Goal: Use online tool/utility: Utilize a website feature to perform a specific function

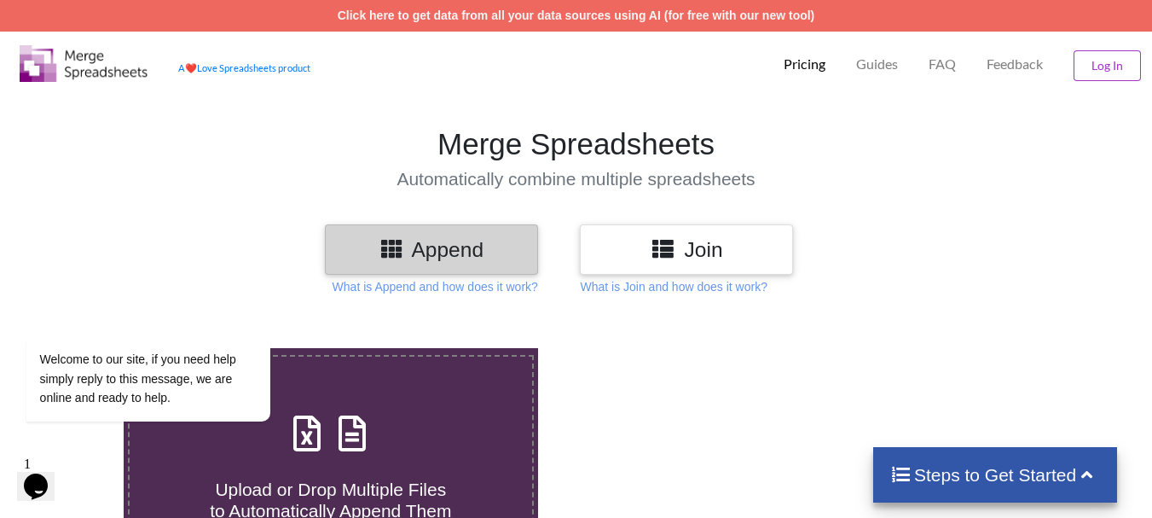
click at [424, 384] on label "Upload or Drop Multiple Files to Automatically Append Them" at bounding box center [331, 464] width 406 height 219
click at [77, 348] on input "Upload or Drop Multiple Files to Automatically Append Them" at bounding box center [77, 348] width 0 height 0
type input "C:\fakepath\DT_17_ago3_570burdock_P1_R3D_PRJ_PLY_STATS.csv"
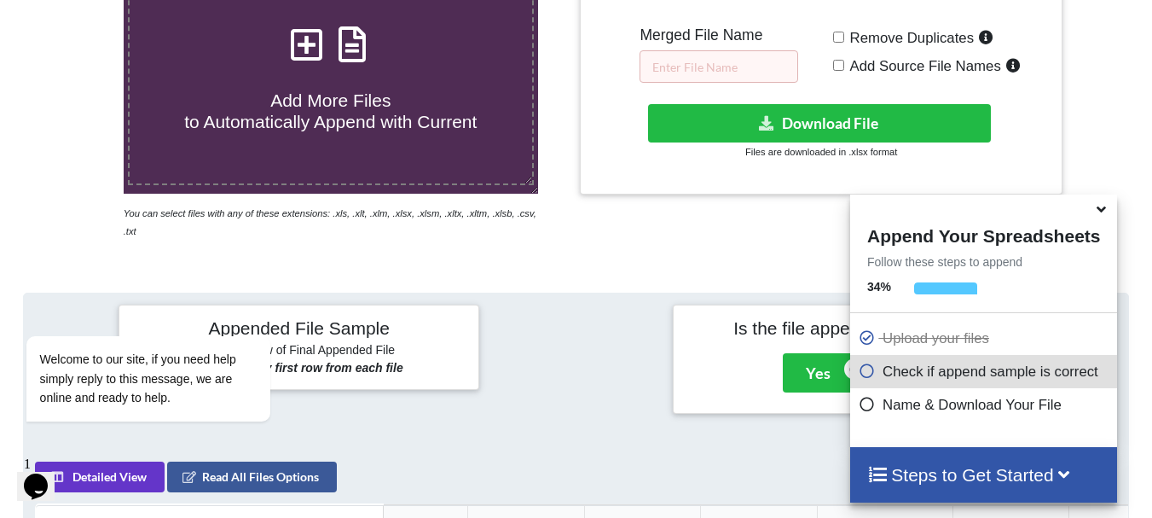
scroll to position [384, 0]
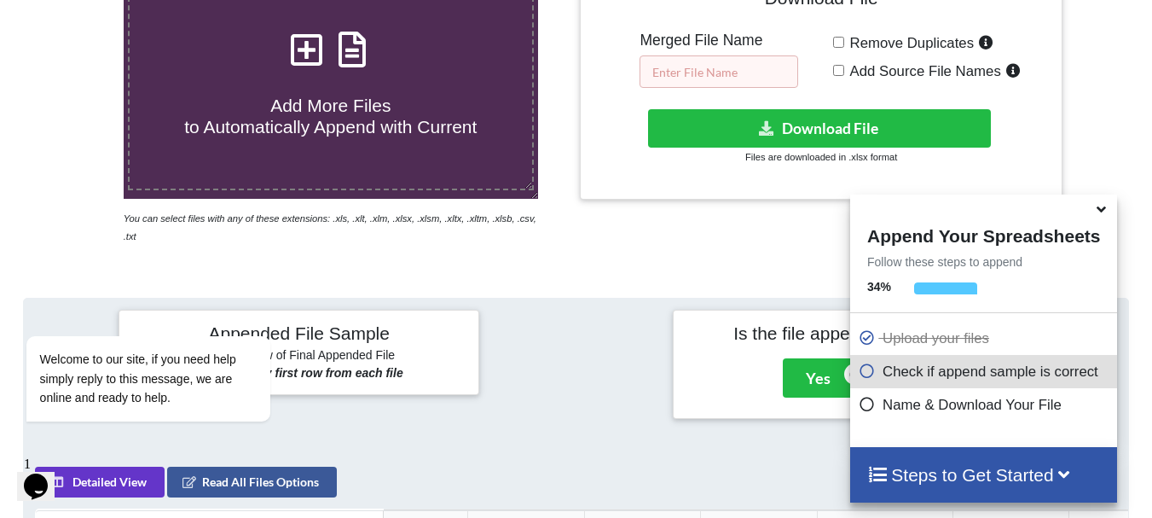
click at [692, 63] on input "text" at bounding box center [719, 71] width 159 height 32
click at [777, 78] on input "O2 ago3kd burdock int" at bounding box center [719, 71] width 159 height 32
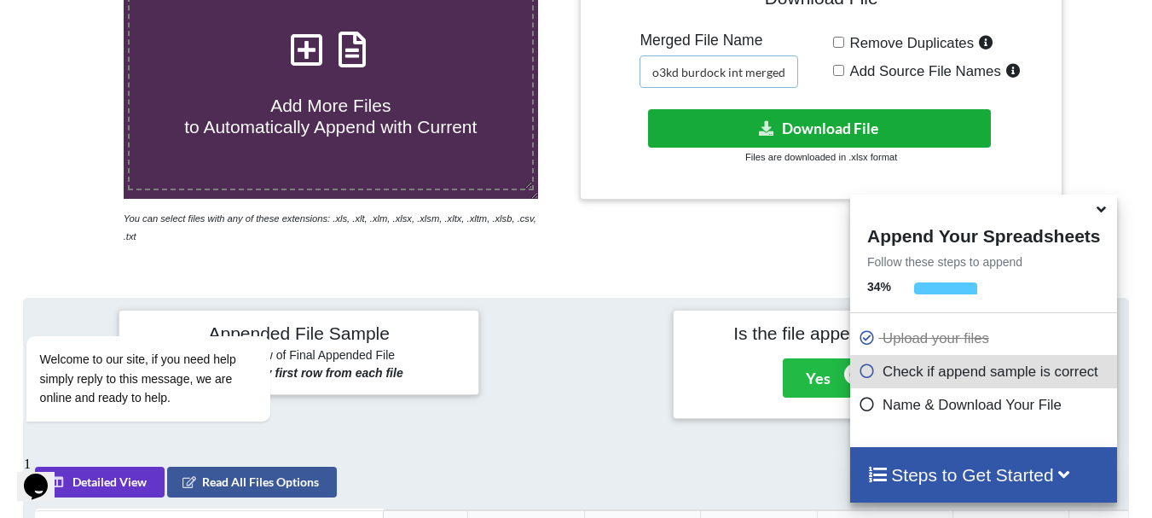
type input "O2 ago3kd burdock int merged"
click at [774, 110] on button "Download File" at bounding box center [819, 128] width 343 height 38
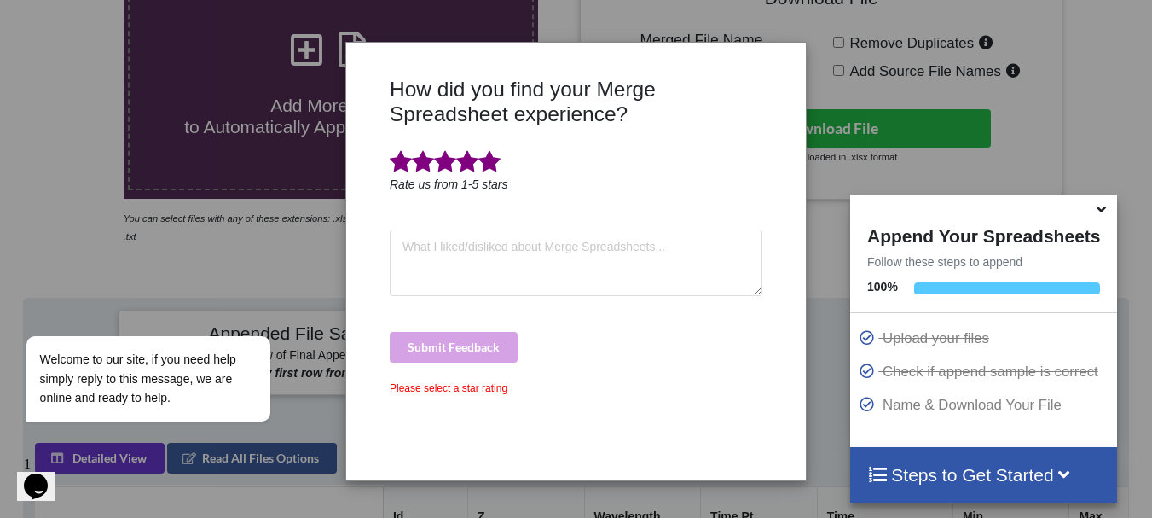
click at [495, 161] on span at bounding box center [489, 162] width 22 height 24
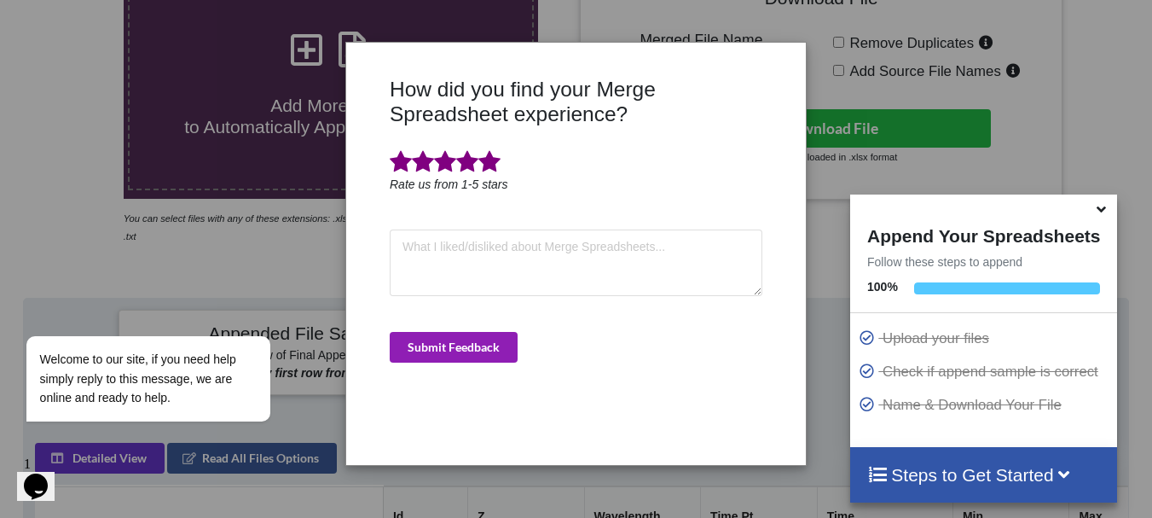
click at [499, 349] on button "Submit Feedback" at bounding box center [454, 347] width 128 height 31
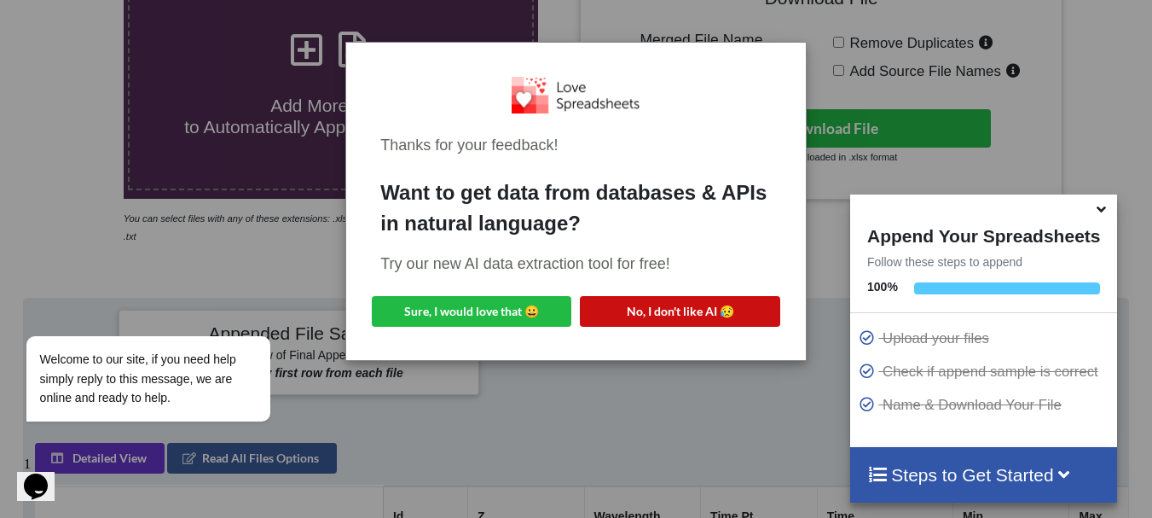
click at [630, 311] on button "No, I don't like AI 😥" at bounding box center [680, 311] width 200 height 31
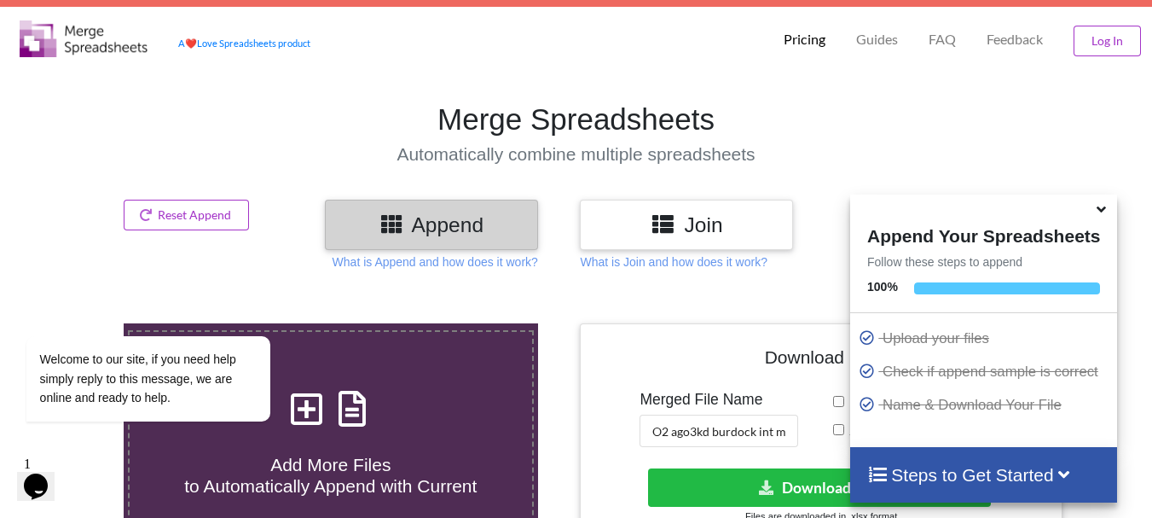
scroll to position [20, 0]
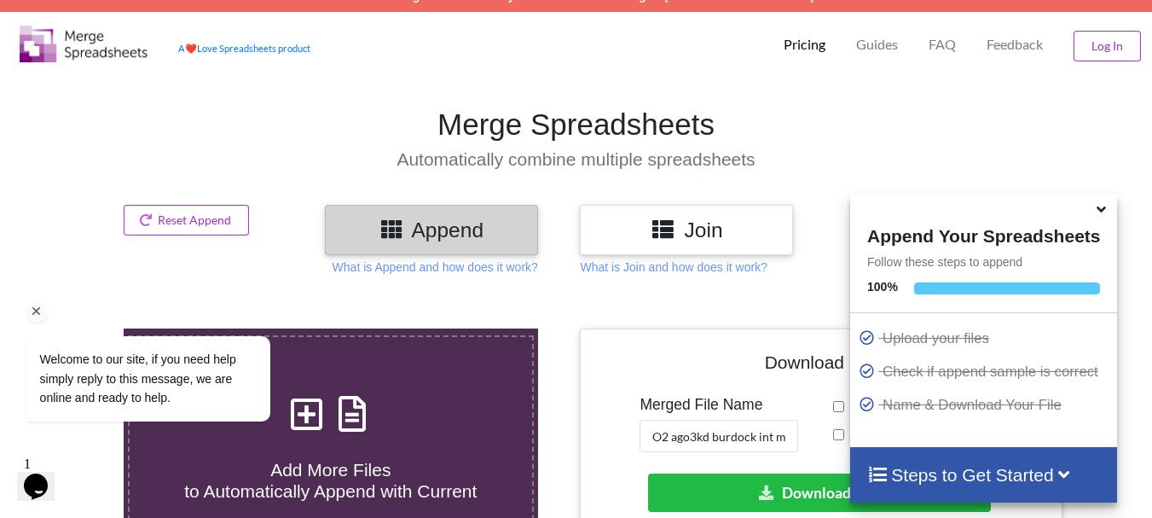
click at [233, 215] on div "Welcome to our site, if you need help simply reply to this message, we are onli…" at bounding box center [170, 307] width 307 height 259
click at [1100, 214] on icon at bounding box center [1101, 206] width 18 height 15
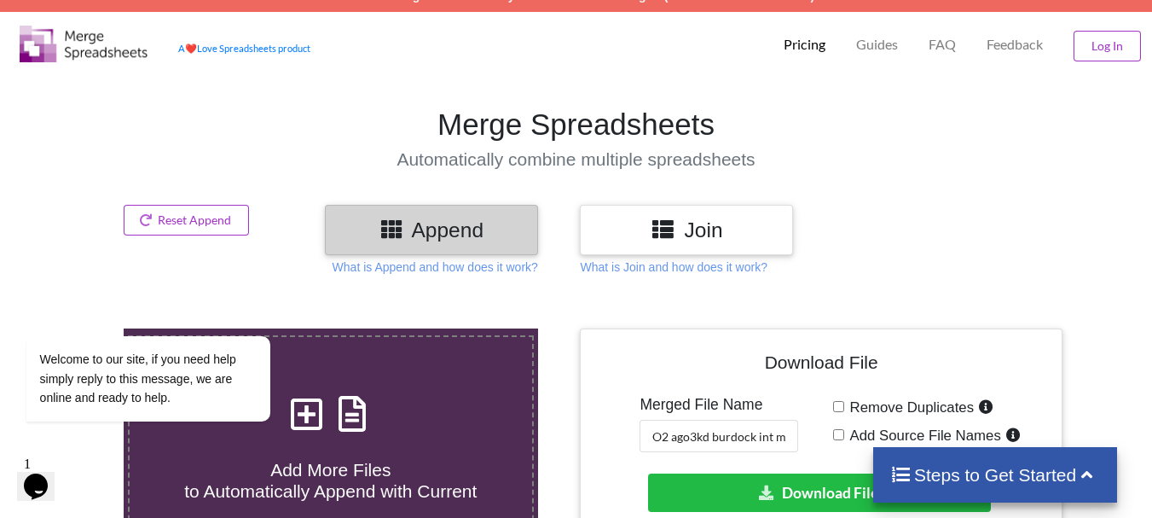
click at [351, 240] on h3 "Append" at bounding box center [432, 229] width 188 height 25
click at [377, 417] on div "Add More Files to Automatically Append with Current" at bounding box center [331, 444] width 403 height 115
click at [77, 328] on input "Add More Files to Automatically Append with Current" at bounding box center [77, 328] width 0 height 0
click at [210, 235] on div "Welcome to our site, if you need help simply reply to this message, we are onli…" at bounding box center [170, 307] width 307 height 259
click at [35, 309] on icon "Chat attention grabber" at bounding box center [36, 311] width 15 height 15
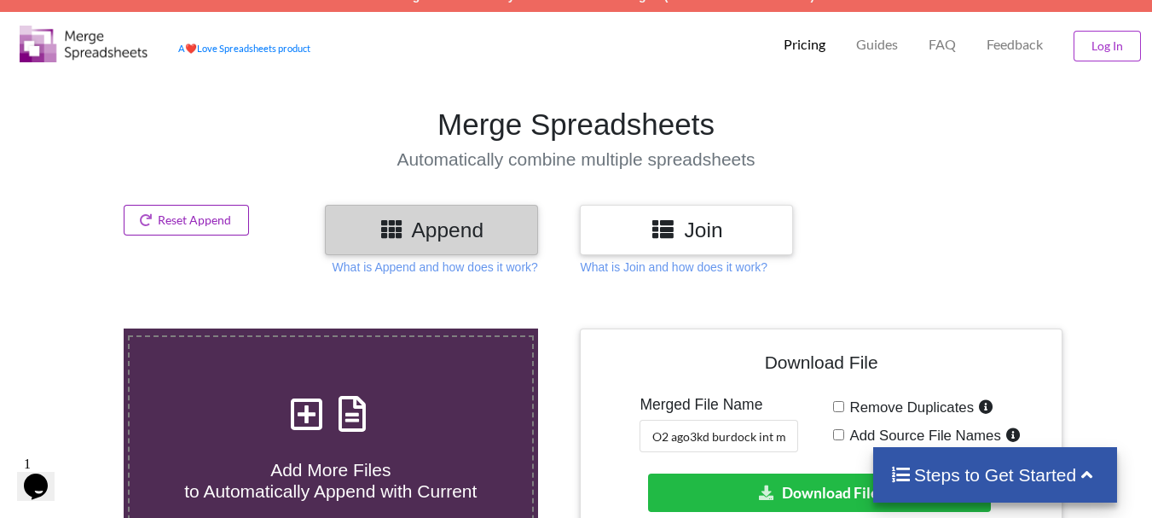
click at [177, 223] on button "Reset Append" at bounding box center [187, 220] width 126 height 31
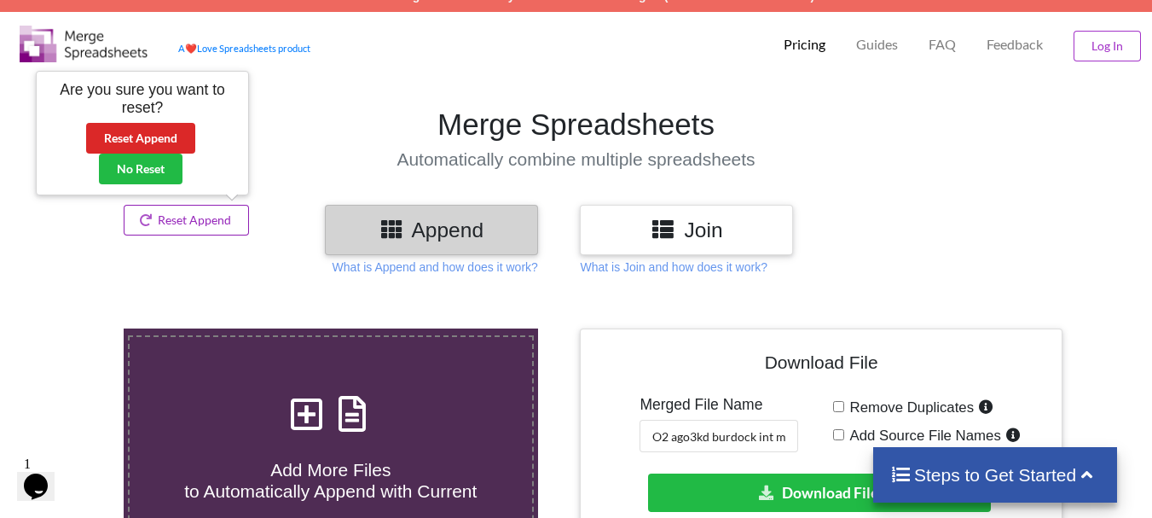
click at [177, 223] on button "Reset Append" at bounding box center [187, 220] width 126 height 31
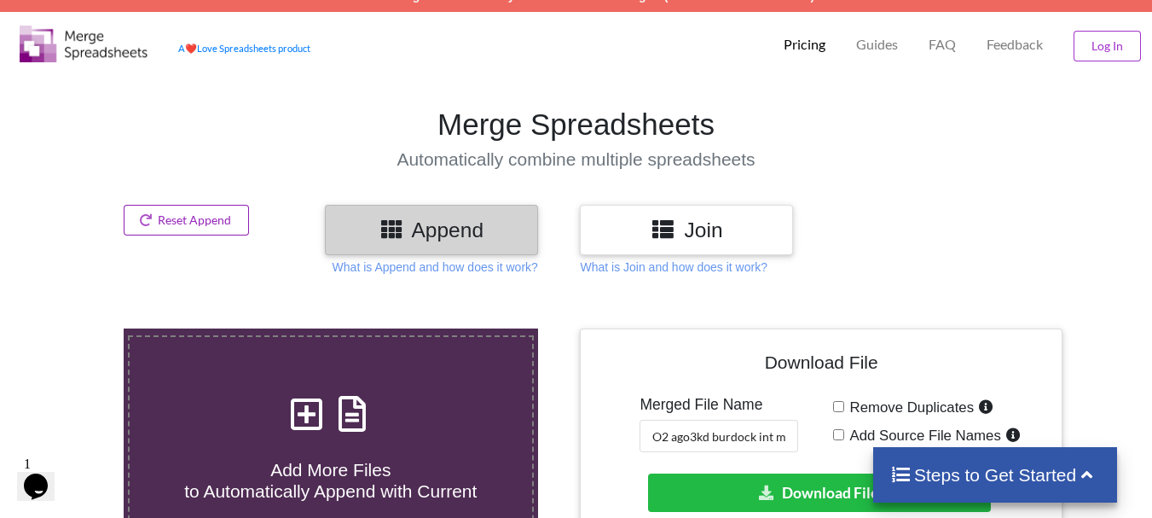
click at [159, 232] on button "Reset Append" at bounding box center [187, 220] width 126 height 31
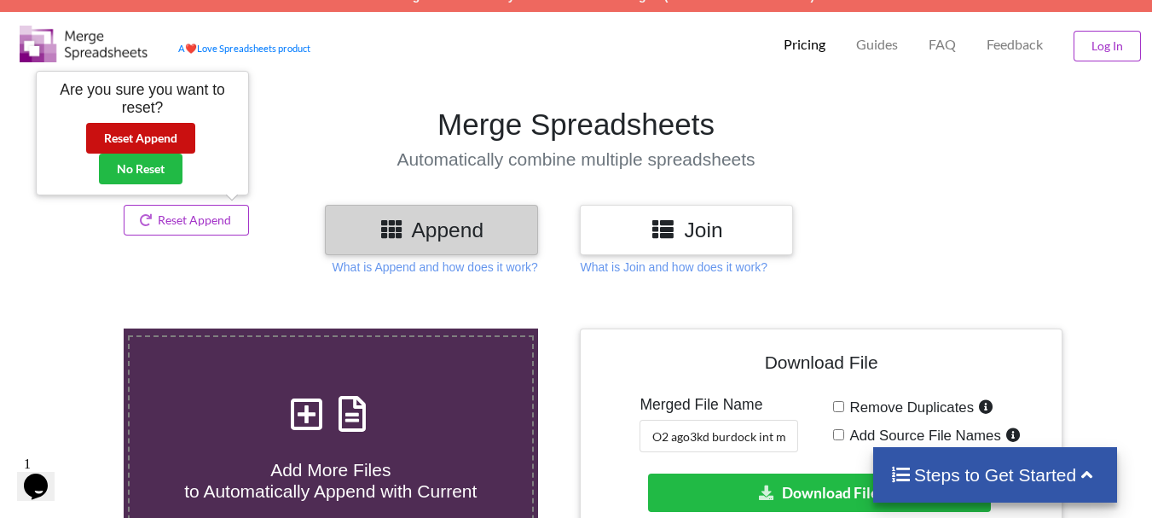
click at [171, 142] on button "Reset Append" at bounding box center [140, 138] width 109 height 31
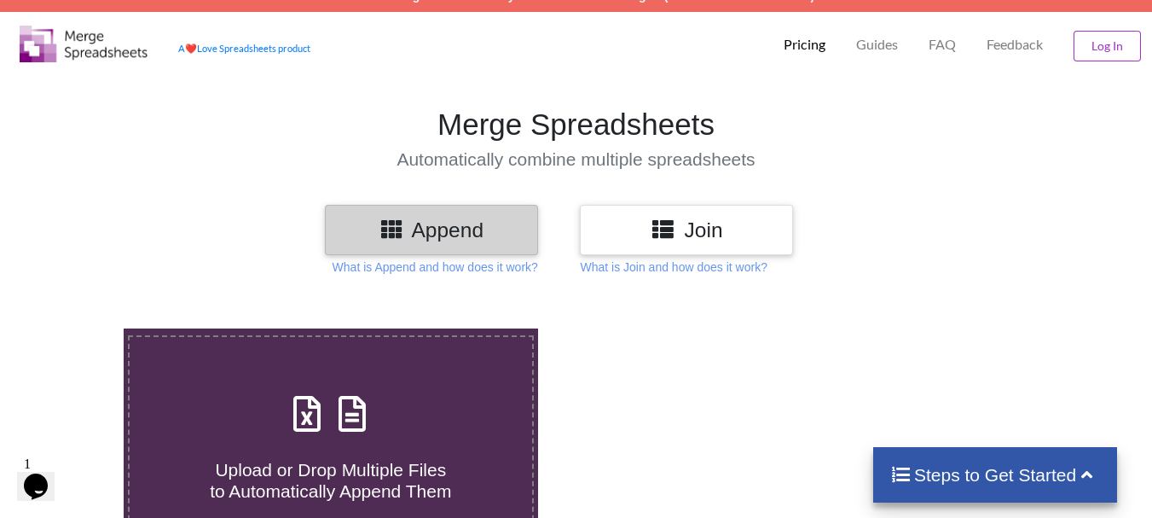
click at [270, 391] on div "Upload or Drop Multiple Files to Automatically Append Them" at bounding box center [331, 444] width 403 height 115
click at [77, 328] on input "Upload or Drop Multiple Files to Automatically Append Them" at bounding box center [77, 328] width 0 height 0
type input "C:\fakepath\DT_17_ago3_570burdock_P3_PRJ_PLY_STATS.csv"
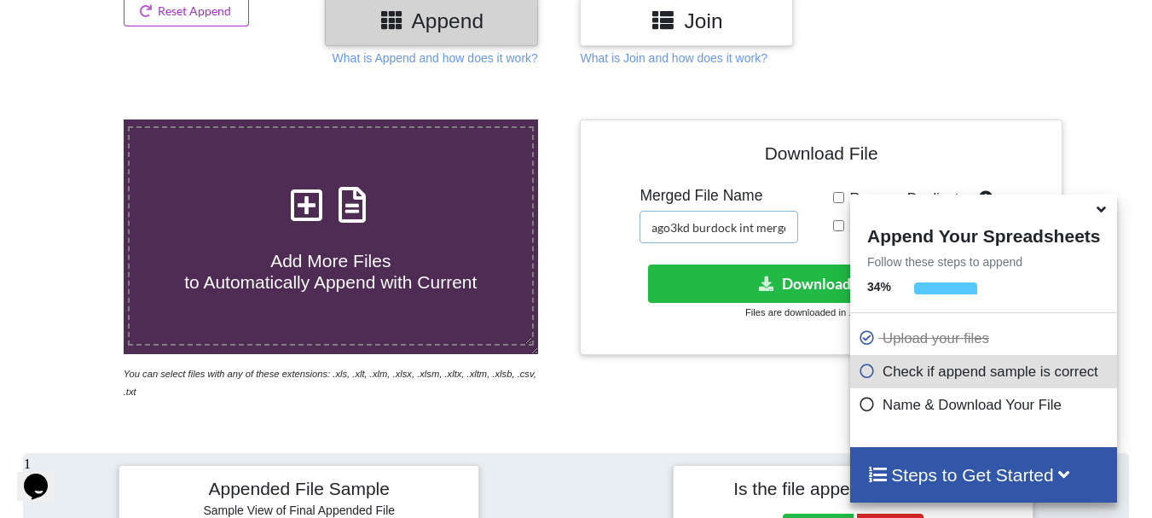
scroll to position [0, 0]
drag, startPoint x: 785, startPoint y: 220, endPoint x: 652, endPoint y: 241, distance: 133.9
click at [652, 241] on input "O2 ago3kd burdock int merged" at bounding box center [719, 227] width 159 height 32
click at [706, 225] on input "O2 ago3kd burdock int merged" at bounding box center [719, 227] width 159 height 32
click at [776, 227] on input "O2 ago3kd burdock int merged" at bounding box center [719, 227] width 159 height 32
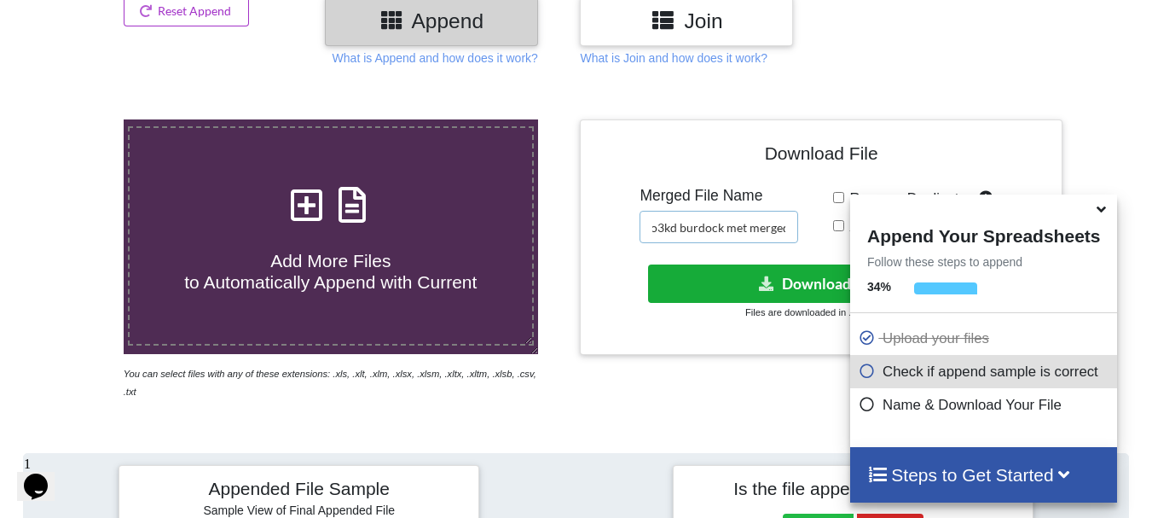
scroll to position [0, 38]
type input "O2 ago3kd burdock met merged"
click at [768, 274] on button "Download File" at bounding box center [819, 283] width 343 height 38
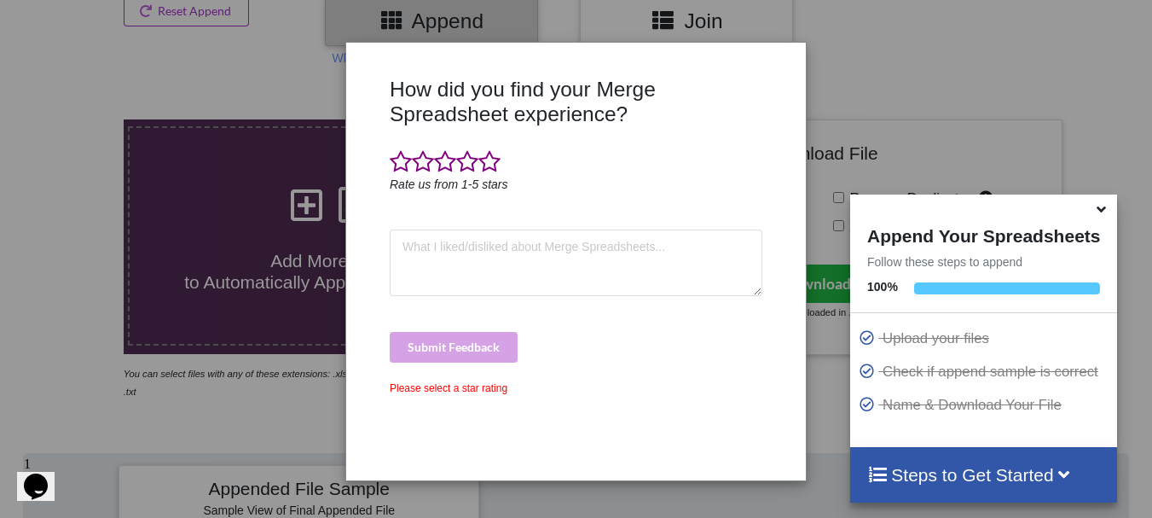
click at [1099, 218] on span at bounding box center [1102, 209] width 20 height 17
click at [1098, 214] on icon at bounding box center [1101, 206] width 18 height 15
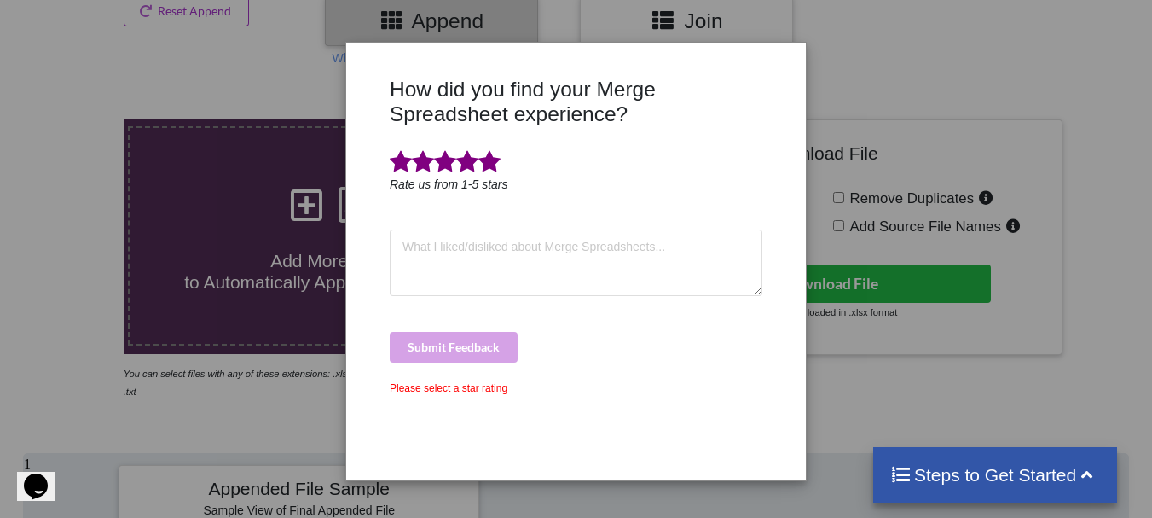
click at [489, 165] on span at bounding box center [489, 162] width 22 height 24
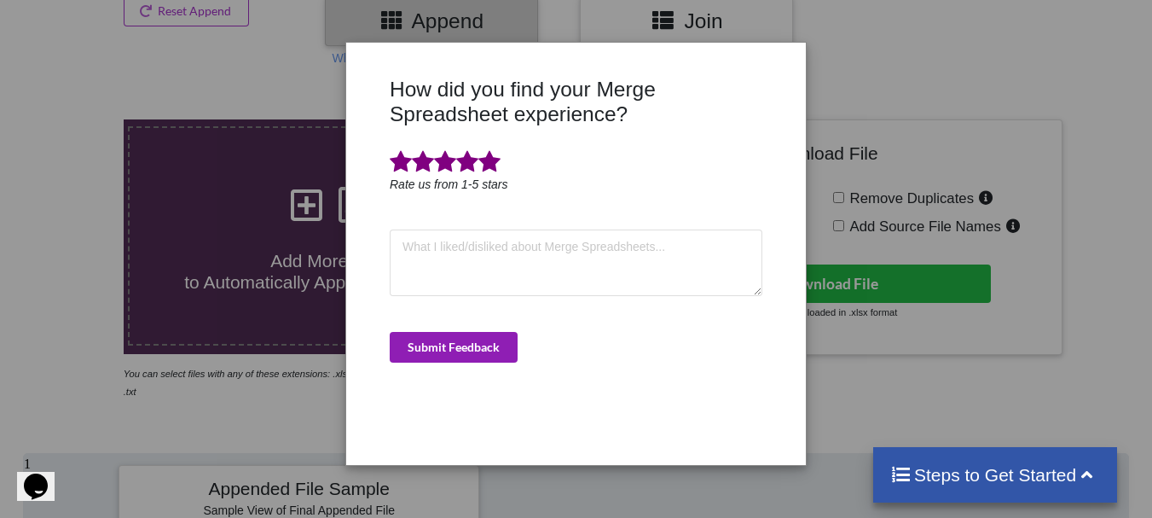
click at [462, 335] on button "Submit Feedback" at bounding box center [454, 347] width 128 height 31
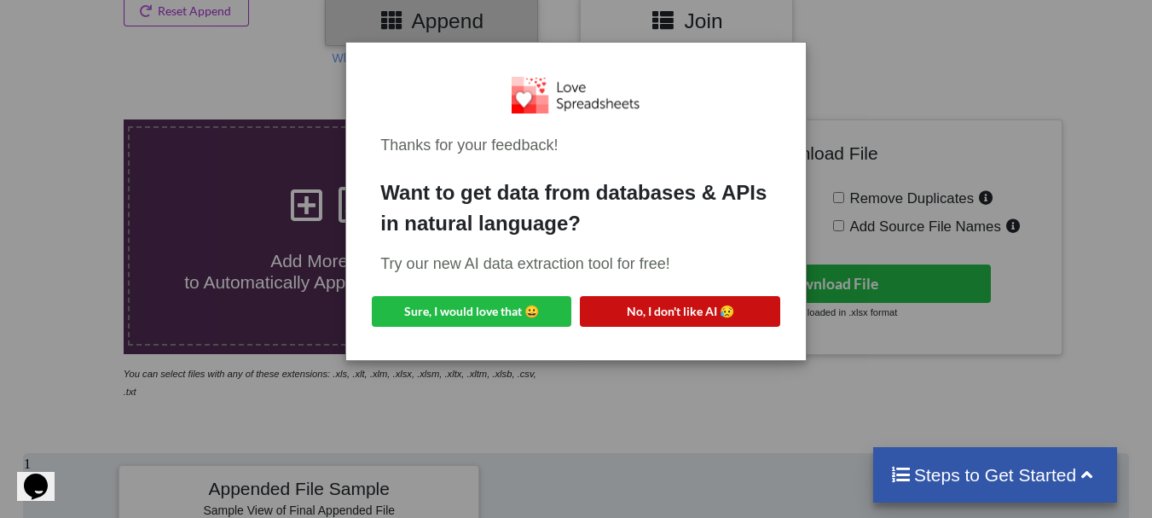
click at [640, 318] on button "No, I don't like AI 😥" at bounding box center [680, 311] width 200 height 31
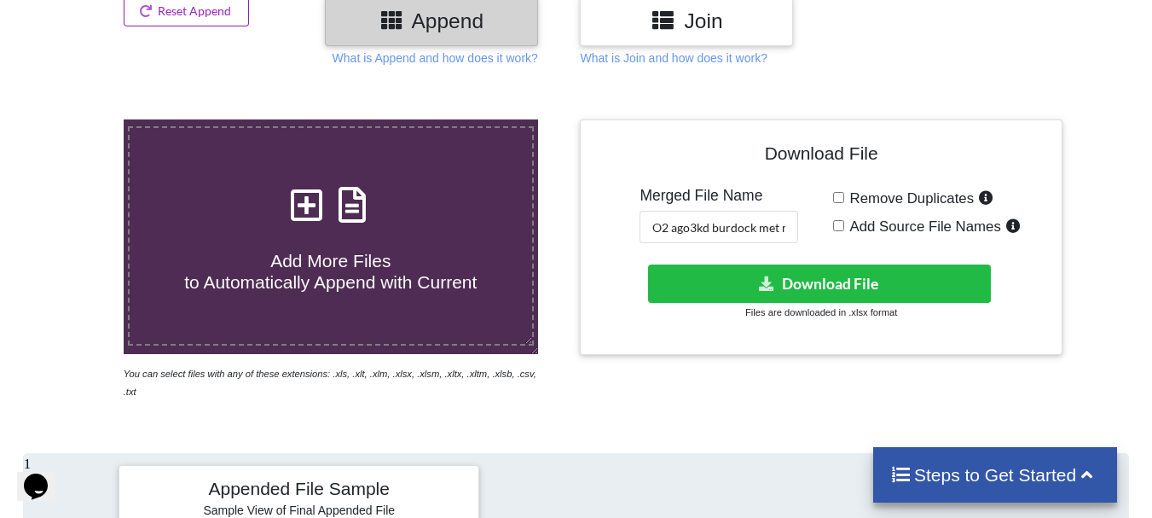
click at [158, 19] on button "Reset Append" at bounding box center [187, 11] width 126 height 31
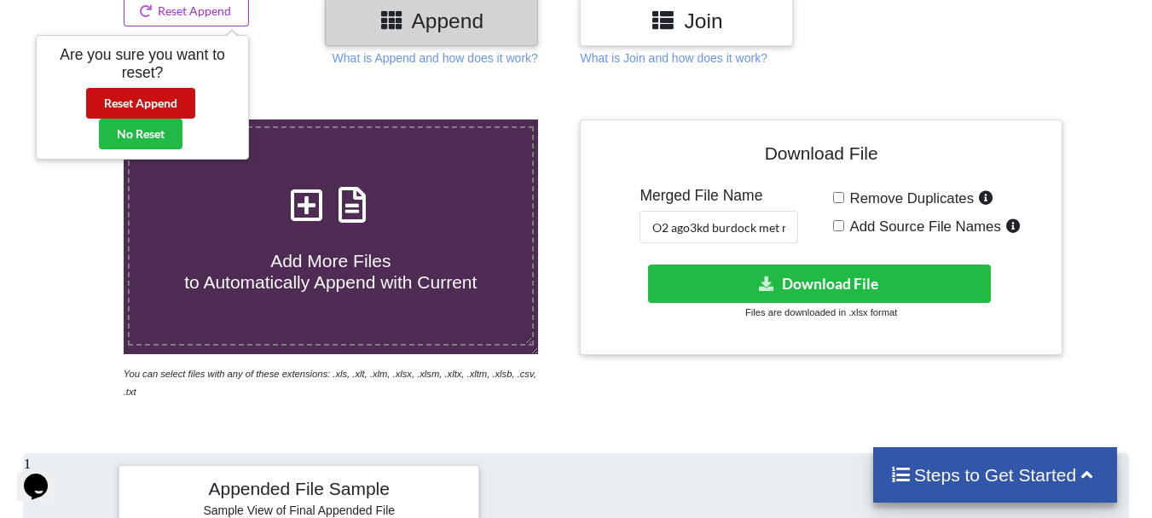
click at [166, 103] on button "Reset Append" at bounding box center [140, 103] width 109 height 31
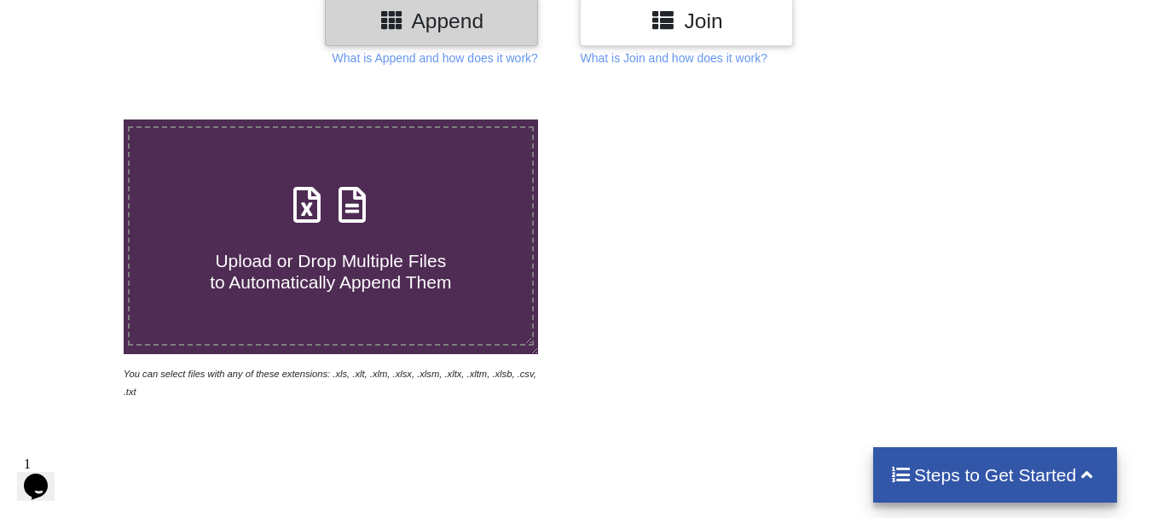
click at [350, 226] on span at bounding box center [331, 206] width 90 height 40
click at [77, 119] on input "Upload or Drop Multiple Files to Automatically Append Them" at bounding box center [77, 119] width 0 height 0
type input "C:\fakepath\DT_17_rhinokd_570burdock_P1_PRJ_PLY_STATS.csv"
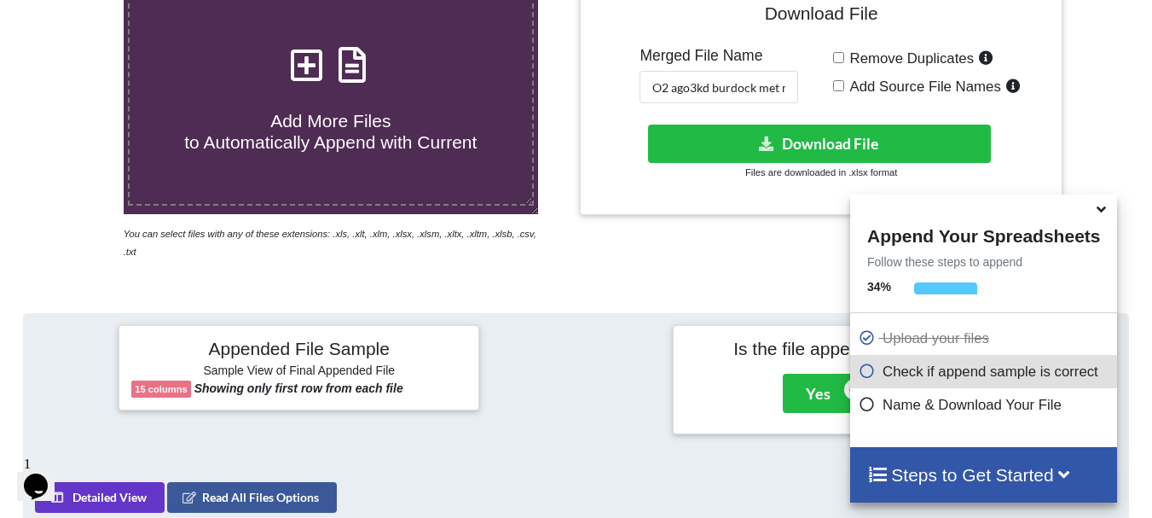
scroll to position [365, 0]
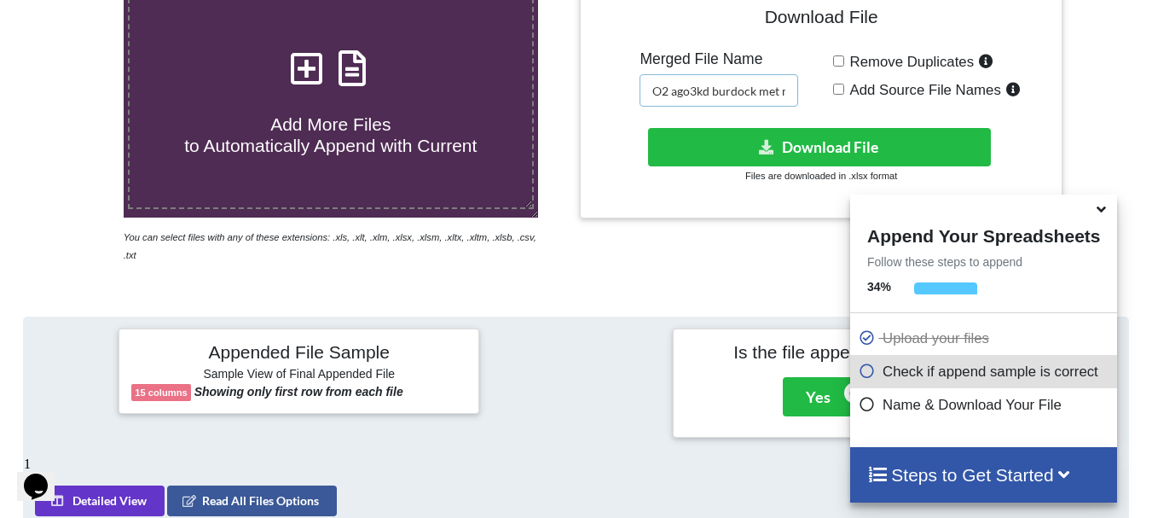
click at [699, 86] on input "O2 ago3kd burdock met merged" at bounding box center [719, 90] width 159 height 32
click at [713, 89] on input "O2 ago3kd burdock met merged" at bounding box center [719, 90] width 159 height 32
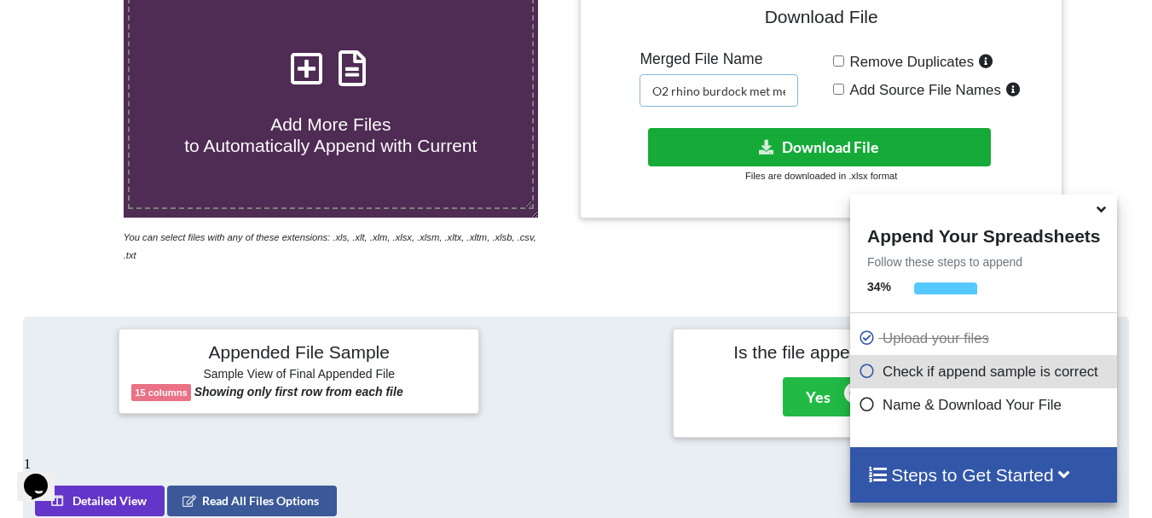
type input "O2 rhino burdock met merged"
click at [787, 147] on button "Download File" at bounding box center [819, 147] width 343 height 38
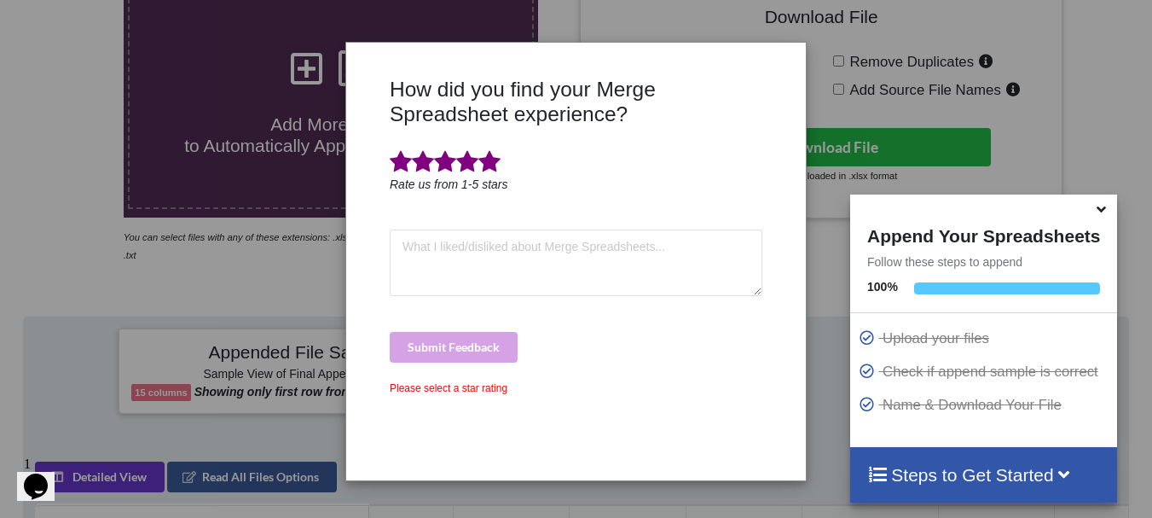
click at [486, 162] on span at bounding box center [489, 162] width 22 height 24
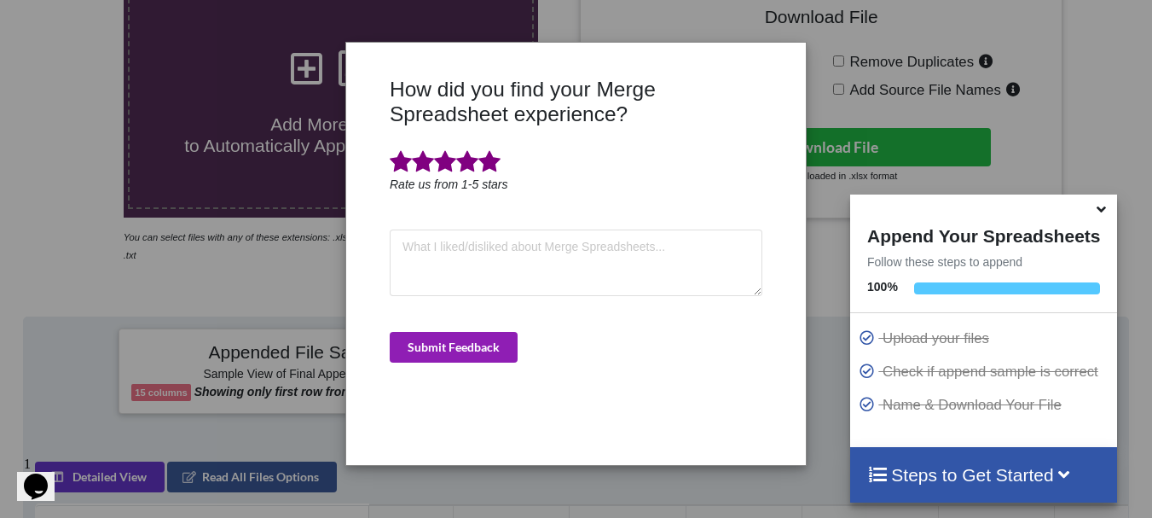
click at [494, 334] on button "Submit Feedback" at bounding box center [454, 347] width 128 height 31
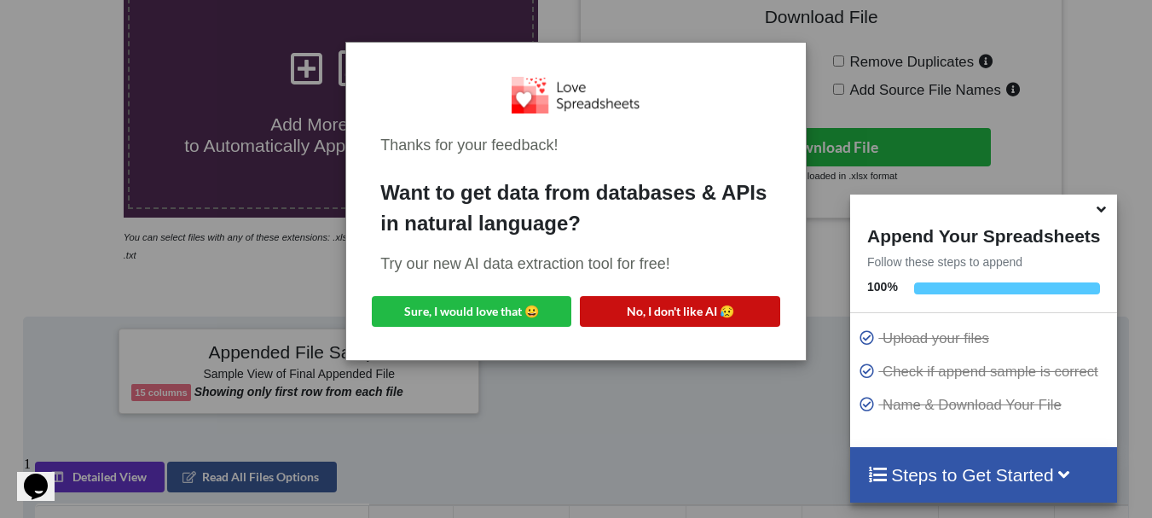
click at [629, 317] on button "No, I don't like AI 😥" at bounding box center [680, 311] width 200 height 31
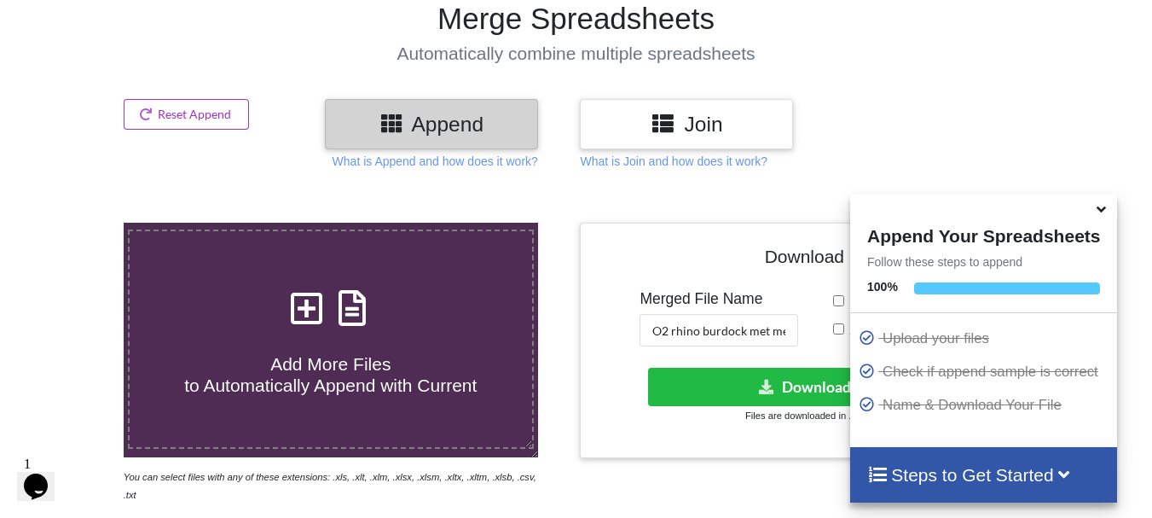
scroll to position [118, 0]
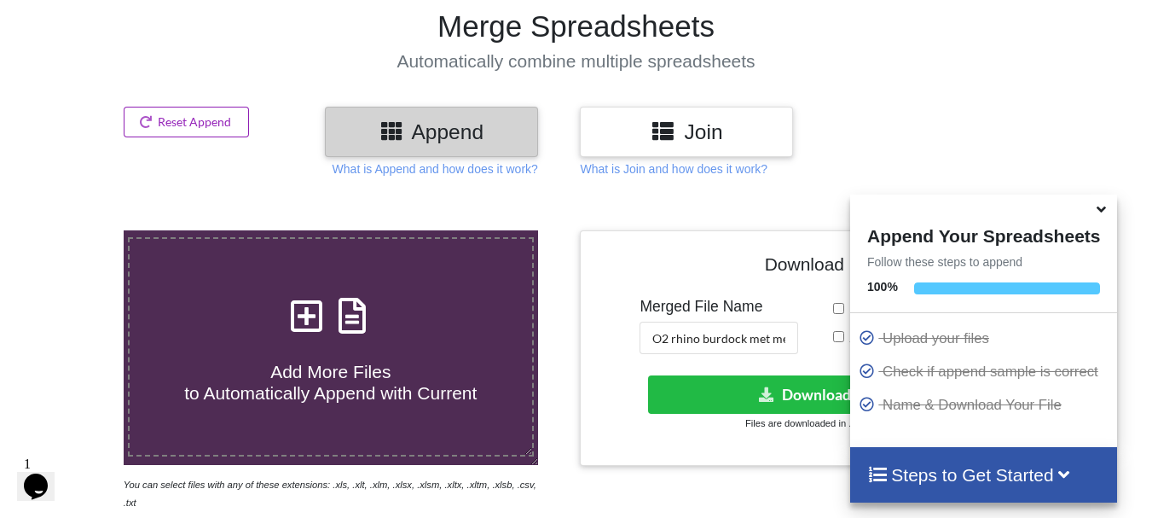
click at [227, 119] on button "Reset Append" at bounding box center [187, 122] width 126 height 31
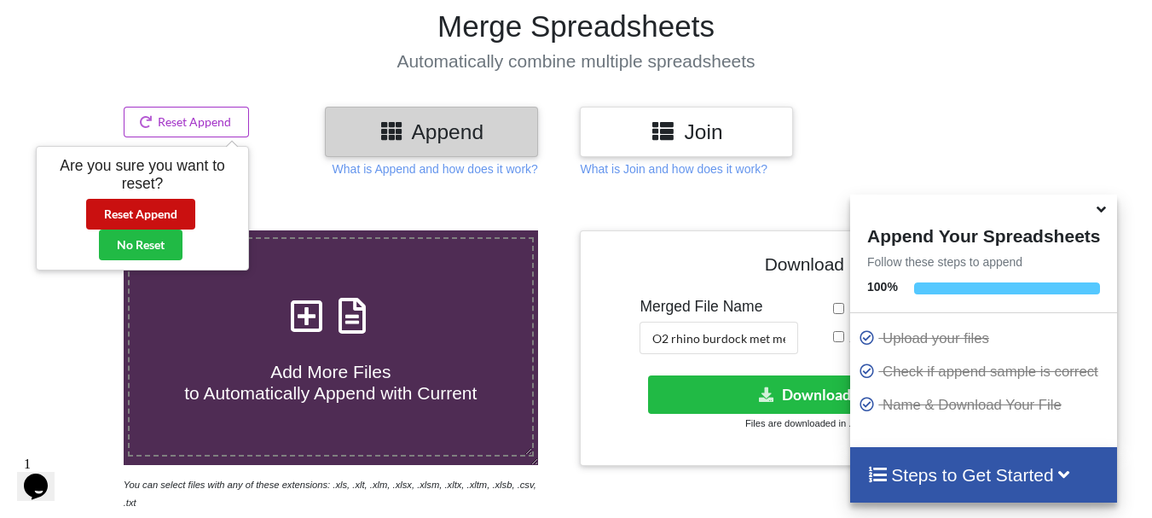
click at [180, 210] on button "Reset Append" at bounding box center [140, 214] width 109 height 31
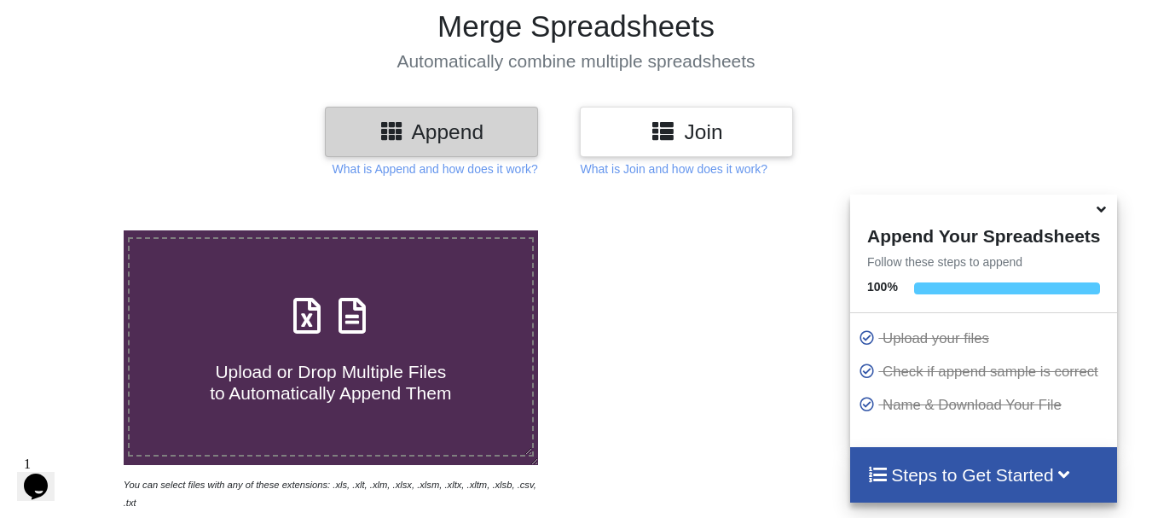
click at [340, 298] on icon at bounding box center [352, 307] width 43 height 36
click at [77, 230] on input "Upload or Drop Multiple Files to Automatically Append Them" at bounding box center [77, 230] width 0 height 0
type input "C:\fakepath\DT_17_gfpkd_570burdock_P1_R3D_PRJ_PLY_STATS.csv"
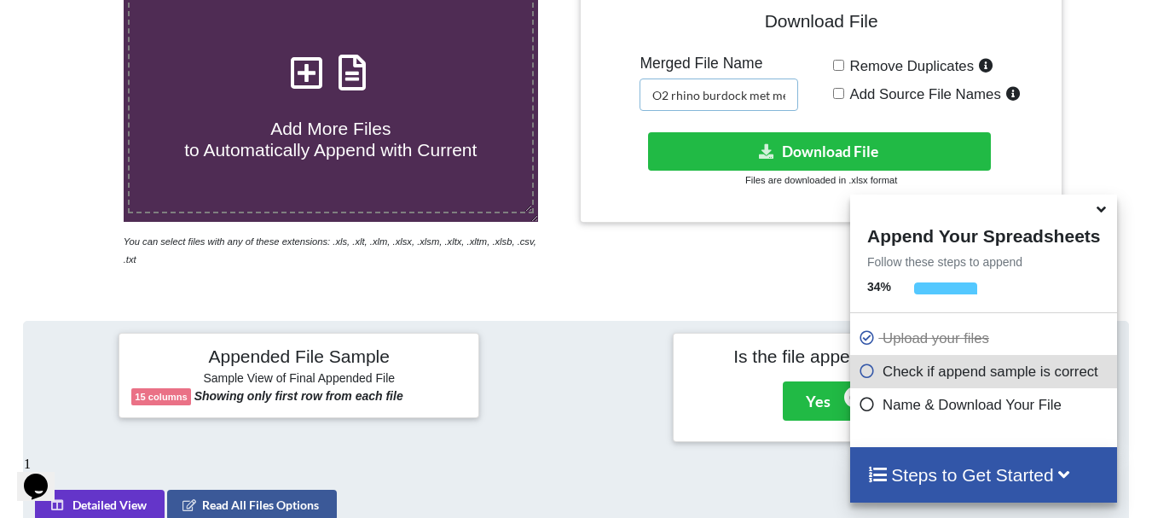
scroll to position [0, 27]
drag, startPoint x: 671, startPoint y: 101, endPoint x: 849, endPoint y: 91, distance: 178.5
click at [849, 91] on div "Download File Merged File Name O2 rhino burdock met merged Remove Duplicates Ad…" at bounding box center [821, 105] width 456 height 211
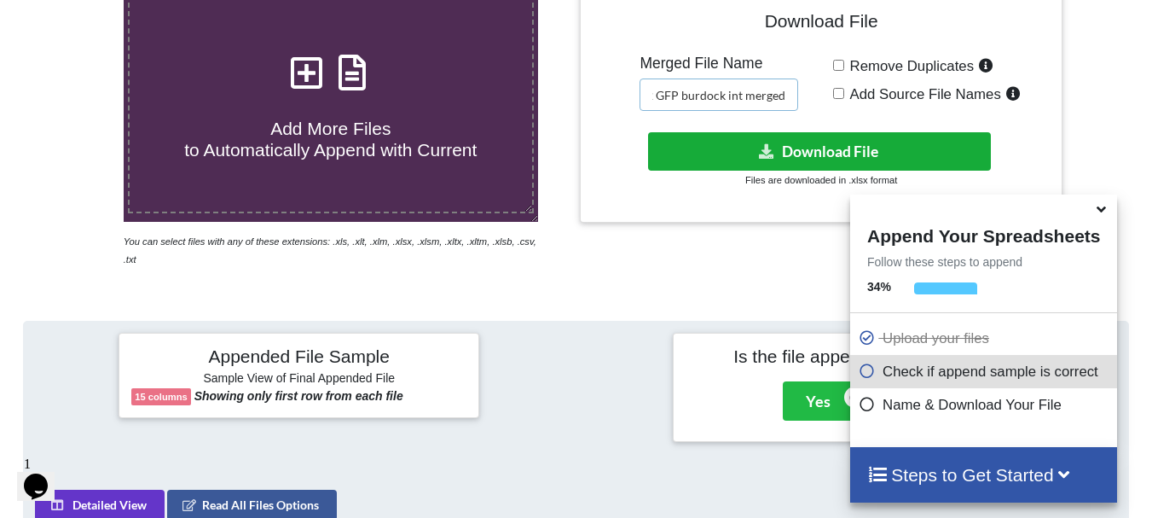
type input "O2 GFP burdock int merged"
click at [818, 142] on button "Download File" at bounding box center [819, 151] width 343 height 38
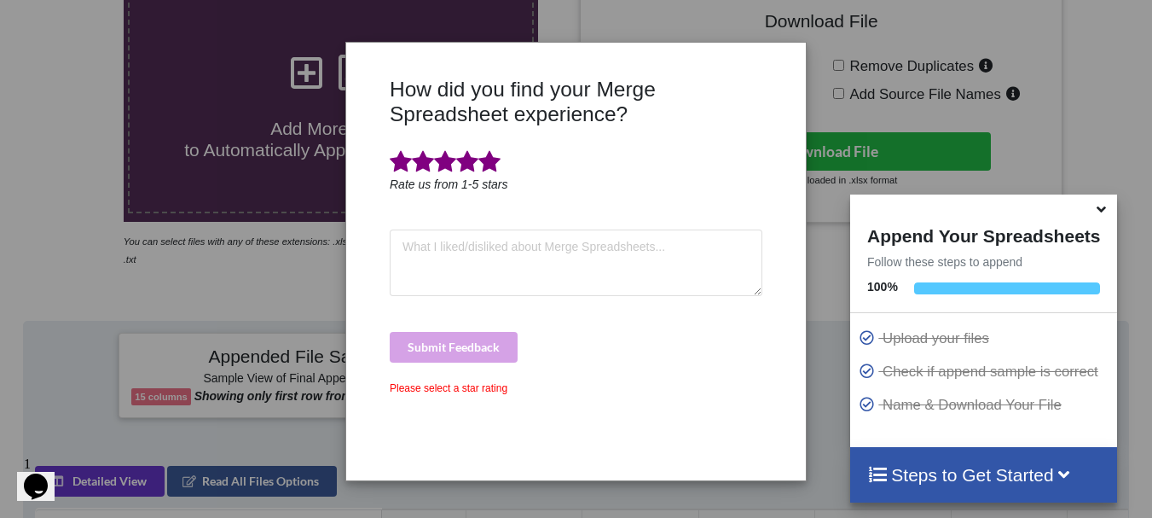
click at [492, 169] on span at bounding box center [489, 162] width 22 height 24
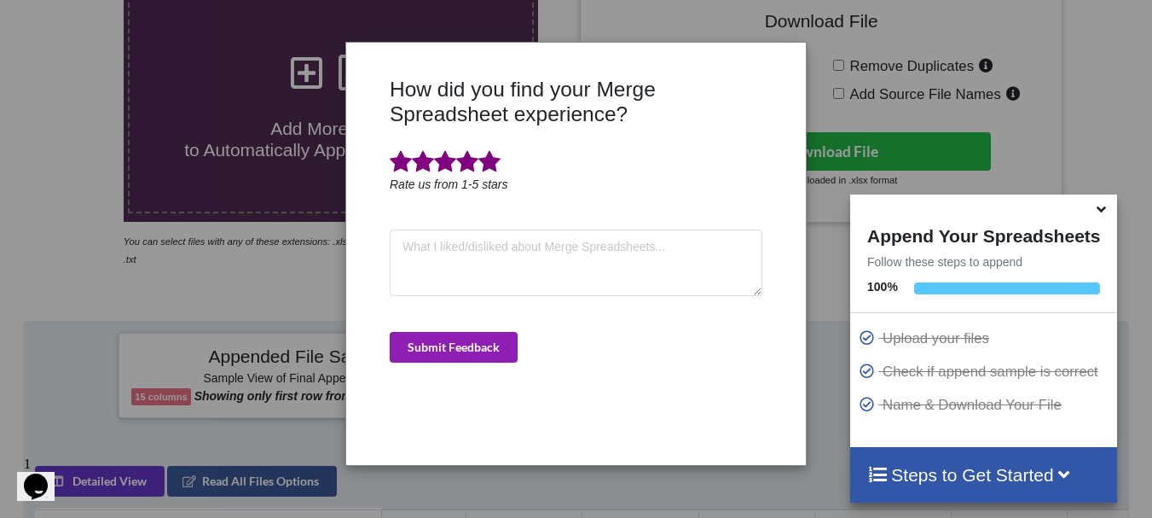
click at [484, 345] on button "Submit Feedback" at bounding box center [454, 347] width 128 height 31
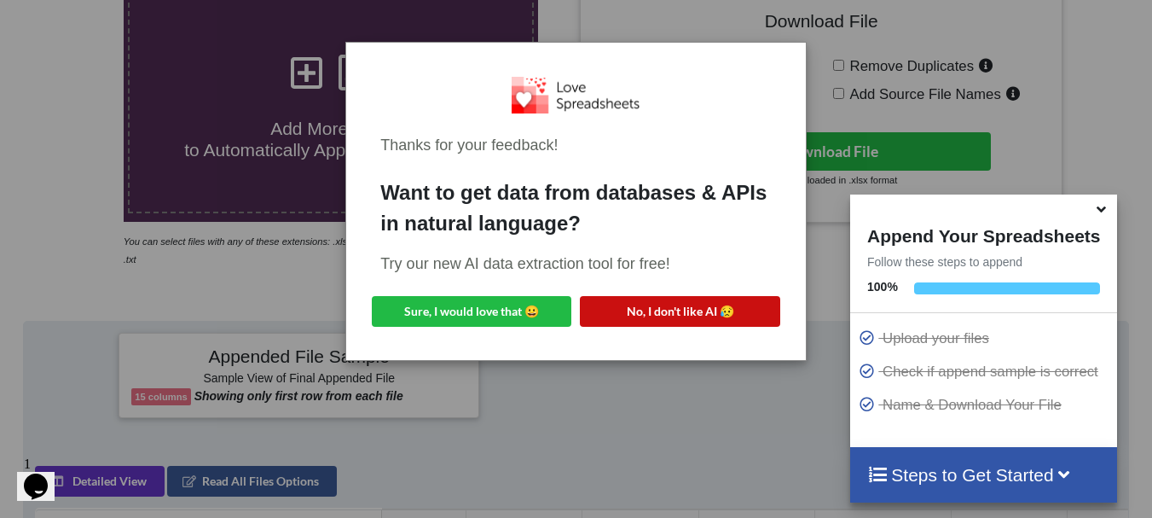
click at [635, 307] on button "No, I don't like AI 😥" at bounding box center [680, 311] width 200 height 31
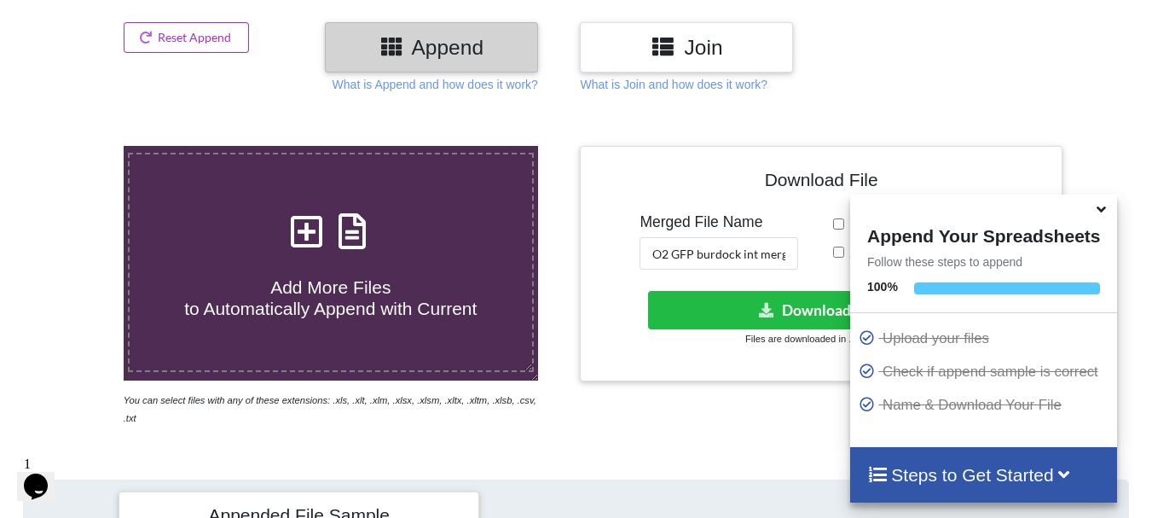
scroll to position [190, 0]
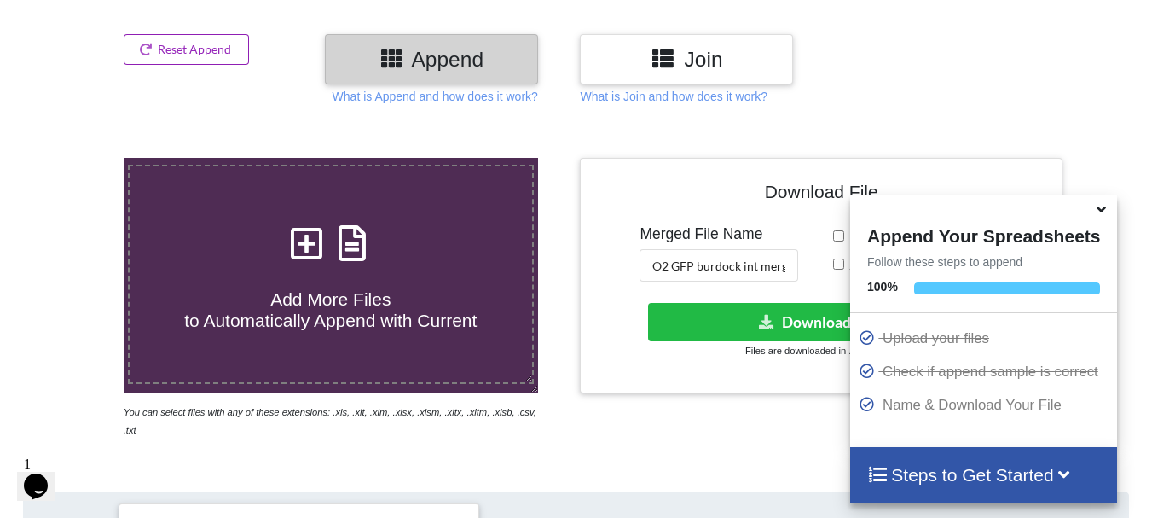
click at [223, 48] on button "Reset Append" at bounding box center [187, 49] width 126 height 31
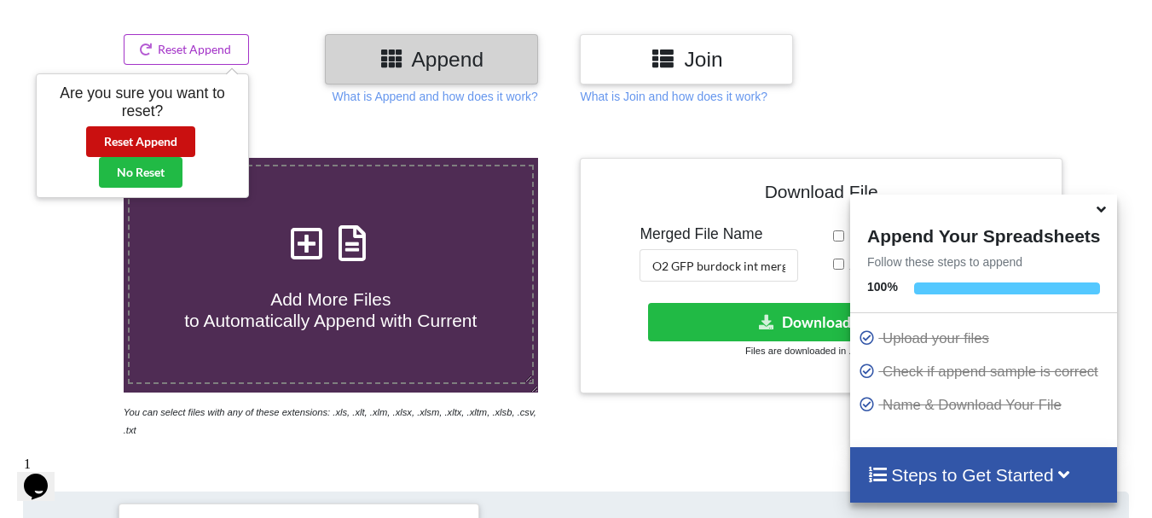
click at [188, 142] on button "Reset Append" at bounding box center [140, 141] width 109 height 31
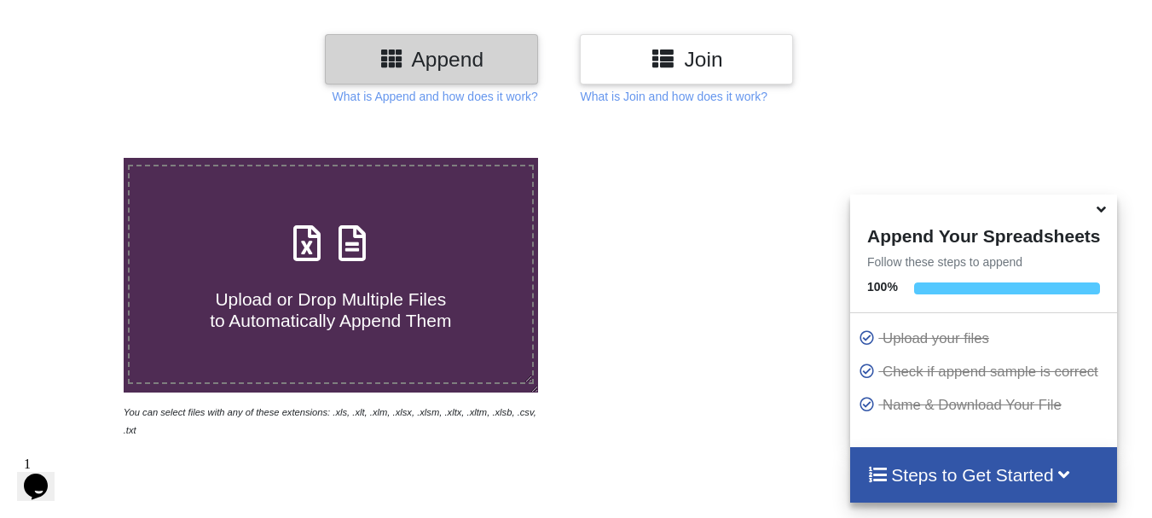
click at [230, 237] on div "Upload or Drop Multiple Files to Automatically Append Them" at bounding box center [331, 274] width 403 height 115
click at [77, 158] on input "Upload or Drop Multiple Files to Automatically Append Them" at bounding box center [77, 158] width 0 height 0
type input "C:\fakepath\DT_17_570burdock_P1_R3D_PRJ_PLY_STATS.csv"
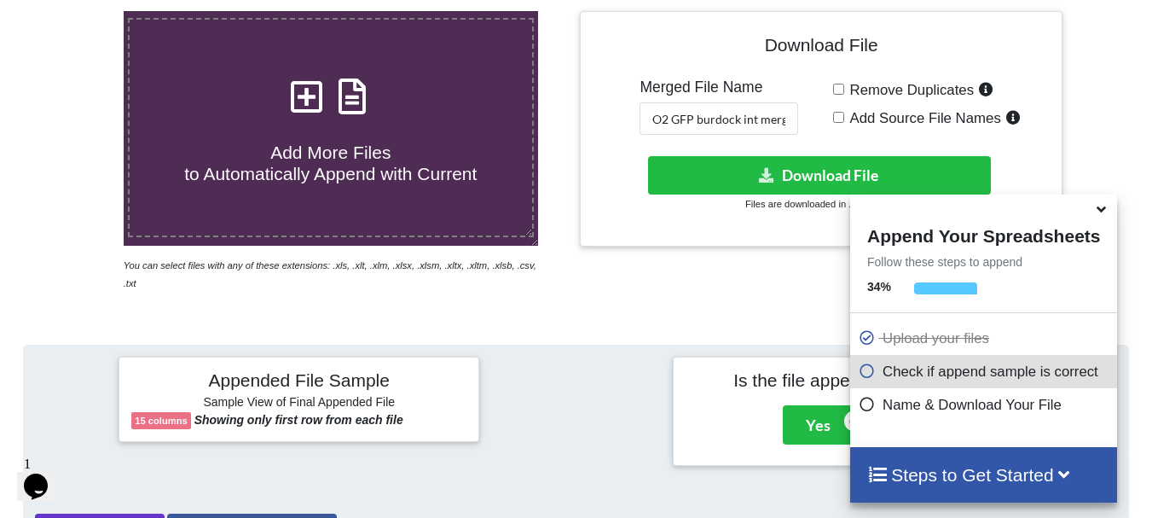
scroll to position [274, 0]
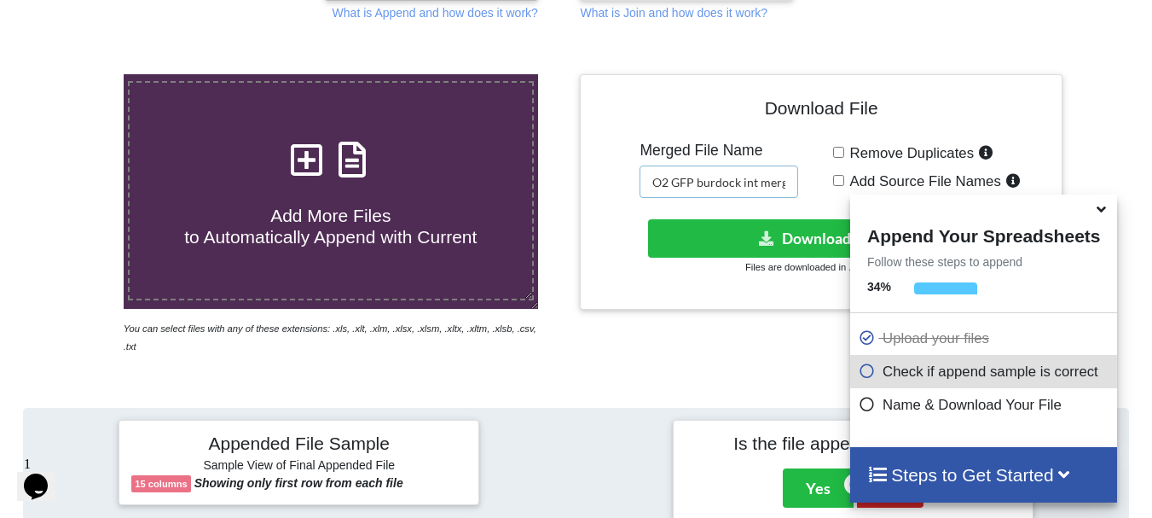
click at [676, 185] on input "O2 GFP burdock int merged" at bounding box center [719, 181] width 159 height 32
drag, startPoint x: 694, startPoint y: 182, endPoint x: 856, endPoint y: 169, distance: 162.6
click at [854, 169] on div "Download File Merged File Name O2 GFP burdock int merged Remove Duplicates Add …" at bounding box center [821, 192] width 456 height 211
click at [856, 169] on div "Remove Duplicates Add Source File Names" at bounding box center [941, 170] width 217 height 56
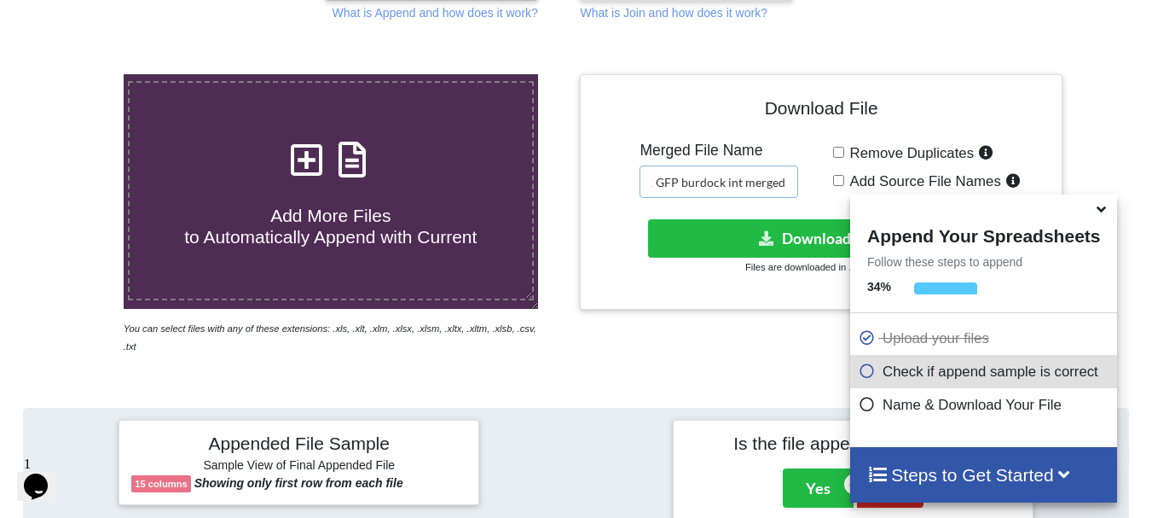
drag, startPoint x: 673, startPoint y: 183, endPoint x: 790, endPoint y: 184, distance: 116.8
click at [790, 184] on input "O2 GFP burdock int merged" at bounding box center [719, 181] width 159 height 32
type input "O2 mcherry burdock int merged"
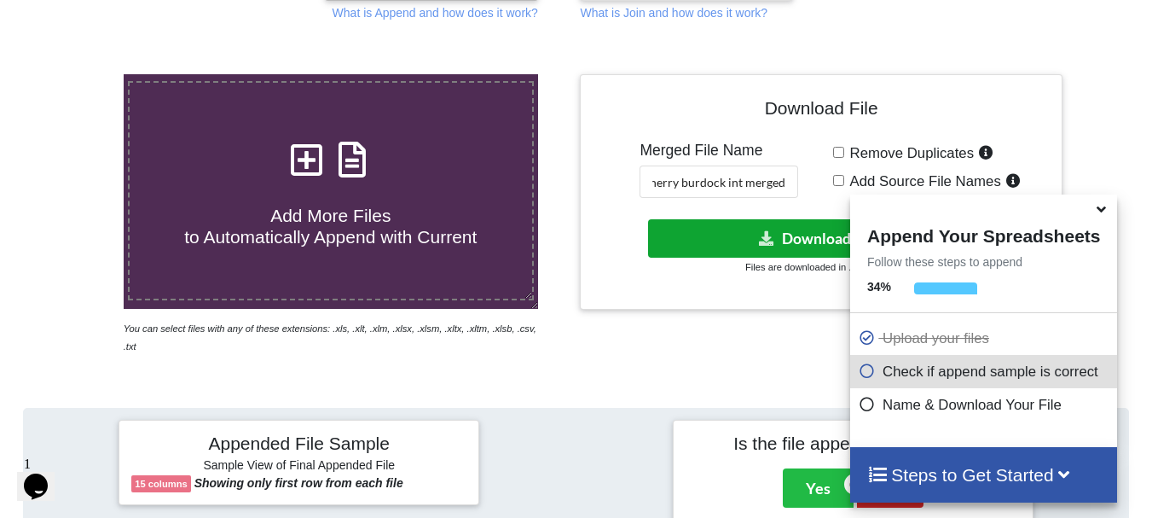
scroll to position [0, 0]
click at [771, 232] on icon at bounding box center [767, 237] width 18 height 13
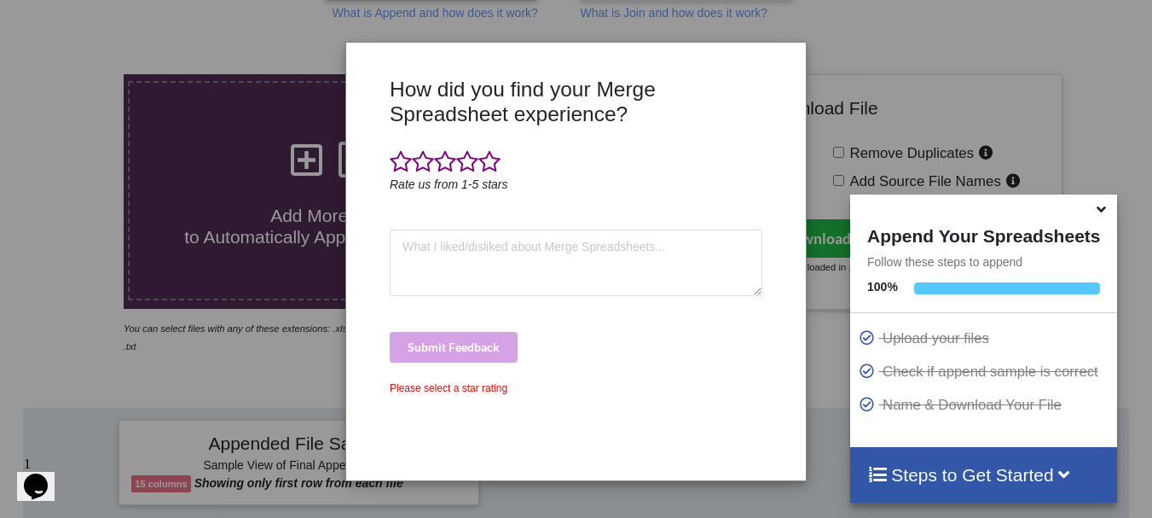
click at [490, 179] on icon "Rate us from 1-5 stars" at bounding box center [449, 184] width 119 height 14
click at [488, 164] on span at bounding box center [489, 162] width 22 height 24
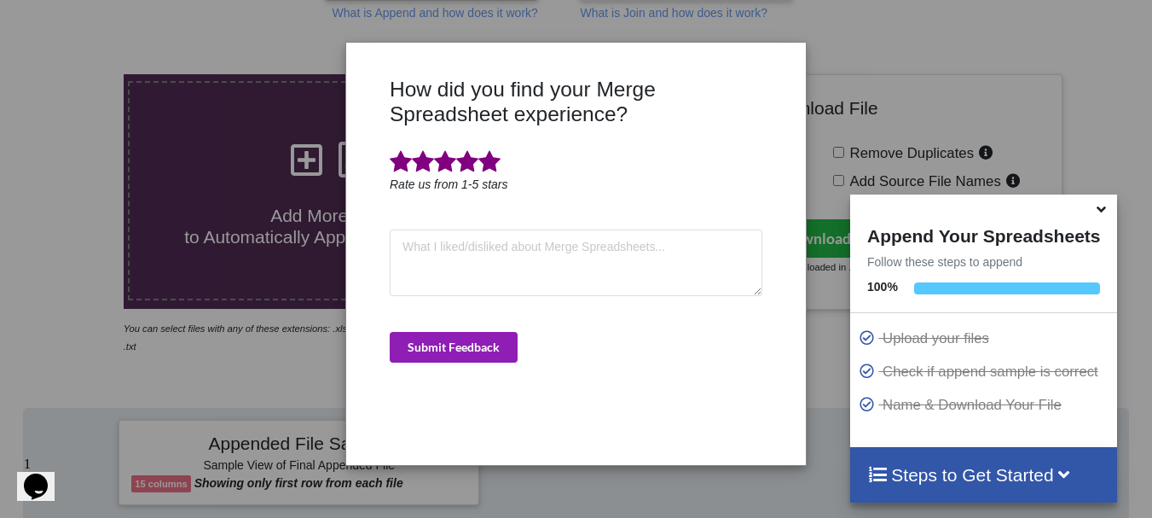
click at [472, 360] on button "Submit Feedback" at bounding box center [454, 347] width 128 height 31
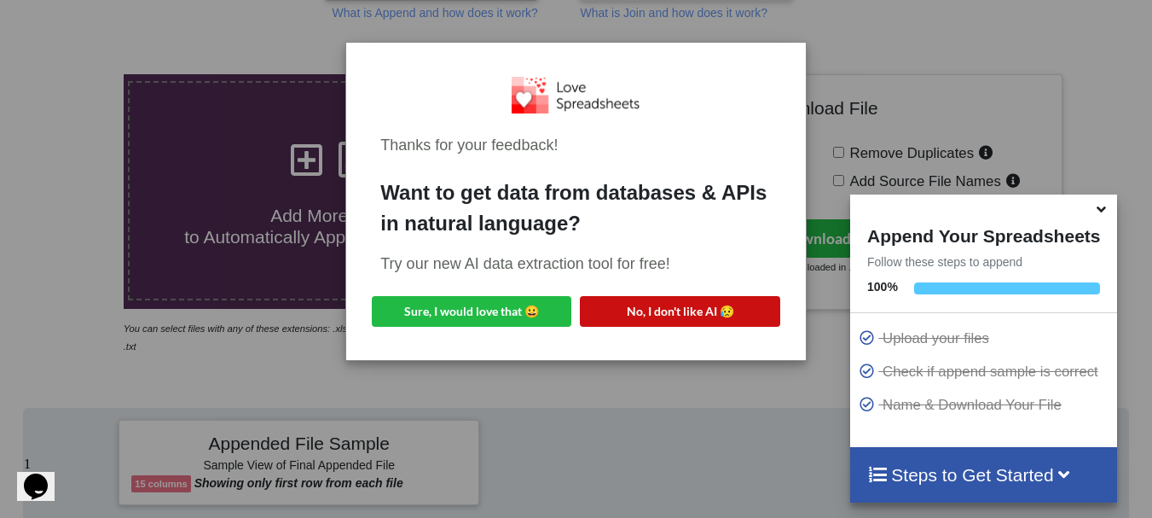
click at [633, 311] on button "No, I don't like AI 😥" at bounding box center [680, 311] width 200 height 31
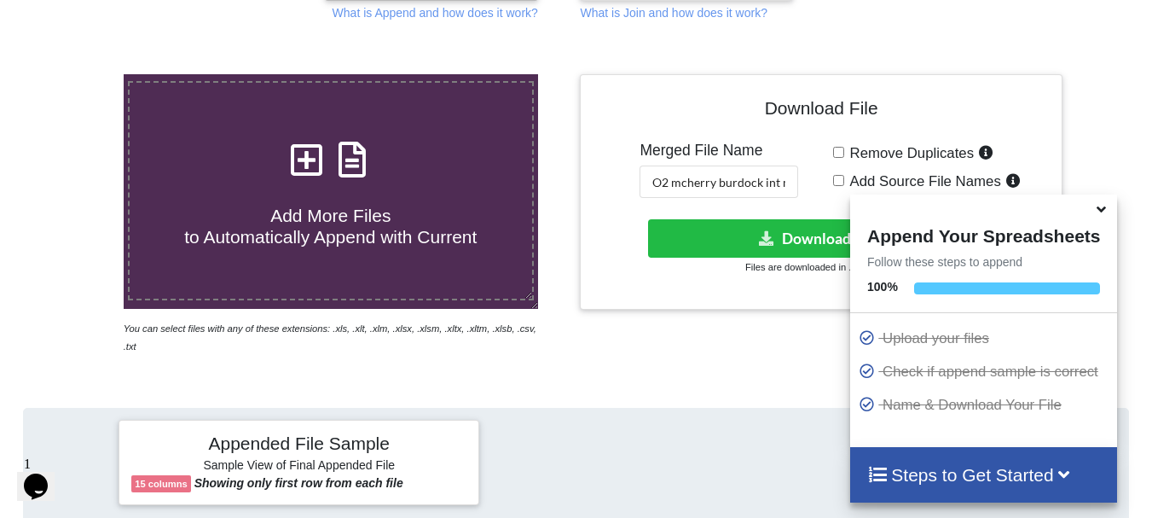
scroll to position [40, 0]
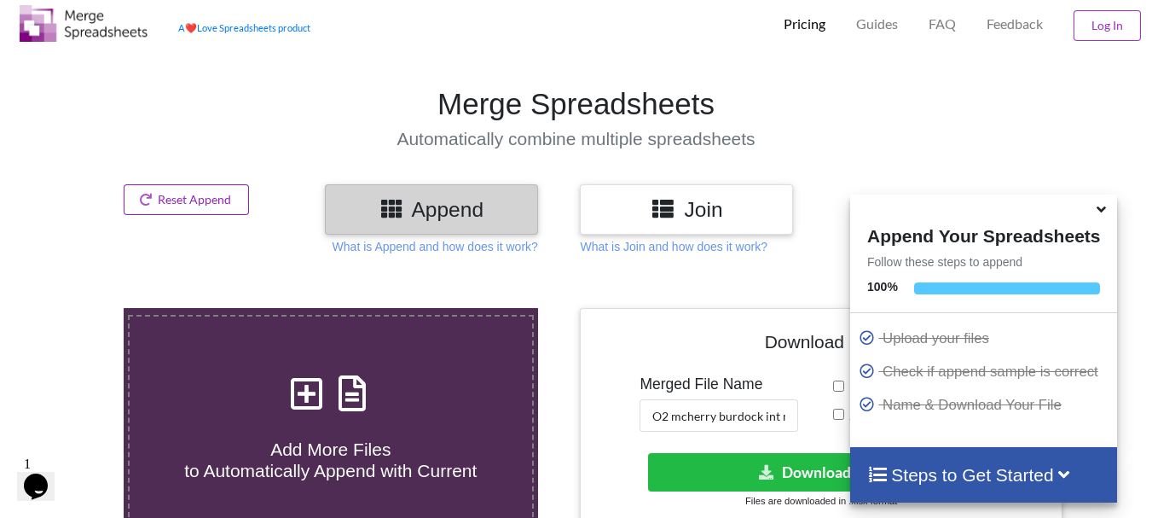
click at [240, 186] on button "Reset Append" at bounding box center [187, 199] width 126 height 31
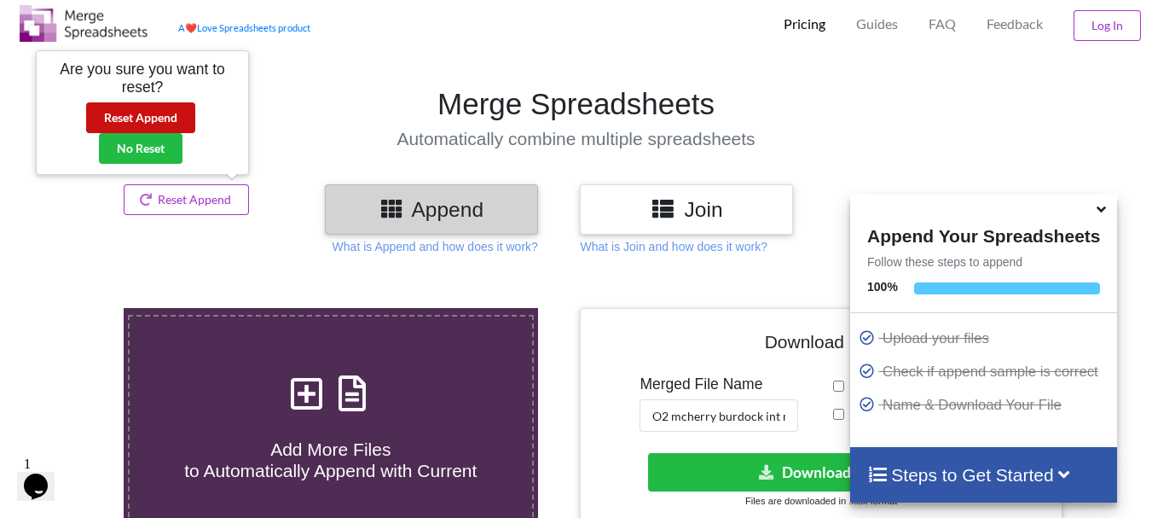
click at [154, 119] on button "Reset Append" at bounding box center [140, 117] width 109 height 31
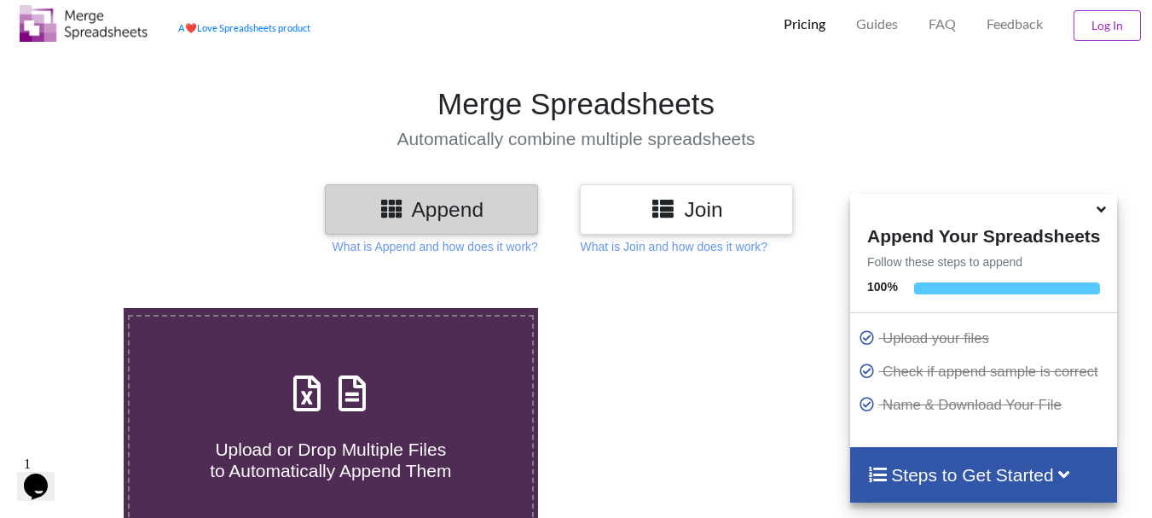
click at [355, 378] on icon at bounding box center [352, 385] width 43 height 36
click at [77, 308] on input "Upload or Drop Multiple Files to Automatically Append Them" at bounding box center [77, 308] width 0 height 0
click at [406, 216] on h3 "Append" at bounding box center [432, 209] width 188 height 25
click at [345, 472] on span "Upload or Drop Multiple Files to Automatically Append Them" at bounding box center [330, 459] width 241 height 41
click at [77, 308] on input "Upload or Drop Multiple Files to Automatically Append Them" at bounding box center [77, 308] width 0 height 0
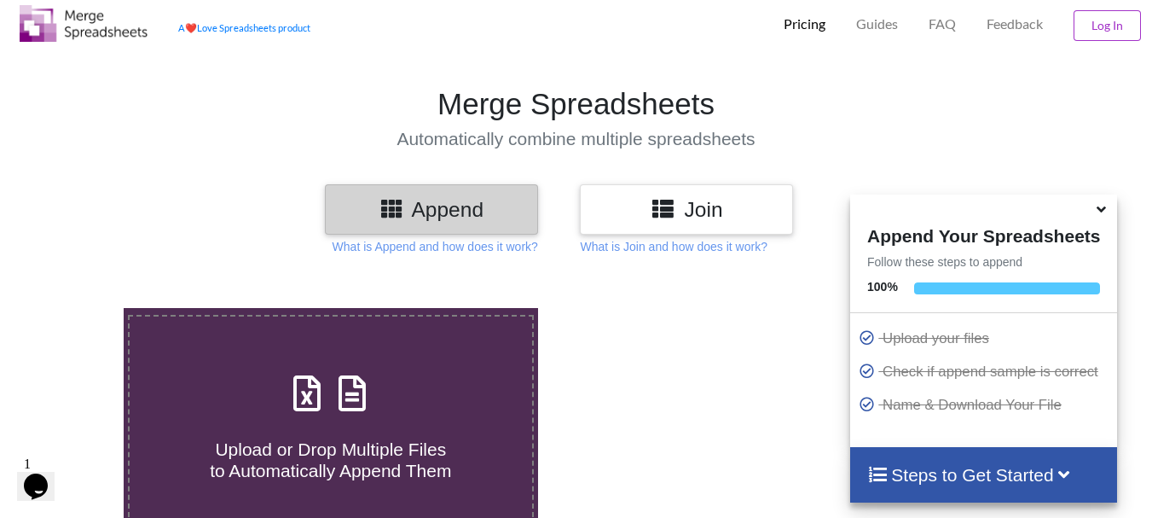
type input "C:\fakepath\DT_17_570burdock_P1_R3D_PRJ_PLY_STATS.csv"
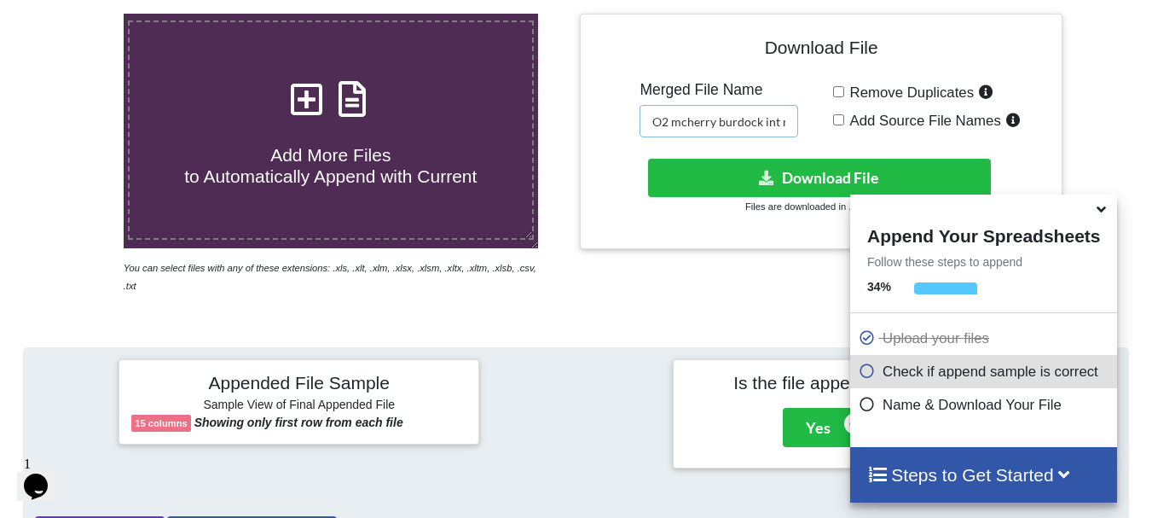
scroll to position [0, 38]
drag, startPoint x: 676, startPoint y: 127, endPoint x: 893, endPoint y: 108, distance: 217.4
click at [893, 108] on div "Download File Merged File Name O2 mcherry burdock int merged Remove Duplicates …" at bounding box center [821, 131] width 456 height 211
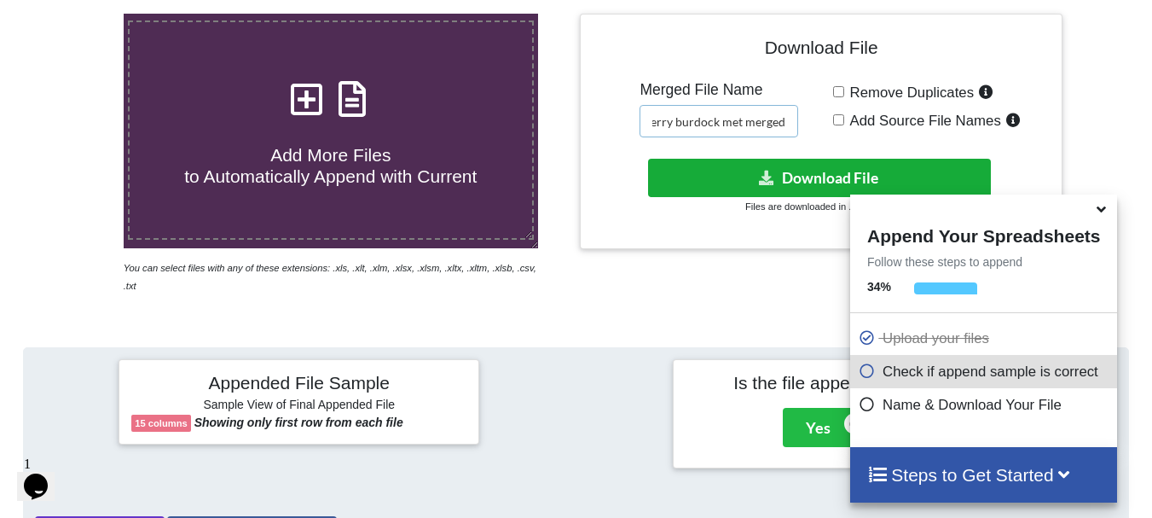
type input "O2 mcherry burdock met merged"
click at [825, 166] on button "Download File" at bounding box center [819, 178] width 343 height 38
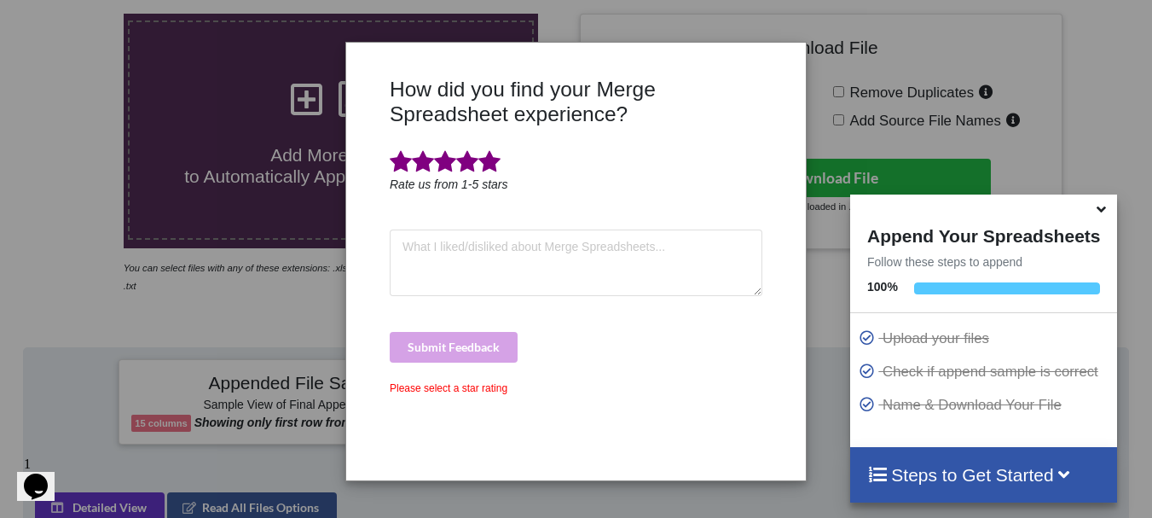
click at [495, 170] on span at bounding box center [489, 162] width 22 height 24
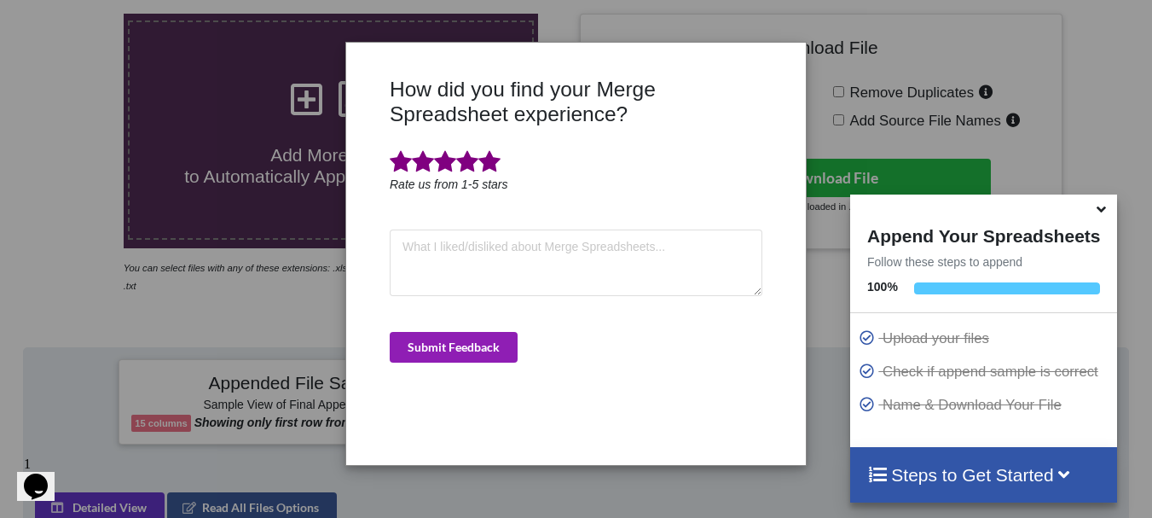
click at [475, 340] on button "Submit Feedback" at bounding box center [454, 347] width 128 height 31
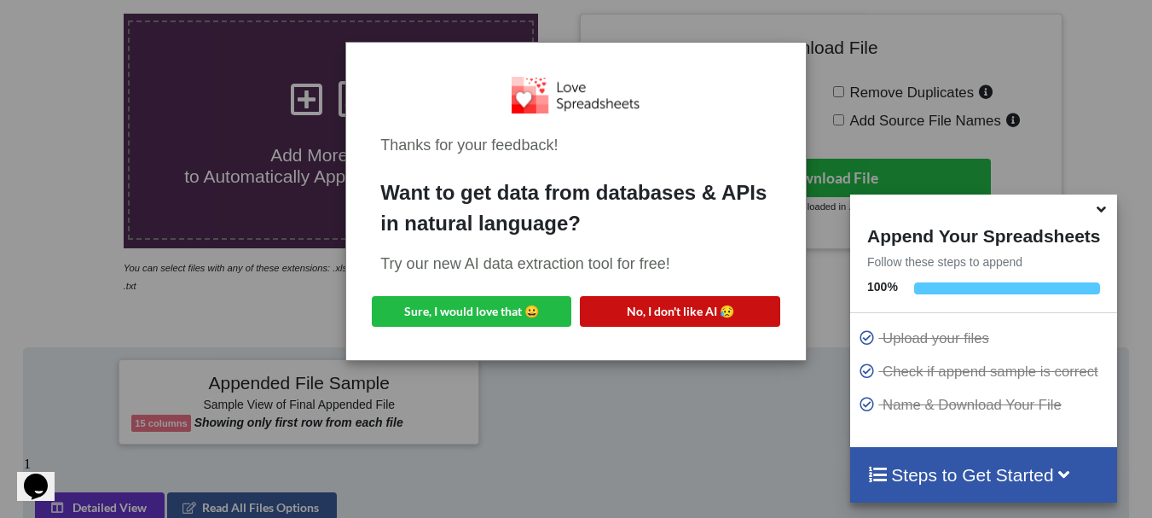
click at [631, 312] on button "No, I don't like AI 😥" at bounding box center [680, 311] width 200 height 31
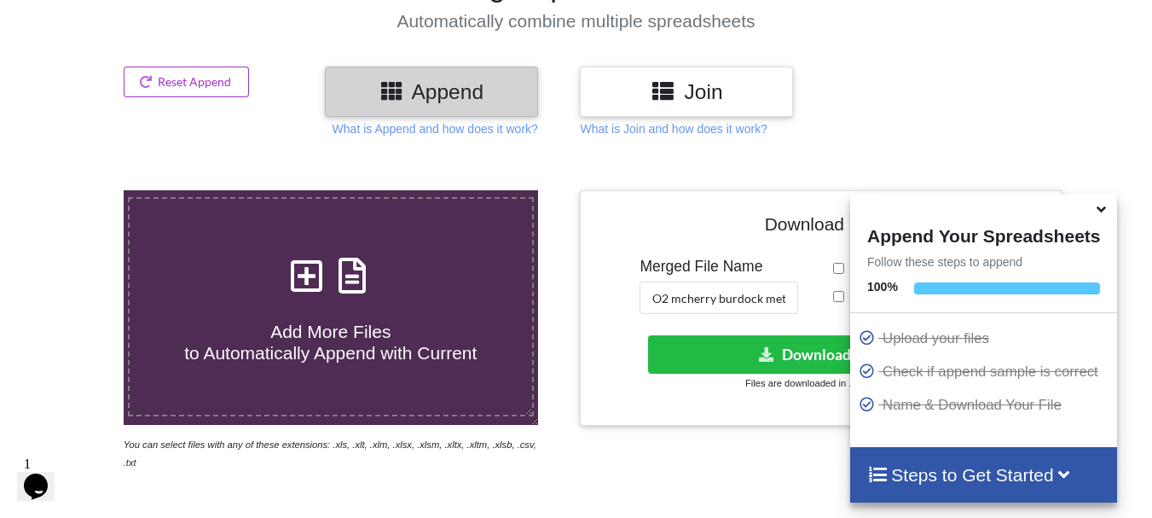
scroll to position [144, 0]
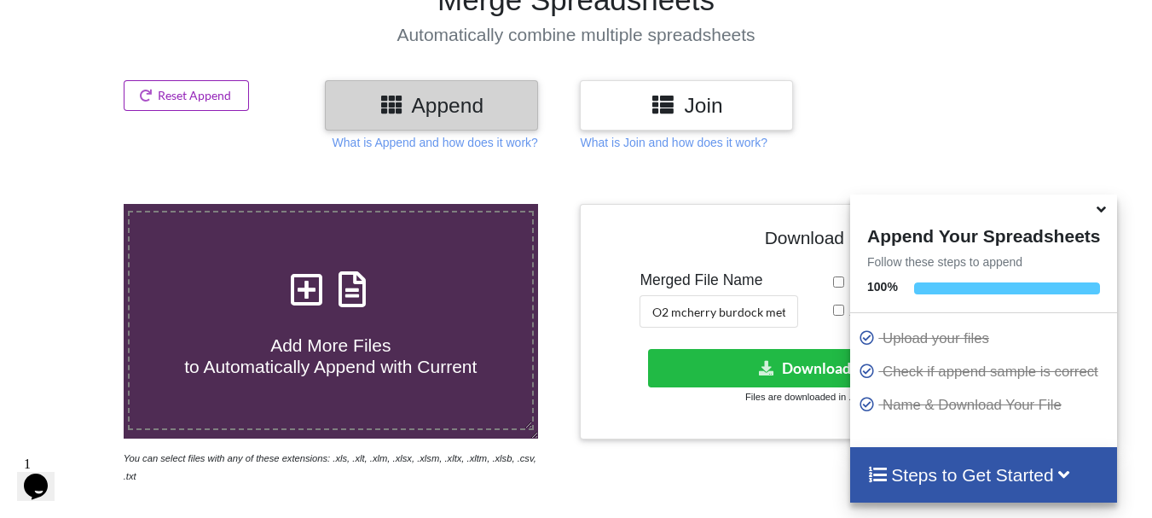
click at [220, 107] on button "Reset Append" at bounding box center [187, 95] width 126 height 31
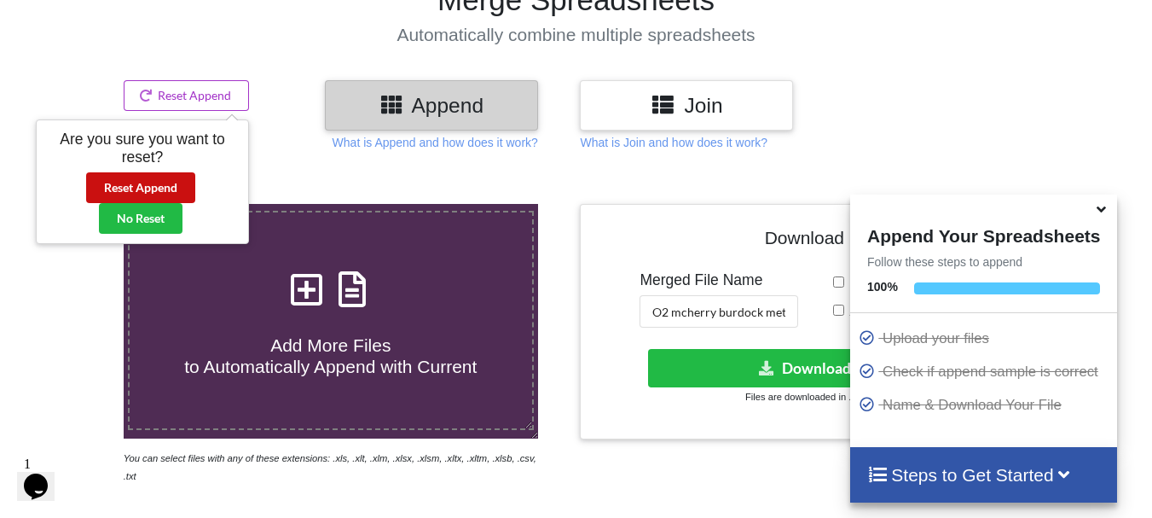
click at [175, 177] on button "Reset Append" at bounding box center [140, 187] width 109 height 31
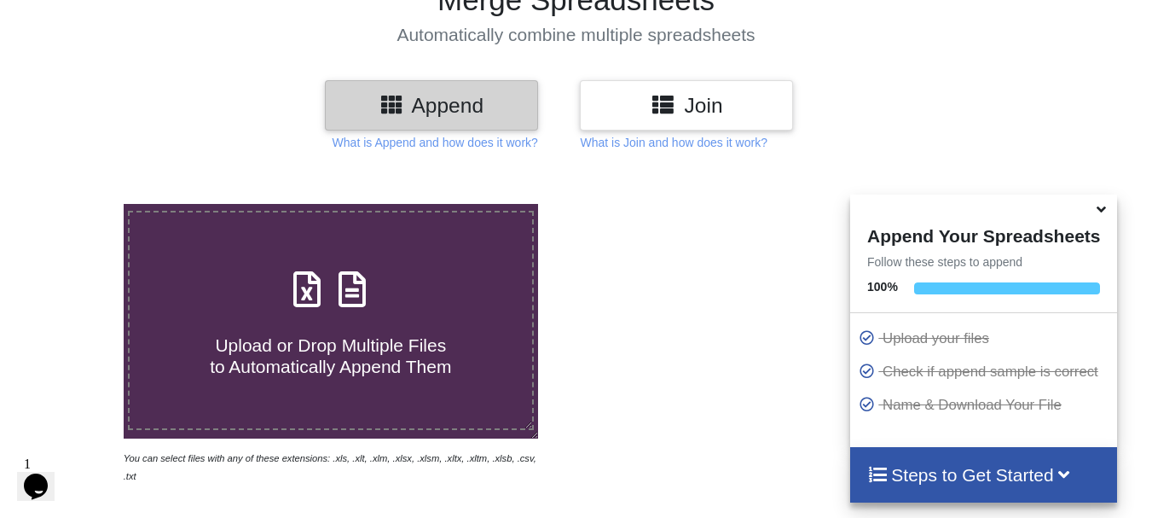
click at [455, 308] on div "Upload or Drop Multiple Files to Automatically Append Them" at bounding box center [331, 320] width 403 height 115
click at [77, 204] on input "Upload or Drop Multiple Files to Automatically Append Them" at bounding box center [77, 204] width 0 height 0
type input "C:\fakepath\DT_17_rhinokd_570burdock_P4_R3D_PRJ_PLY_STATS.csv"
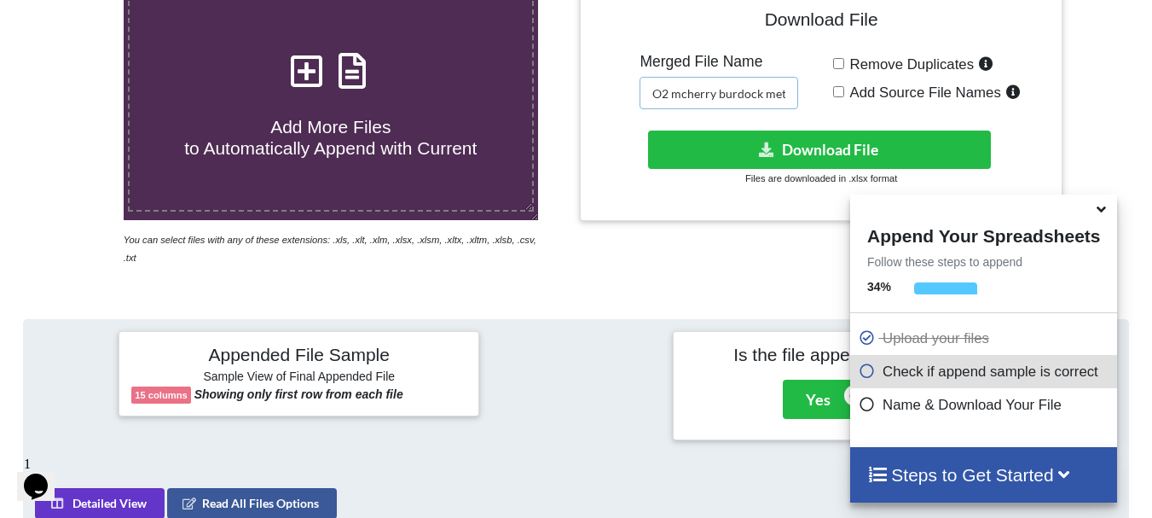
scroll to position [0, 43]
drag, startPoint x: 673, startPoint y: 96, endPoint x: 858, endPoint y: 88, distance: 185.3
click at [858, 88] on div "Download File Merged File Name O2 mcherry burdock met merged Remove Duplicates …" at bounding box center [821, 103] width 456 height 211
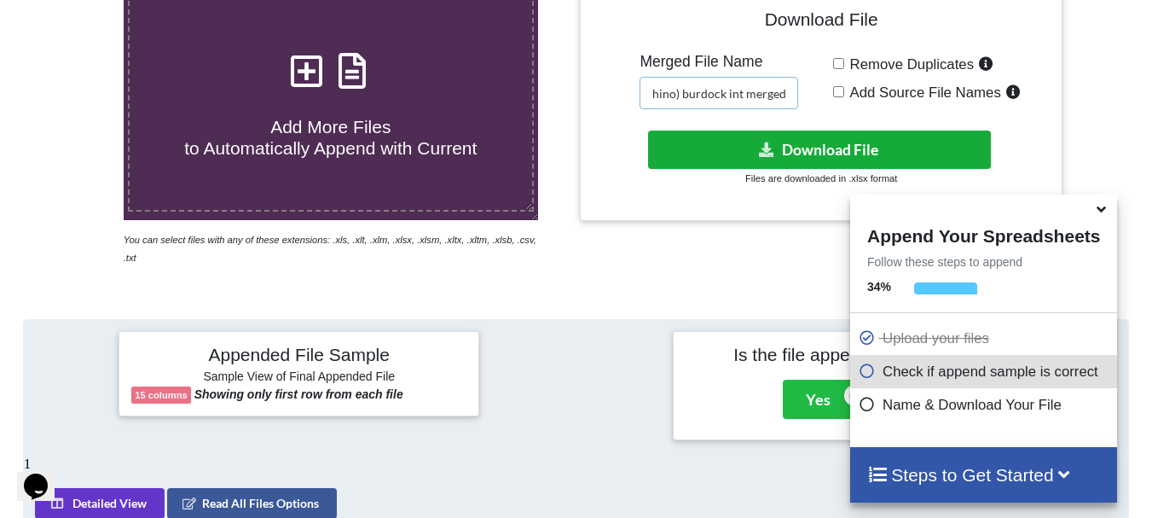
type input "O2 (name O1 rhino) burdock int merged"
click at [814, 146] on button "Download File" at bounding box center [819, 149] width 343 height 38
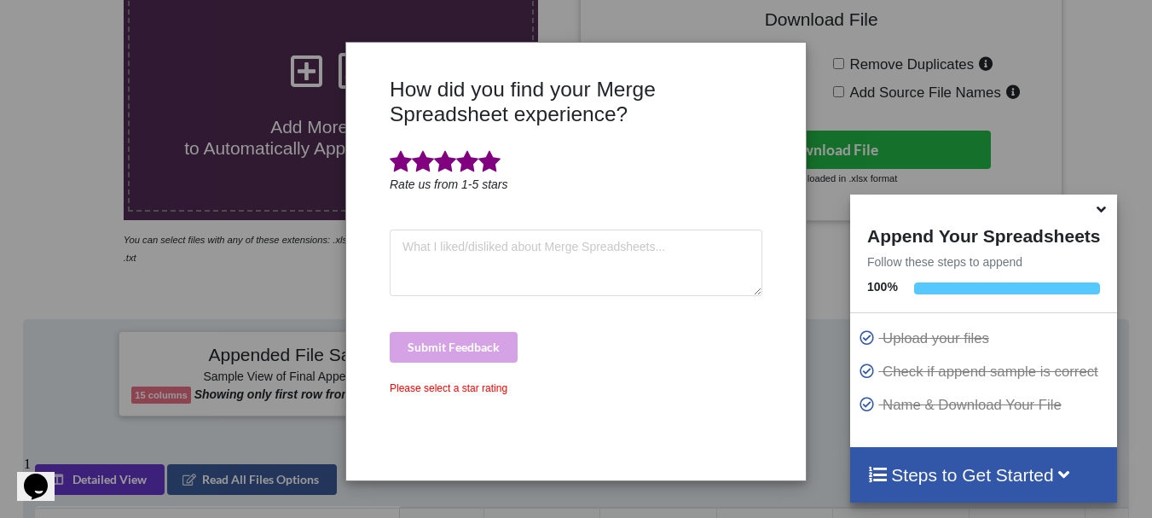
click at [497, 162] on span at bounding box center [489, 162] width 22 height 24
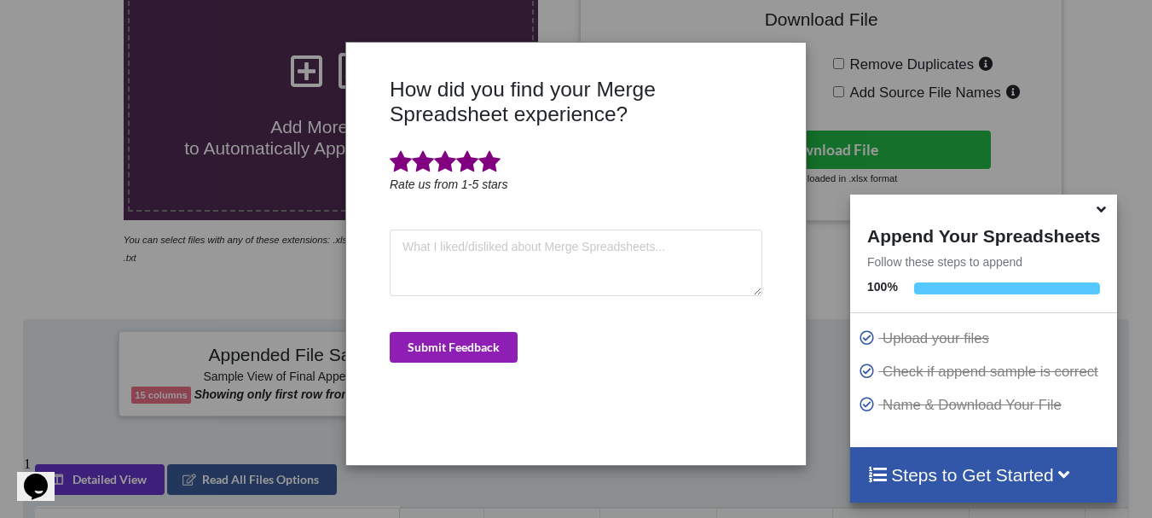
click at [466, 338] on button "Submit Feedback" at bounding box center [454, 347] width 128 height 31
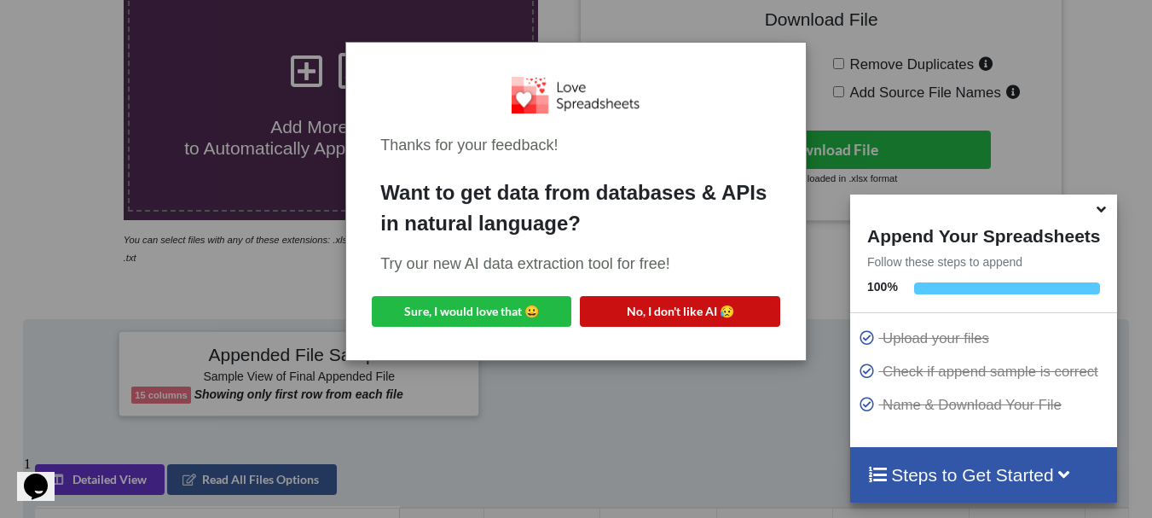
click at [608, 325] on button "No, I don't like AI 😥" at bounding box center [680, 311] width 200 height 31
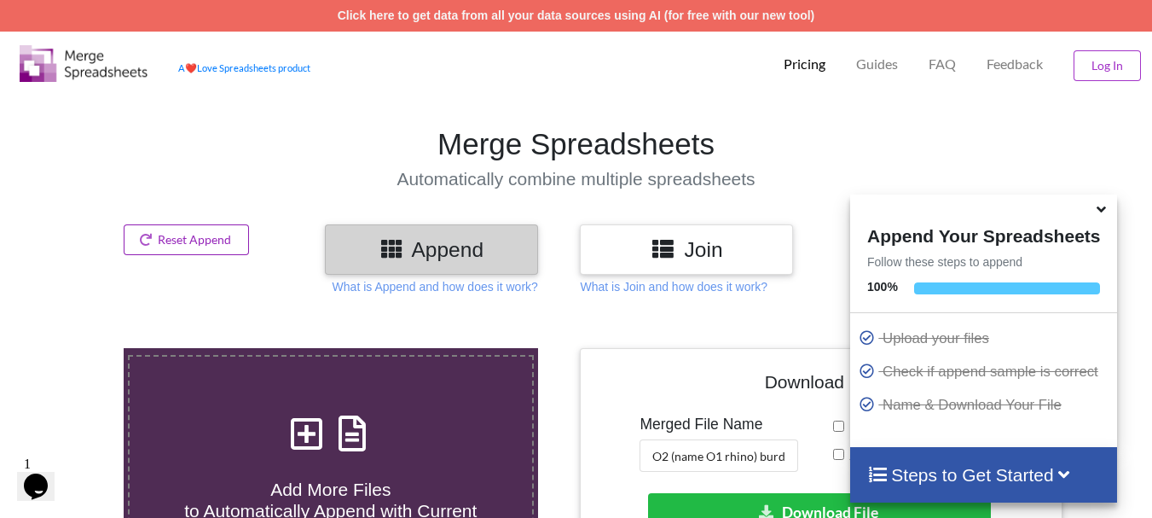
click at [204, 235] on button "Reset Append" at bounding box center [187, 239] width 126 height 31
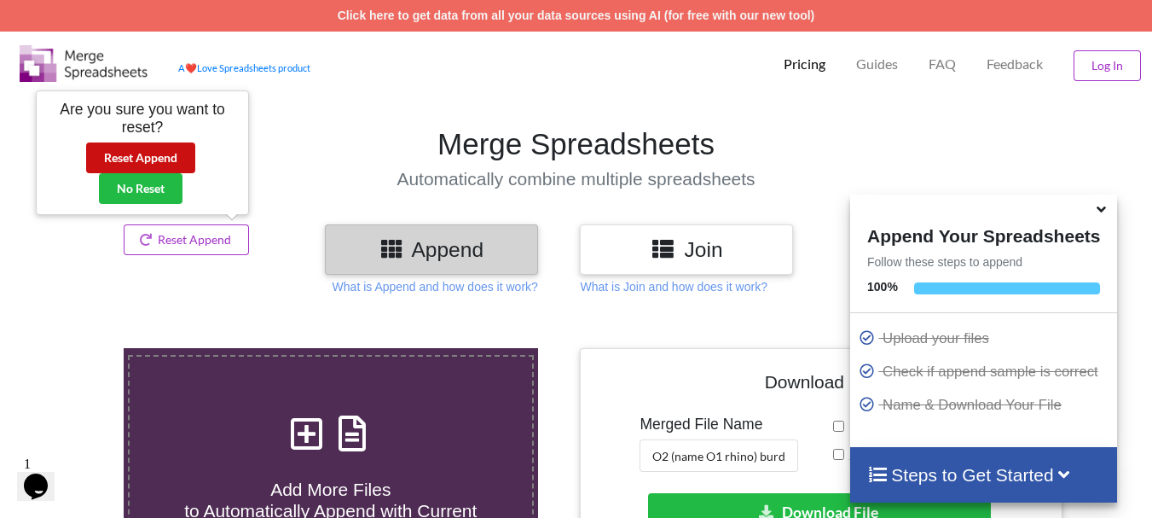
click at [147, 169] on button "Reset Append" at bounding box center [140, 157] width 109 height 31
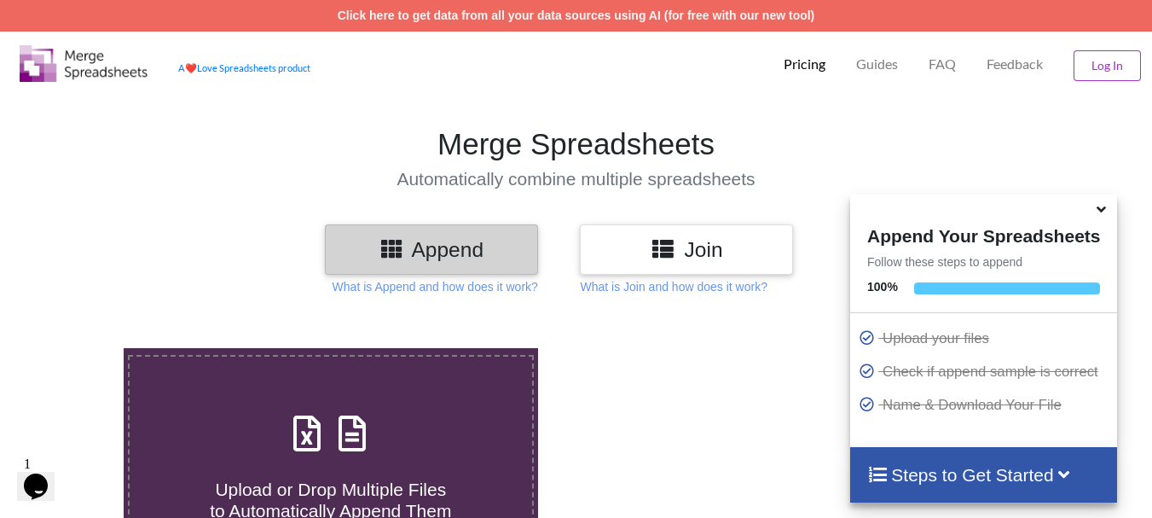
click at [258, 462] on h4 "Upload or Drop Multiple Files to Automatically Append Them" at bounding box center [331, 489] width 403 height 65
click at [77, 348] on input "Upload or Drop Multiple Files to Automatically Append Them" at bounding box center [77, 348] width 0 height 0
type input "C:\fakepath\DT_17_gfpkd_570burdock_P1_R3D_PRJ_PLY_STATS.csv"
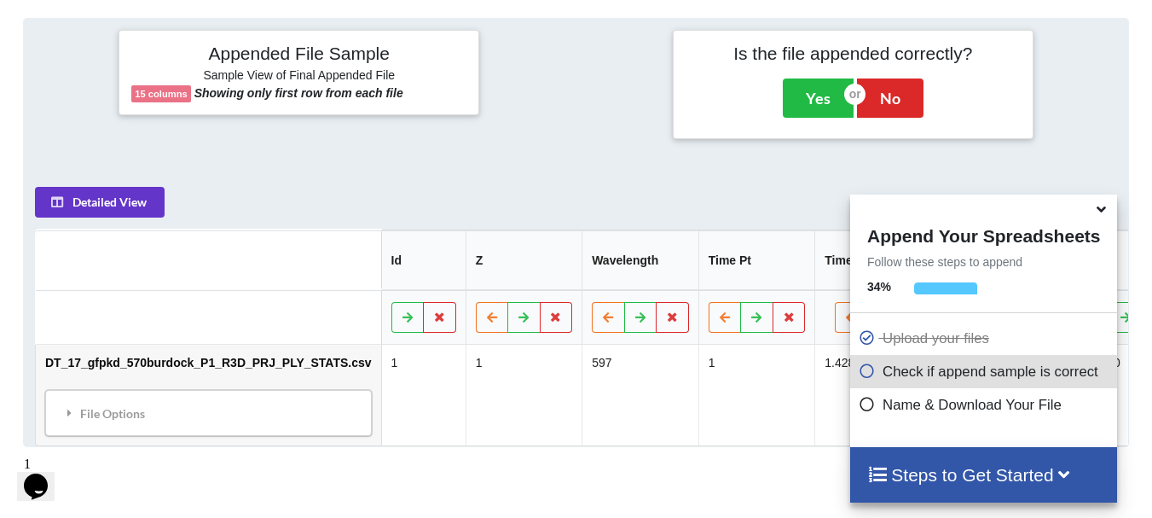
scroll to position [211, 0]
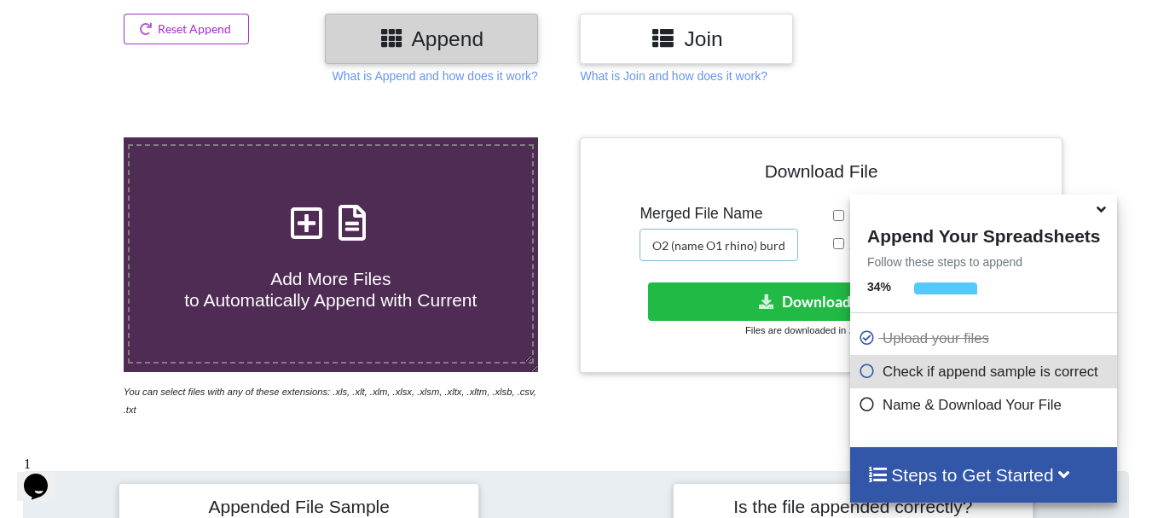
click at [657, 246] on input "O2 (name O1 rhino) burdock int merged" at bounding box center [719, 245] width 159 height 32
drag, startPoint x: 657, startPoint y: 246, endPoint x: 826, endPoint y: 248, distance: 168.9
click at [826, 248] on div "Download File Merged File Name O2 (name O1 rhino) burdock int merged Remove Dup…" at bounding box center [821, 255] width 456 height 211
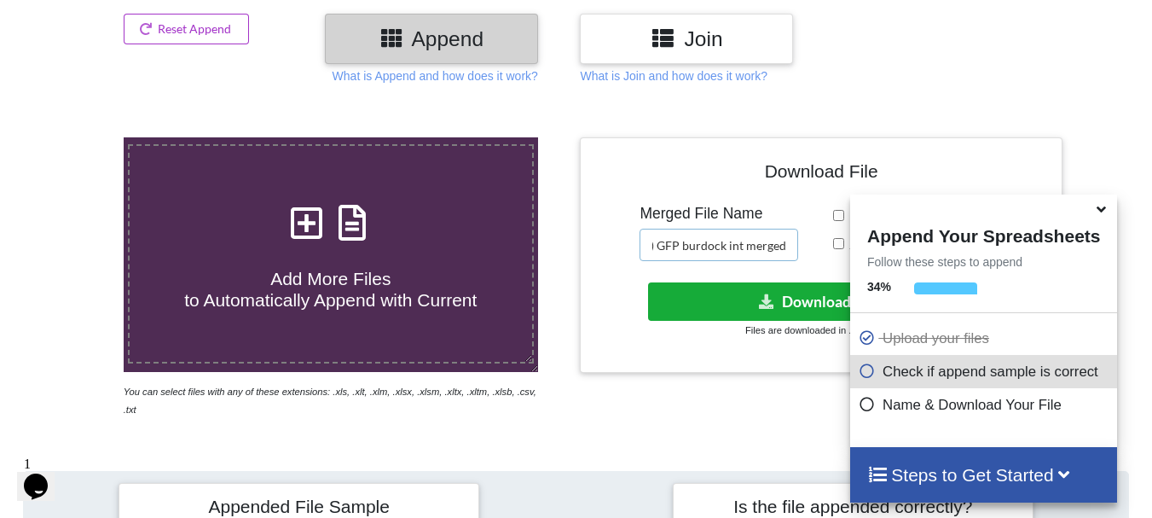
type input "O3 (O1 name folder) GFP burdock int merged"
click at [799, 291] on button "Download File" at bounding box center [819, 301] width 343 height 38
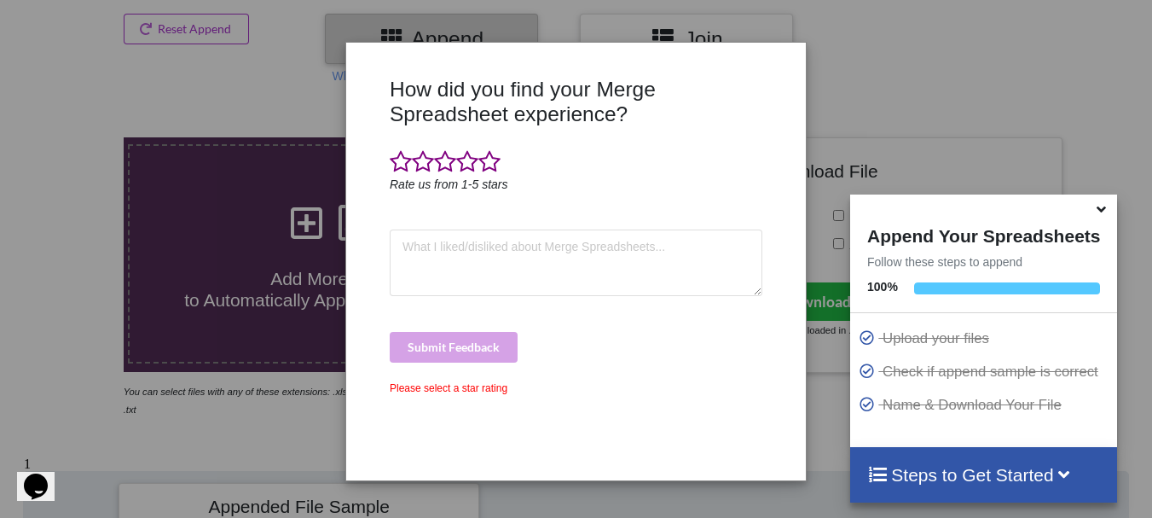
click at [856, 99] on div "How did you find your Merge Spreadsheet experience? Rate us from 1-5 stars Subm…" at bounding box center [576, 259] width 1152 height 518
click at [484, 179] on icon "Rate us from 1-5 stars" at bounding box center [449, 184] width 119 height 14
click at [486, 167] on span at bounding box center [489, 162] width 22 height 24
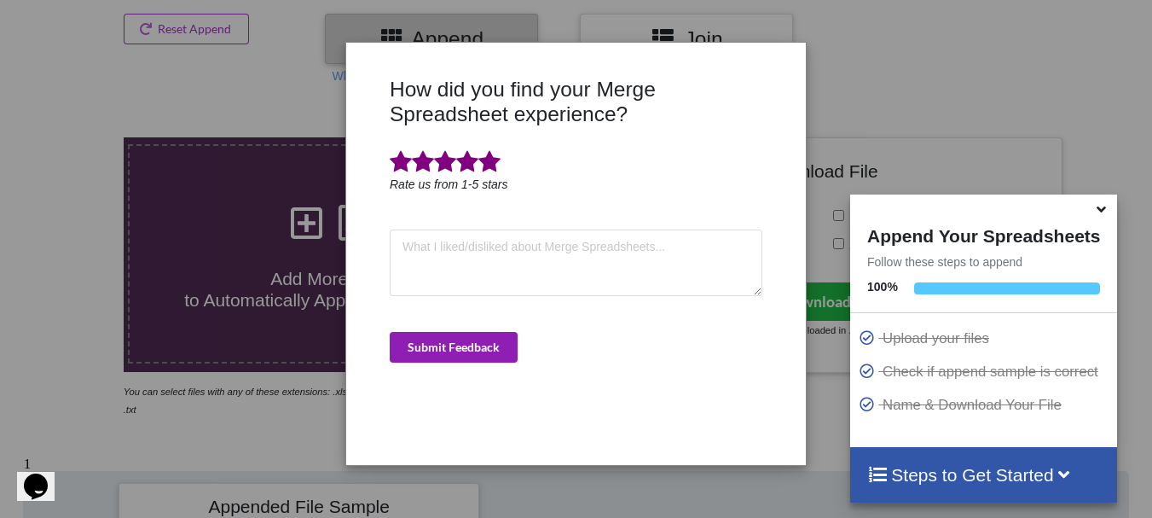
click at [458, 355] on button "Submit Feedback" at bounding box center [454, 347] width 128 height 31
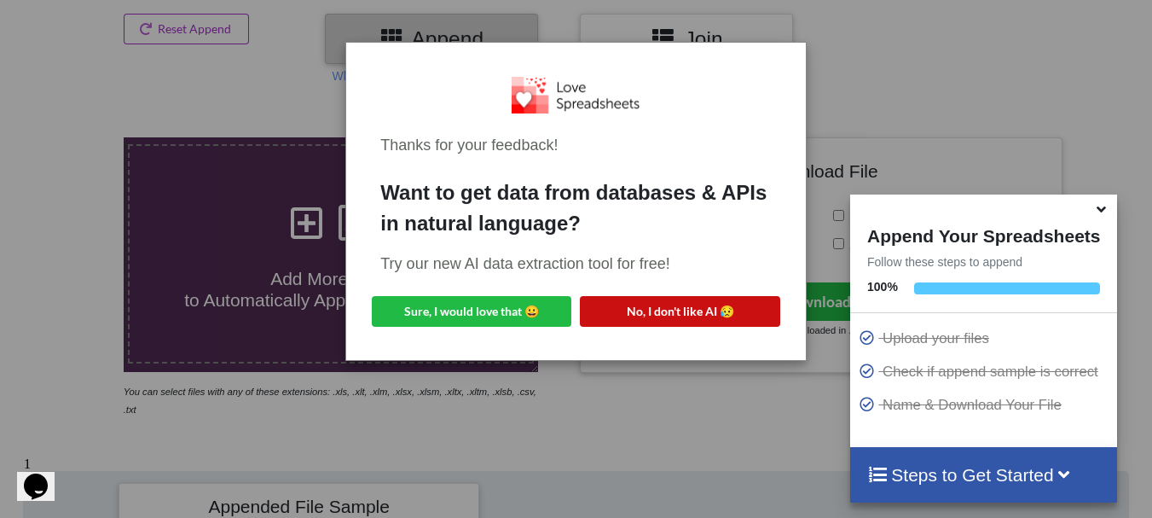
click at [628, 317] on button "No, I don't like AI 😥" at bounding box center [680, 311] width 200 height 31
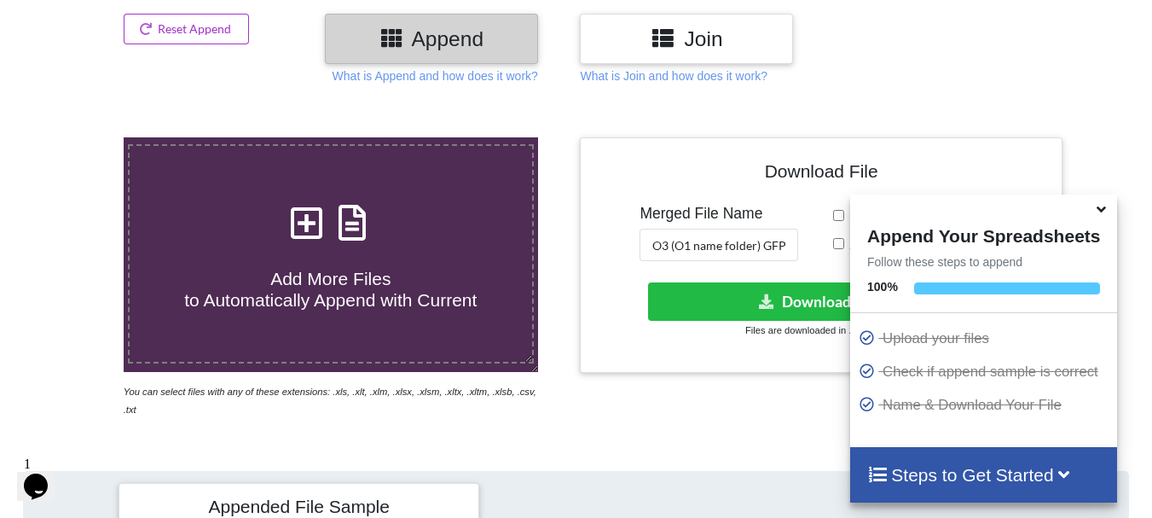
click at [1101, 214] on icon at bounding box center [1101, 206] width 18 height 15
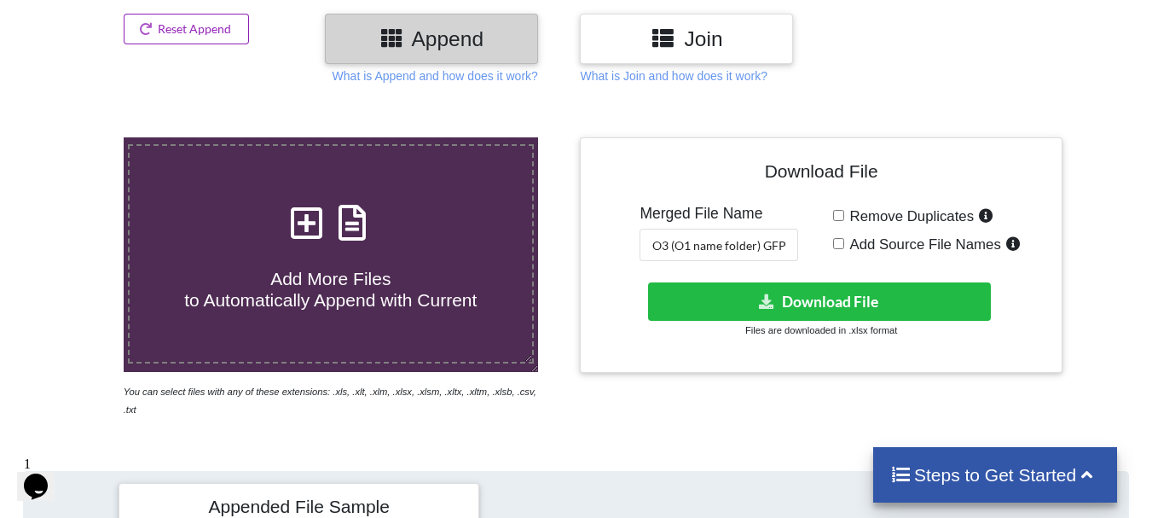
click at [214, 24] on button "Reset Append" at bounding box center [187, 29] width 126 height 31
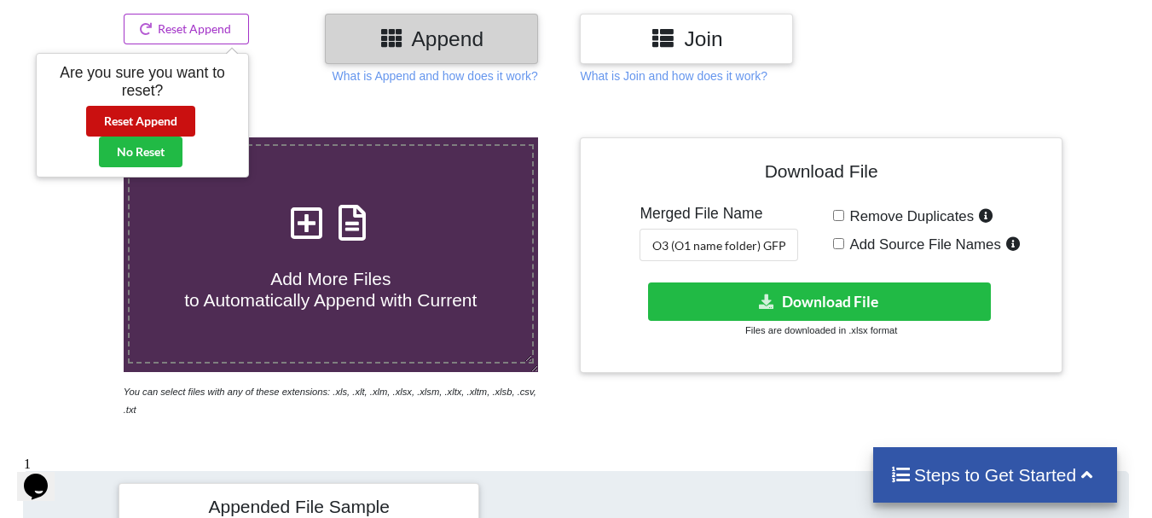
click at [180, 108] on button "Reset Append" at bounding box center [140, 121] width 109 height 31
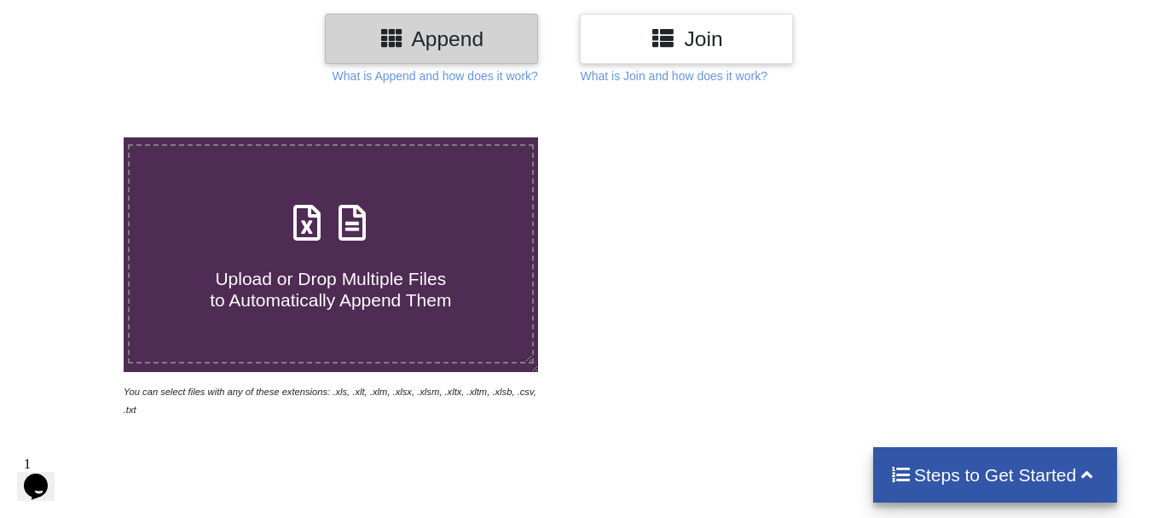
click at [282, 210] on div "Upload or Drop Multiple Files to Automatically Append Them" at bounding box center [331, 253] width 403 height 115
click at [77, 137] on input "Upload or Drop Multiple Files to Automatically Append Them" at bounding box center [77, 137] width 0 height 0
type input "C:\fakepath\DT_17_gfpkd_570burdock_P2_R3D_PRJ_PLY_STATS.csv"
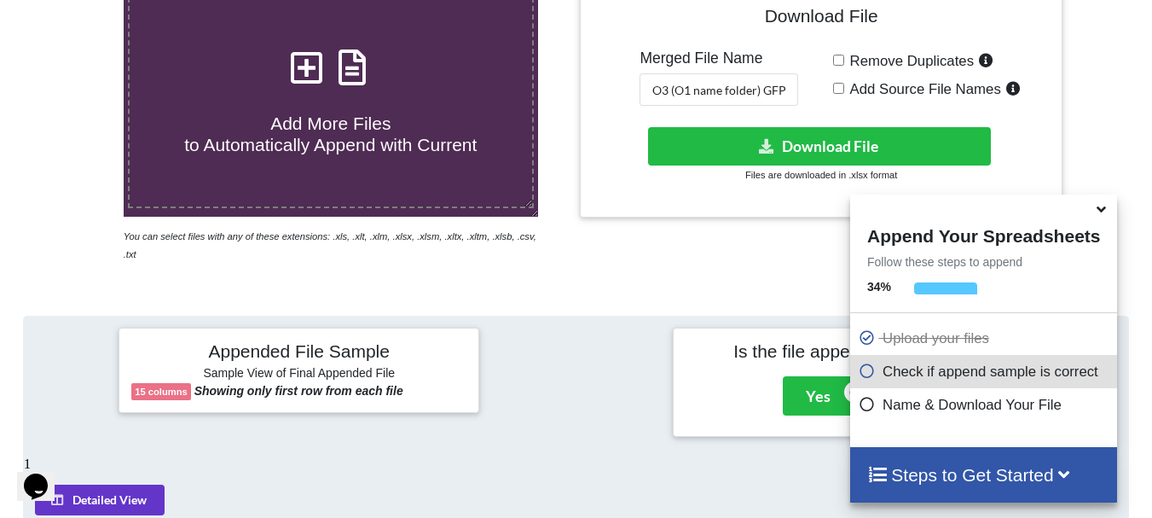
scroll to position [356, 0]
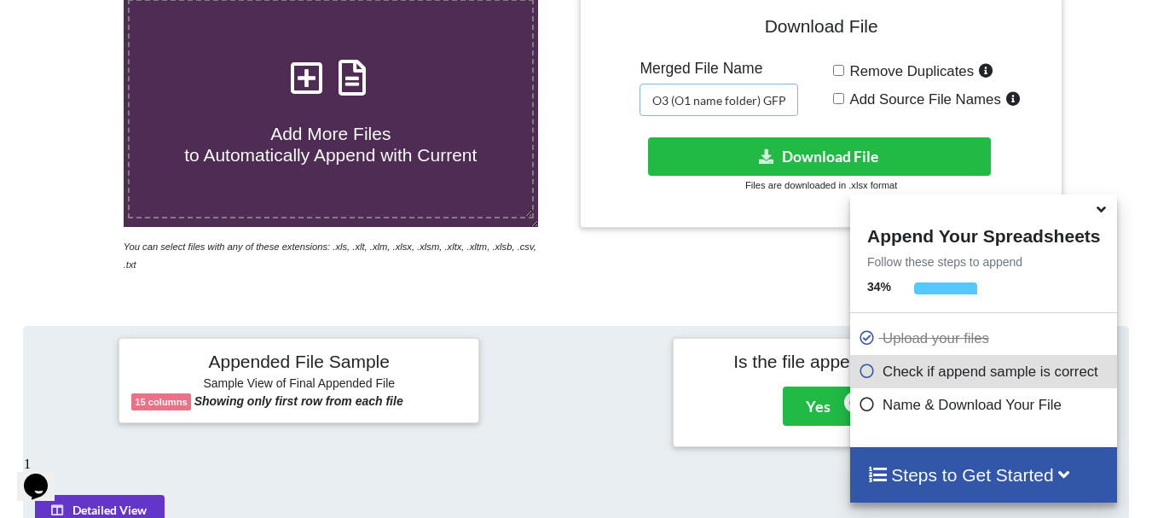
click at [769, 86] on input "O3 (O1 name folder) GFP burdock int merged" at bounding box center [719, 100] width 159 height 32
click at [740, 100] on input "O3 (O1 name folder) GFP burdock int merged" at bounding box center [719, 100] width 159 height 32
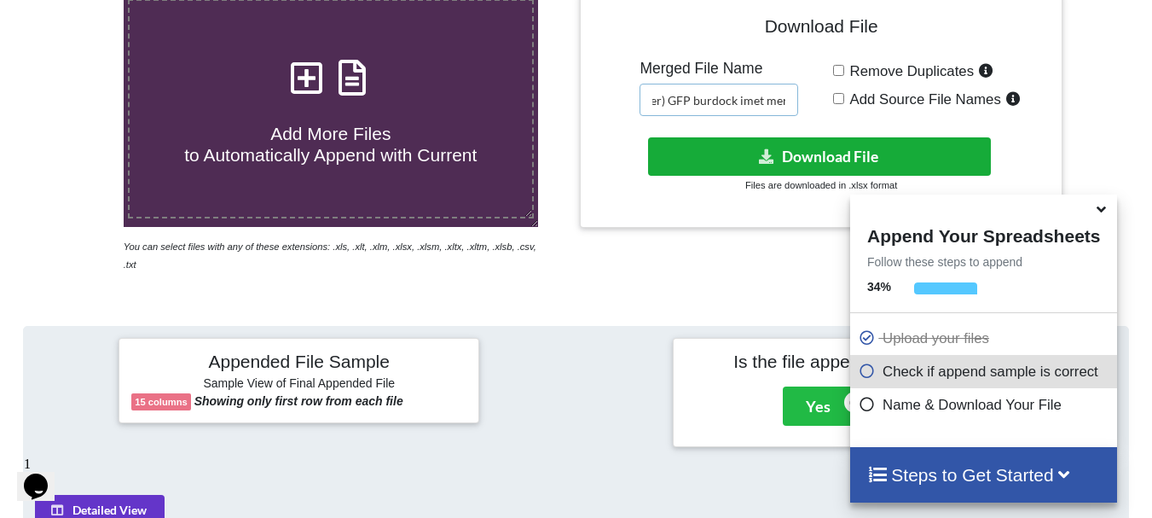
type input "O3 (O1 name folder) GFP burdock imet merged"
click at [742, 140] on button "Download File" at bounding box center [819, 156] width 343 height 38
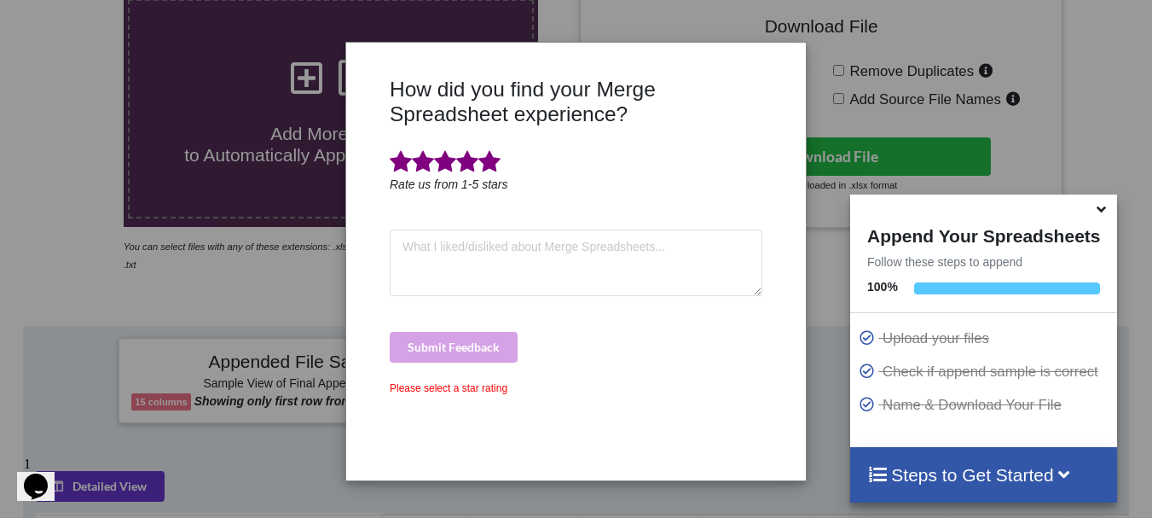
click at [493, 167] on span at bounding box center [489, 162] width 22 height 24
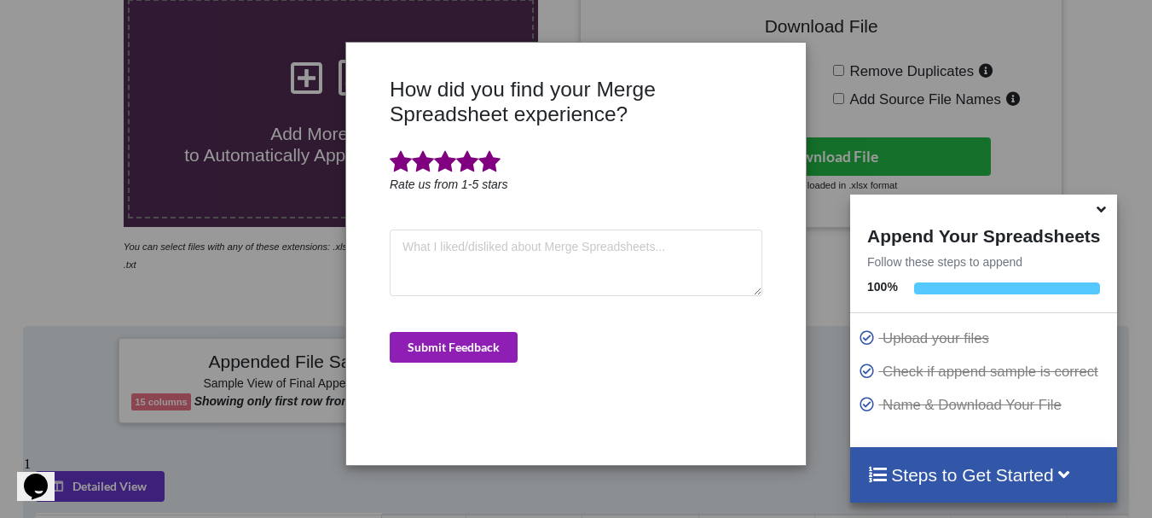
click at [487, 336] on button "Submit Feedback" at bounding box center [454, 347] width 128 height 31
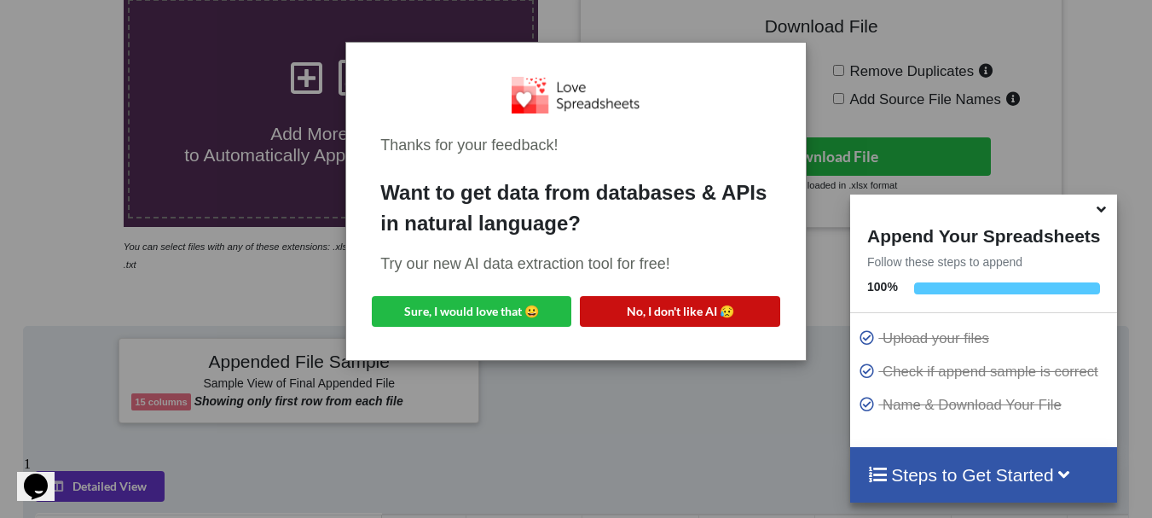
click at [626, 311] on button "No, I don't like AI 😥" at bounding box center [680, 311] width 200 height 31
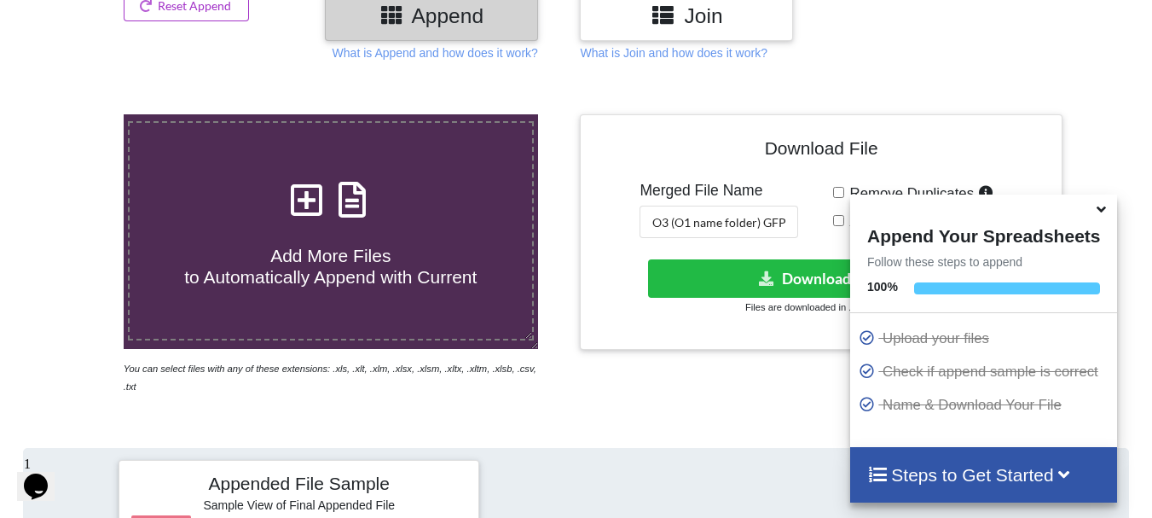
scroll to position [226, 0]
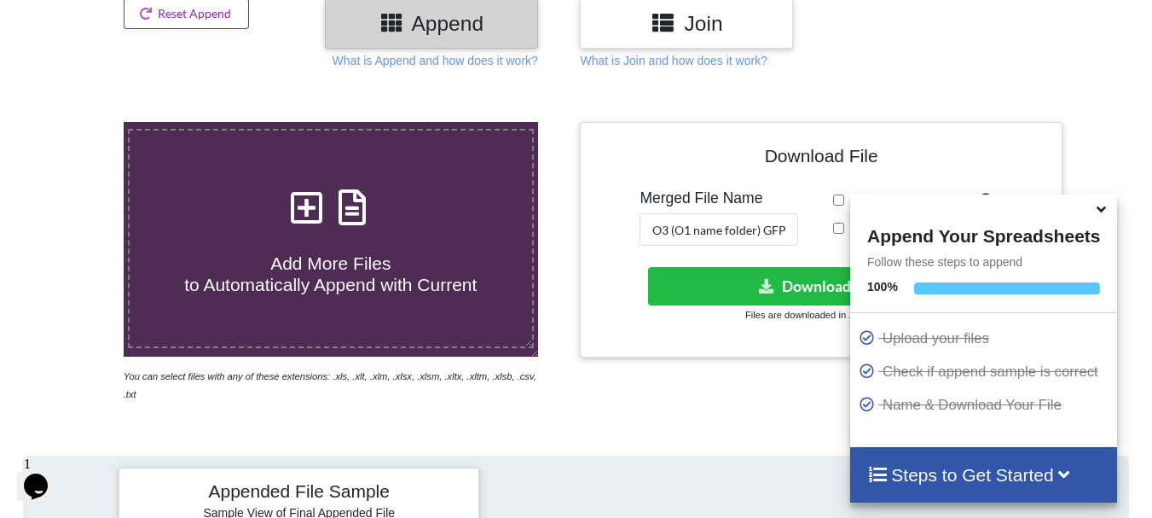
click at [237, 12] on button "Reset Append" at bounding box center [187, 13] width 126 height 31
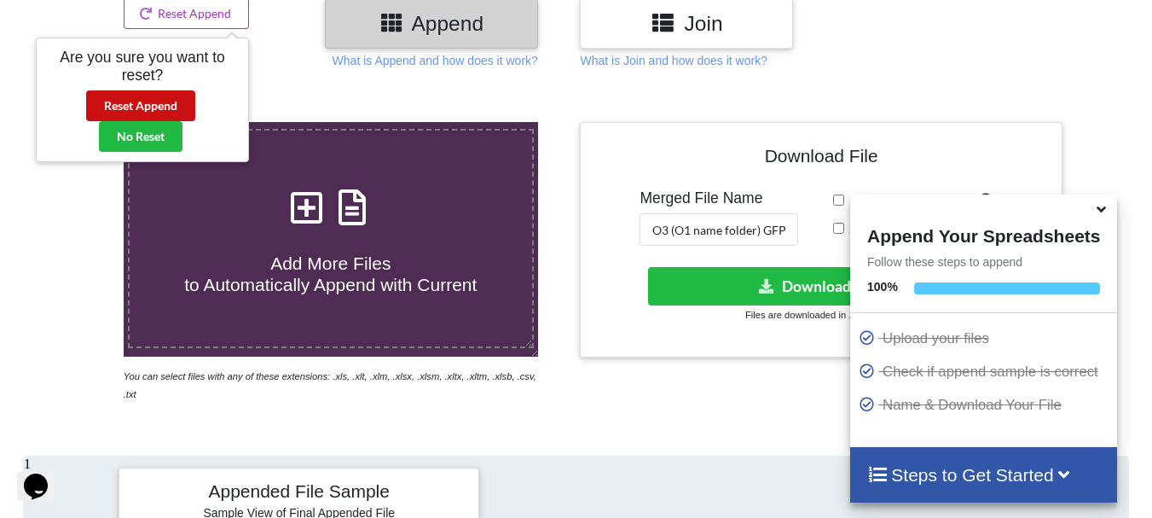
click at [174, 101] on button "Reset Append" at bounding box center [140, 105] width 109 height 31
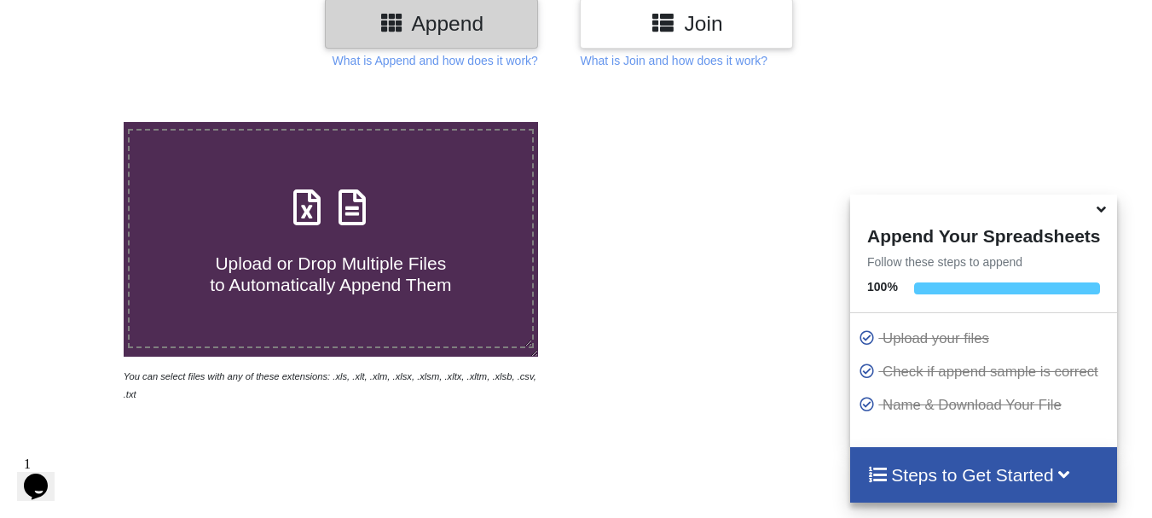
click at [274, 205] on div "Upload or Drop Multiple Files to Automatically Append Them" at bounding box center [331, 238] width 403 height 115
click at [77, 122] on input "Upload or Drop Multiple Files to Automatically Append Them" at bounding box center [77, 122] width 0 height 0
type input "C:\fakepath\DT_17_ago3_570burdock_P5_PRJ_PLY_STATS.csv"
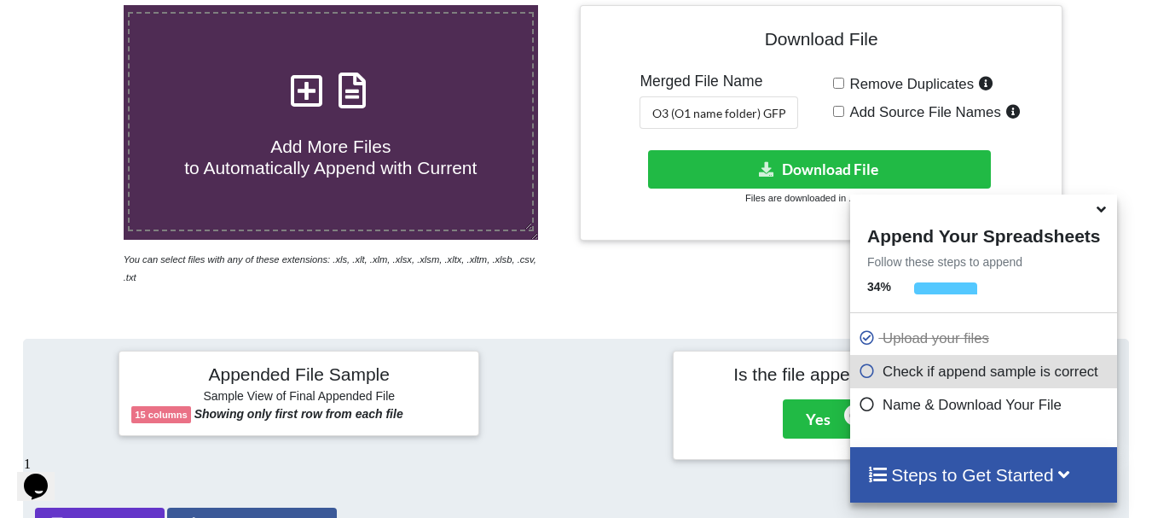
scroll to position [348, 0]
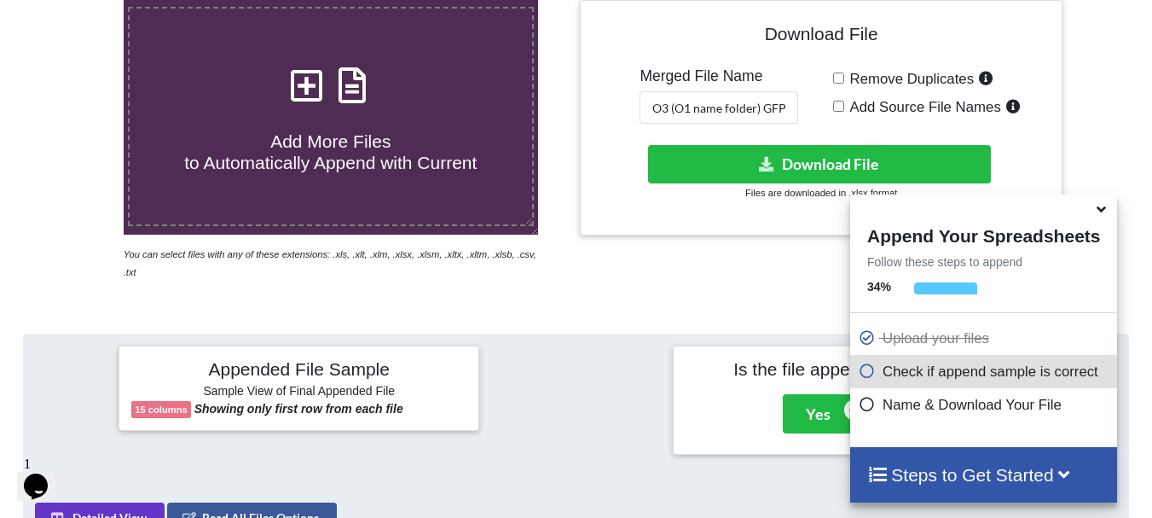
click at [511, 182] on label "Add More Files to Automatically Append with Current" at bounding box center [331, 116] width 406 height 219
click at [77, 0] on input "Add More Files to Automatically Append with Current" at bounding box center [77, 0] width 0 height 0
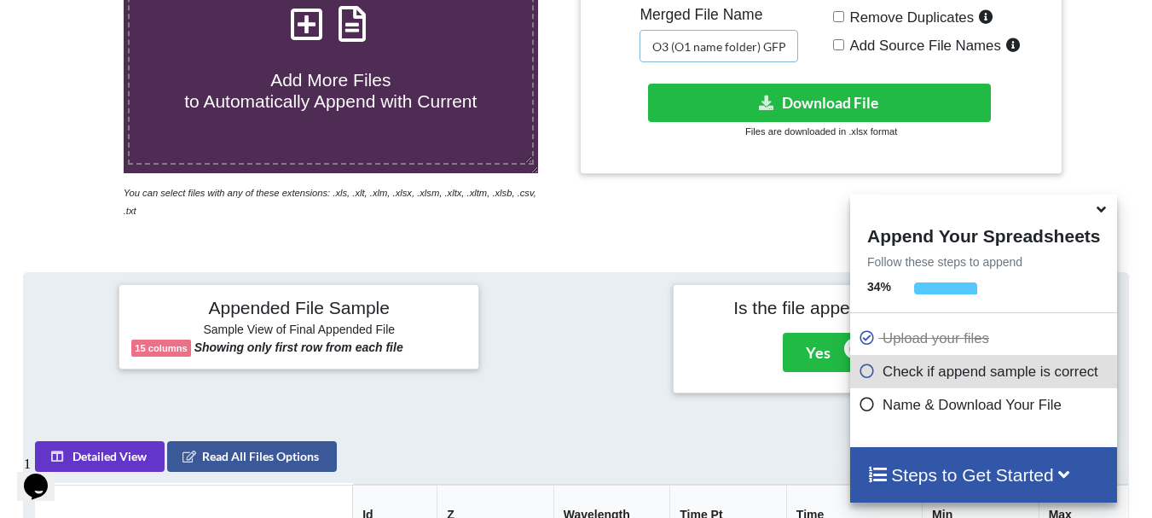
scroll to position [0, 116]
drag, startPoint x: 673, startPoint y: 41, endPoint x: 824, endPoint y: 43, distance: 151.0
click at [824, 43] on div "Download File Merged File Name O3 (O1 name folder) GFP burdock imet merged Remo…" at bounding box center [821, 56] width 456 height 211
type input "O"
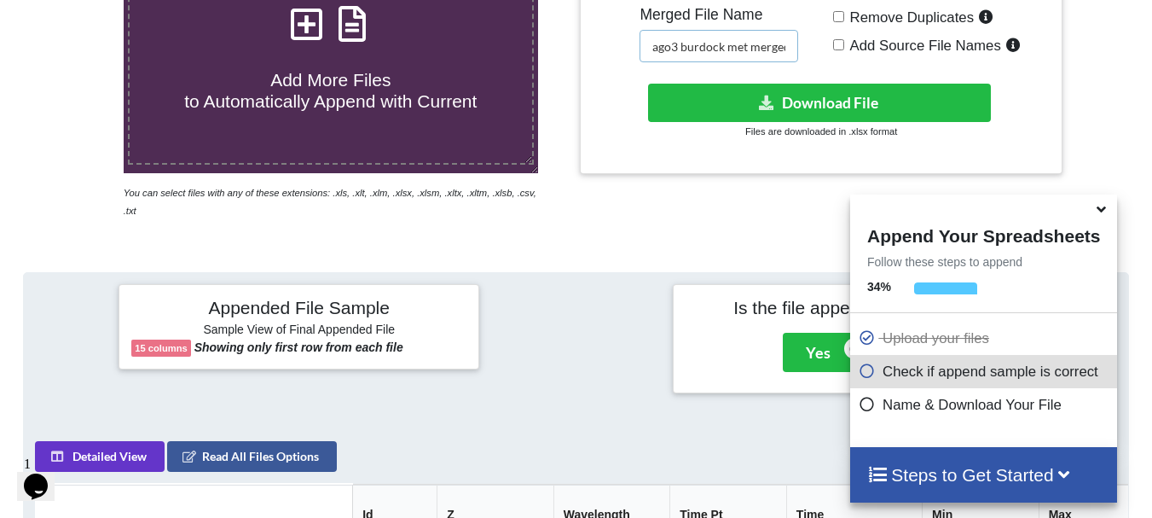
scroll to position [0, 26]
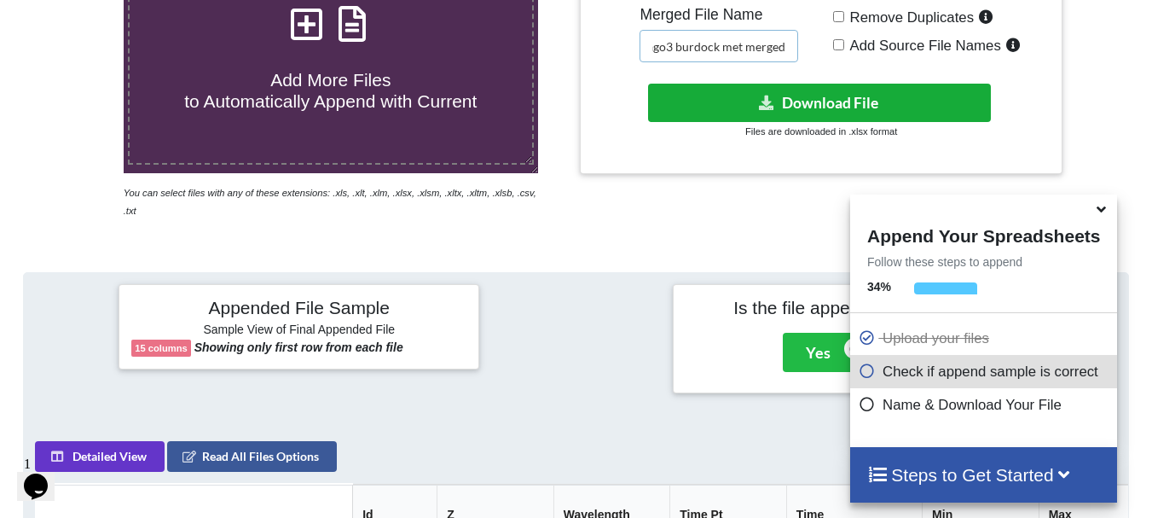
type input "O3 ago3 burdock met merged"
click at [811, 91] on button "Download File" at bounding box center [819, 103] width 343 height 38
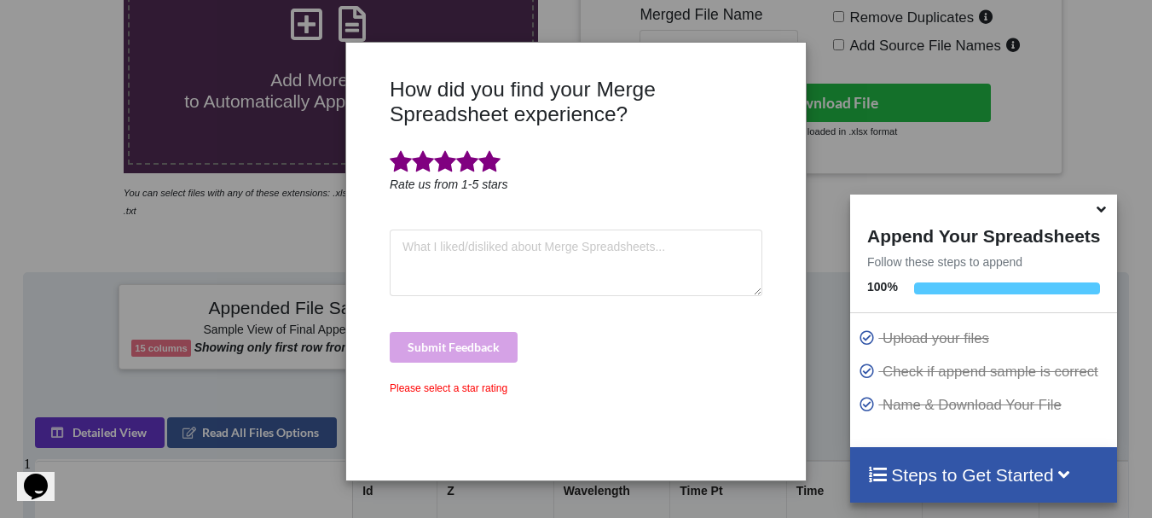
click at [492, 165] on span at bounding box center [489, 162] width 22 height 24
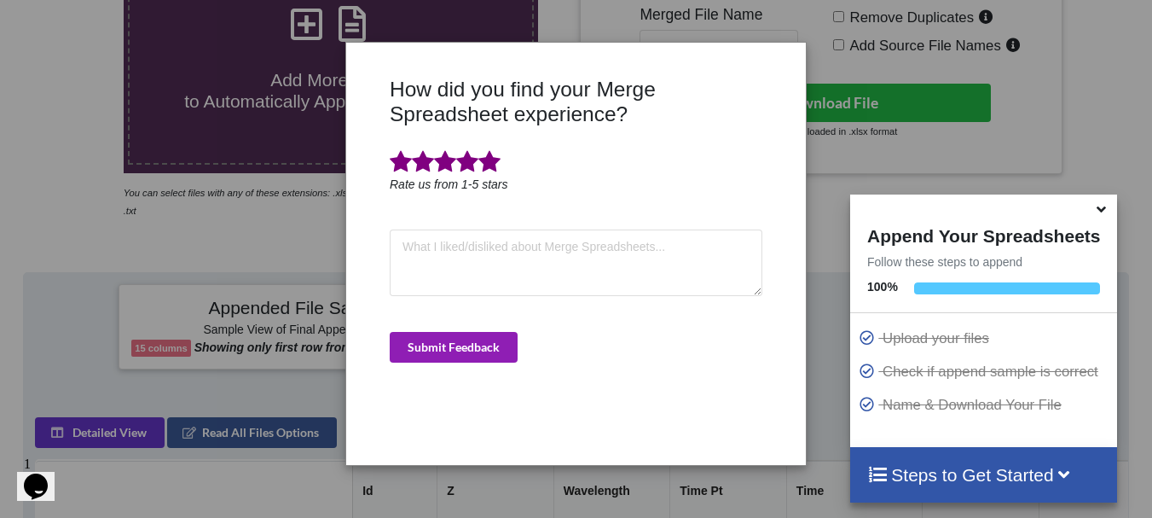
click at [485, 347] on button "Submit Feedback" at bounding box center [454, 347] width 128 height 31
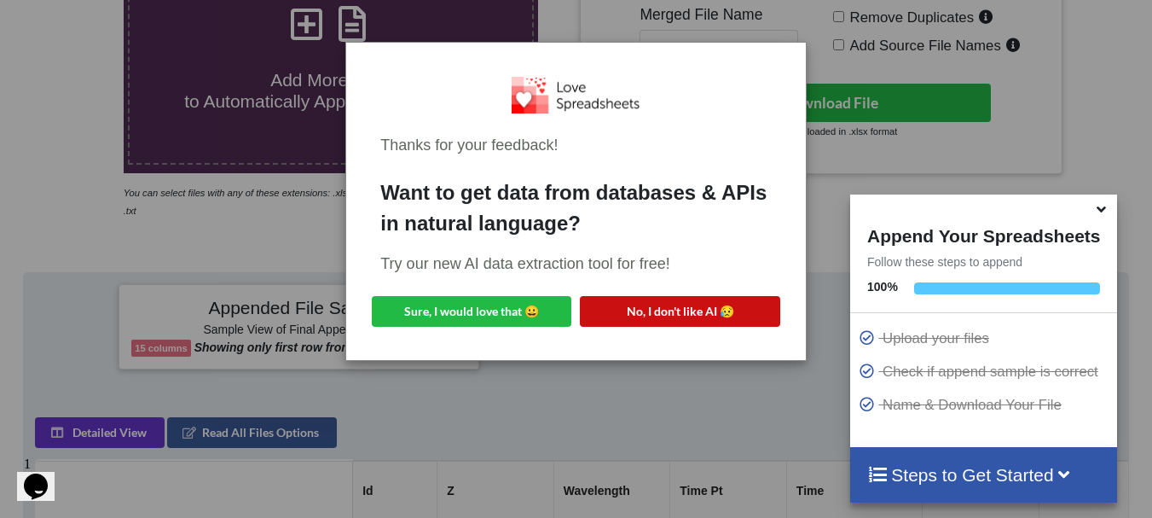
click at [689, 324] on button "No, I don't like AI 😥" at bounding box center [680, 311] width 200 height 31
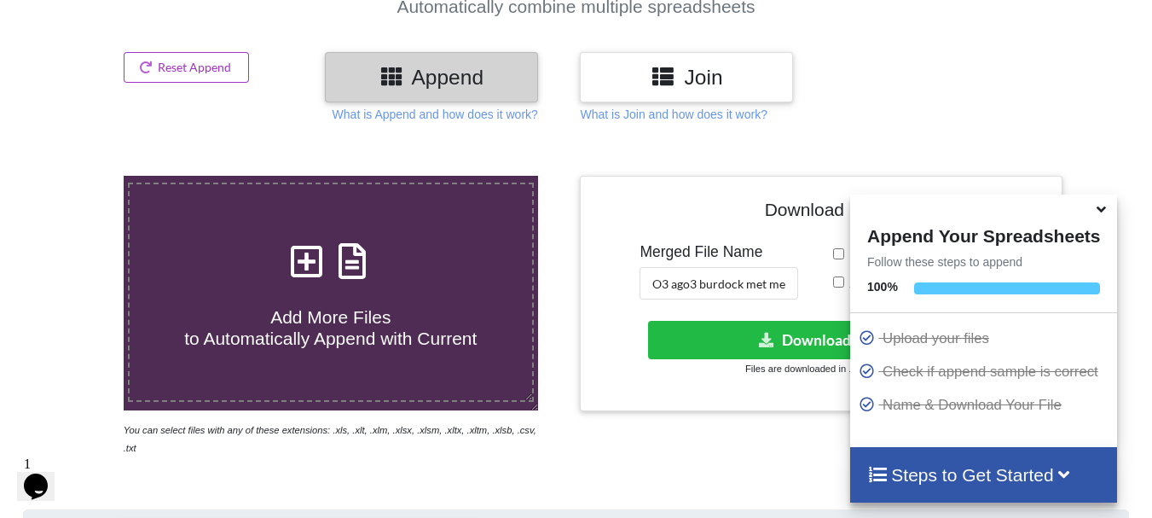
scroll to position [119, 0]
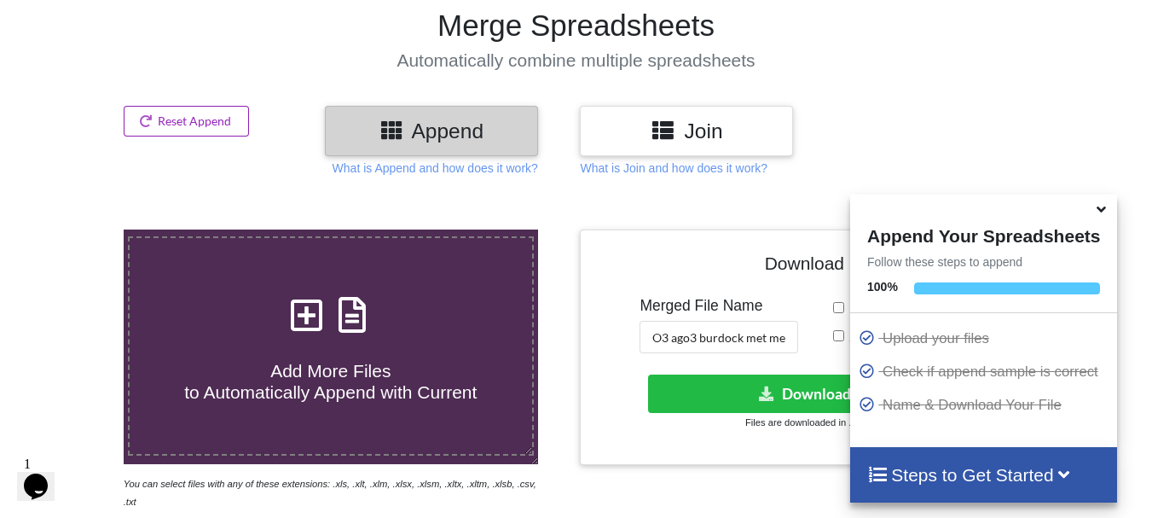
click at [156, 118] on button "Reset Append" at bounding box center [187, 121] width 126 height 31
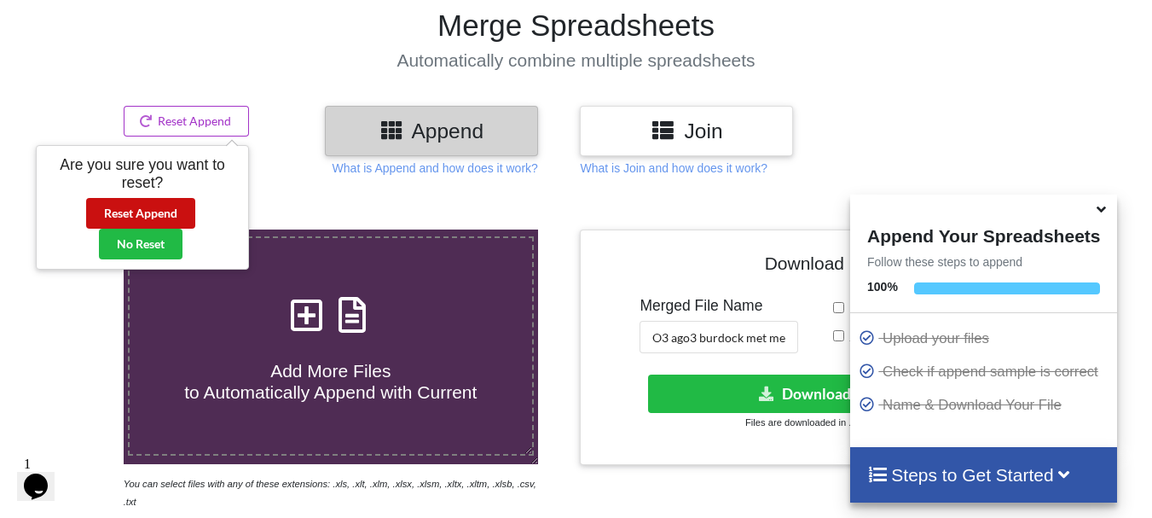
click at [171, 207] on button "Reset Append" at bounding box center [140, 213] width 109 height 31
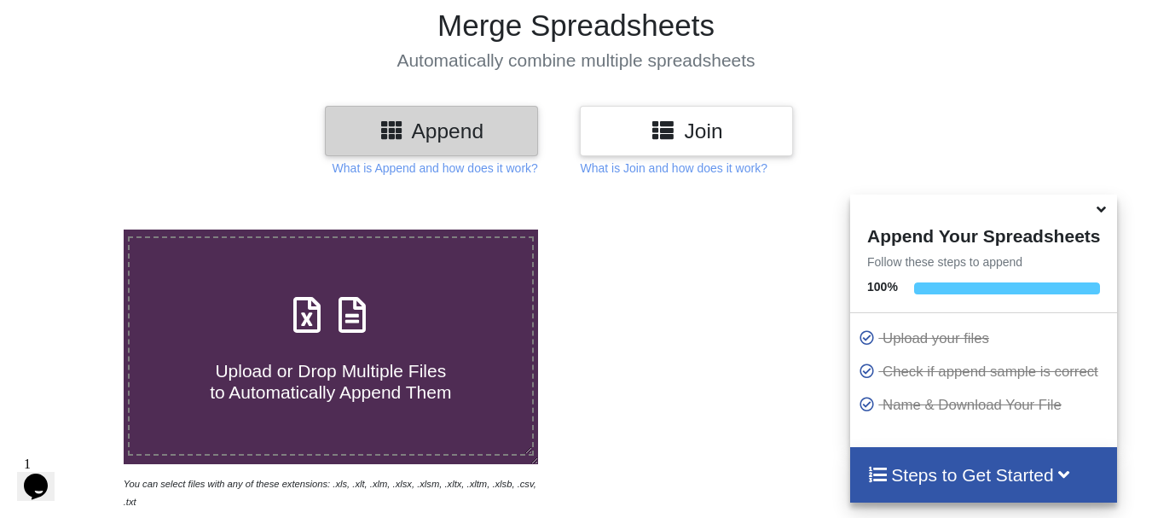
click at [240, 306] on div "Upload or Drop Multiple Files to Automatically Append Them" at bounding box center [331, 345] width 403 height 115
click at [77, 229] on input "Upload or Drop Multiple Files to Automatically Append Them" at bounding box center [77, 229] width 0 height 0
type input "C:\fakepath\DT_17_gfpkd_570burdock_P1_R3D_PRJ_PLY_STATS.csv"
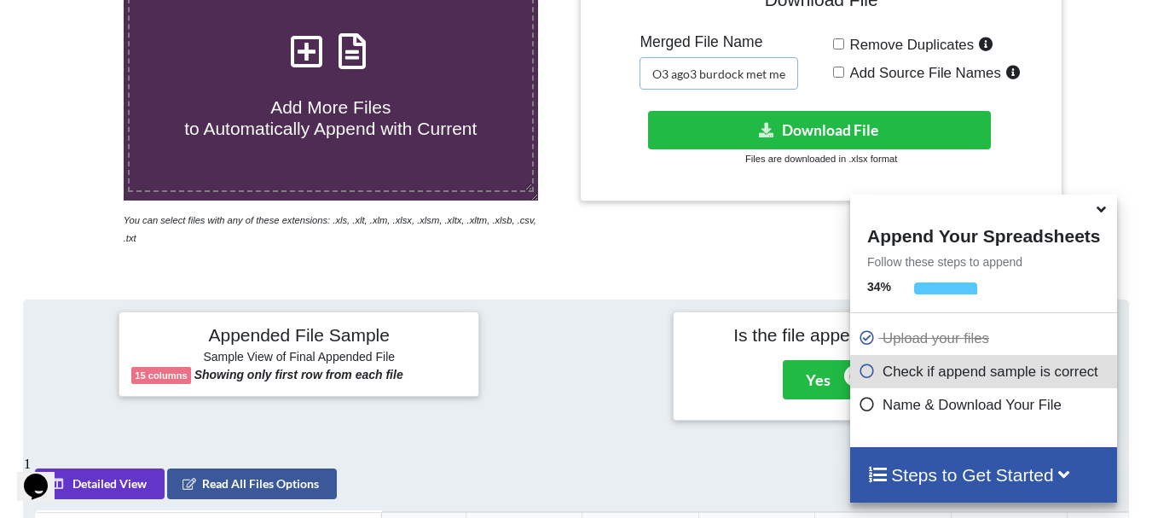
scroll to position [0, 26]
drag, startPoint x: 659, startPoint y: 68, endPoint x: 850, endPoint y: 86, distance: 191.9
click at [849, 86] on div "Download File Merged File Name O3 ago3 burdock met merged Remove Duplicates Add…" at bounding box center [821, 84] width 456 height 211
click at [850, 86] on div "Remove Duplicates Add Source File Names" at bounding box center [941, 61] width 217 height 56
drag, startPoint x: 655, startPoint y: 68, endPoint x: 818, endPoint y: 85, distance: 163.8
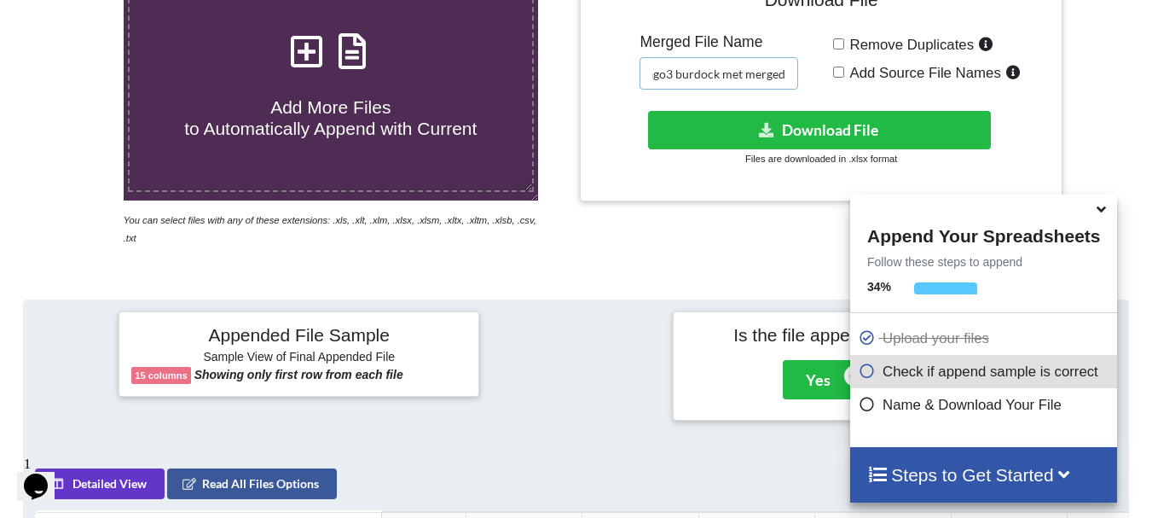
click at [818, 85] on div "Download File Merged File Name O3 ago3 burdock met merged Remove Duplicates Add…" at bounding box center [821, 84] width 456 height 211
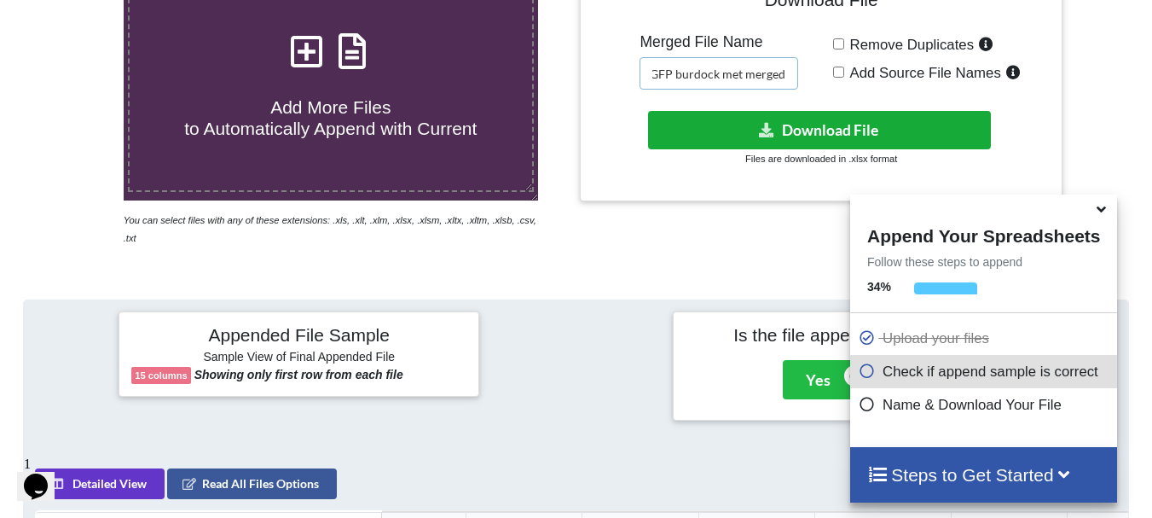
type input "O3 GFP burdock met merged"
click at [805, 125] on button "Download File" at bounding box center [819, 130] width 343 height 38
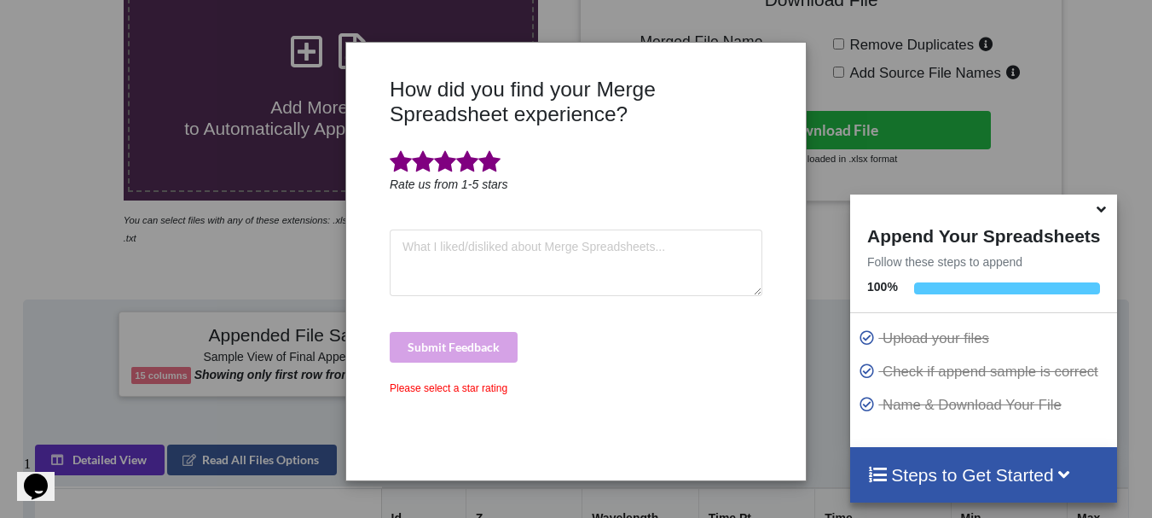
click at [493, 163] on span at bounding box center [489, 162] width 22 height 24
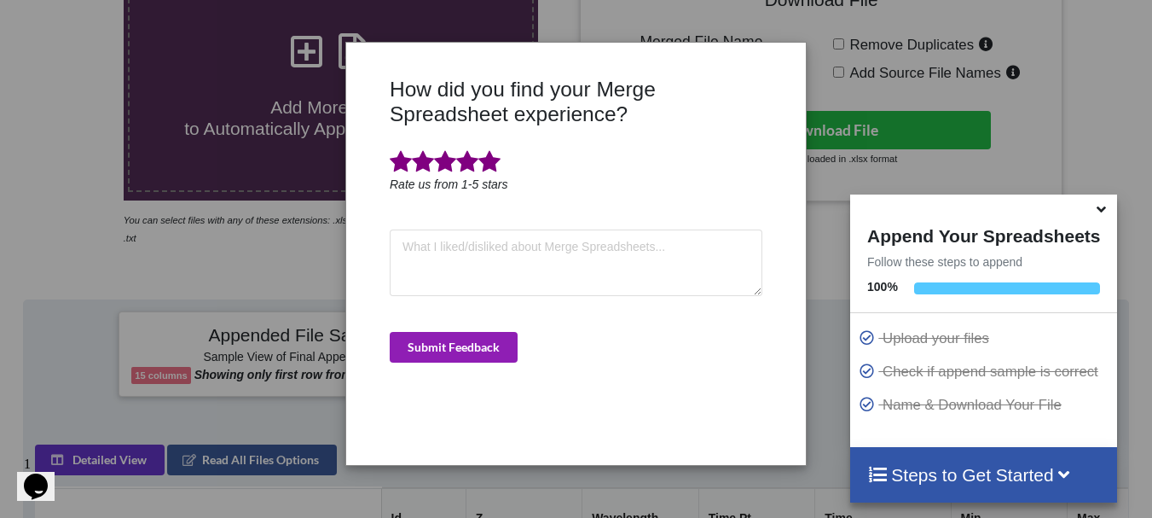
click at [472, 336] on button "Submit Feedback" at bounding box center [454, 347] width 128 height 31
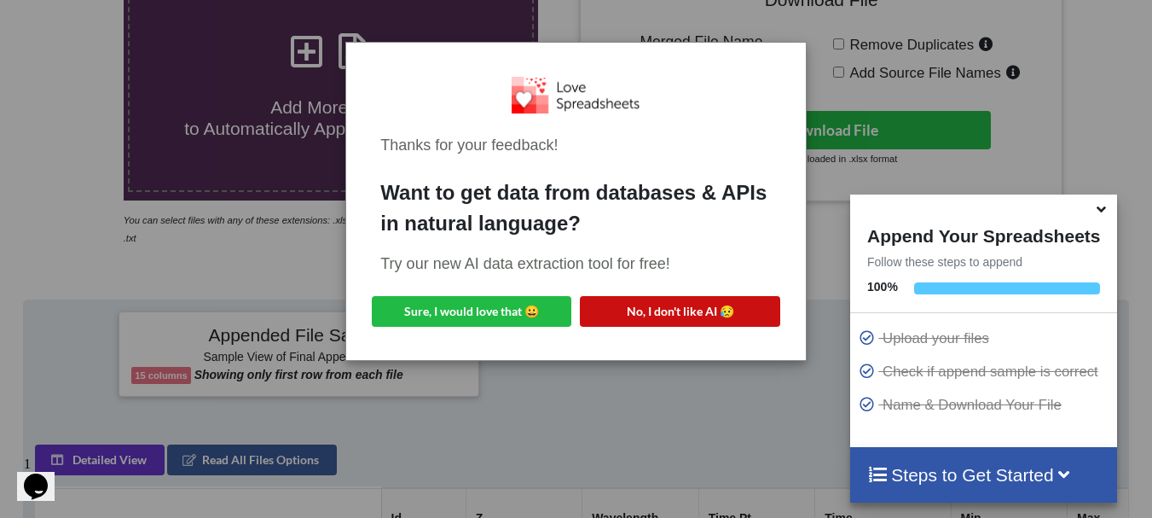
click at [665, 305] on button "No, I don't like AI 😥" at bounding box center [680, 311] width 200 height 31
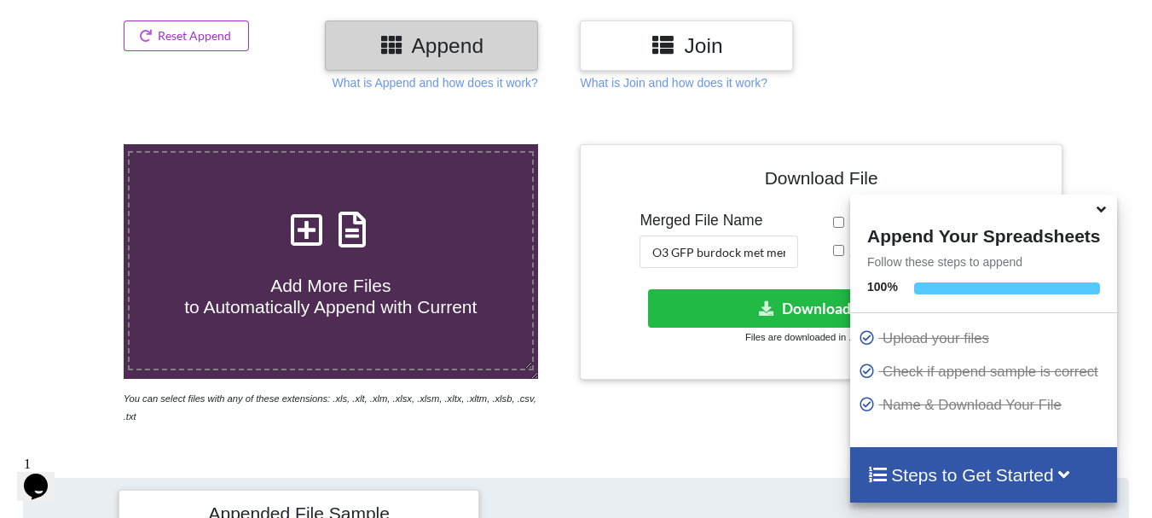
scroll to position [59, 0]
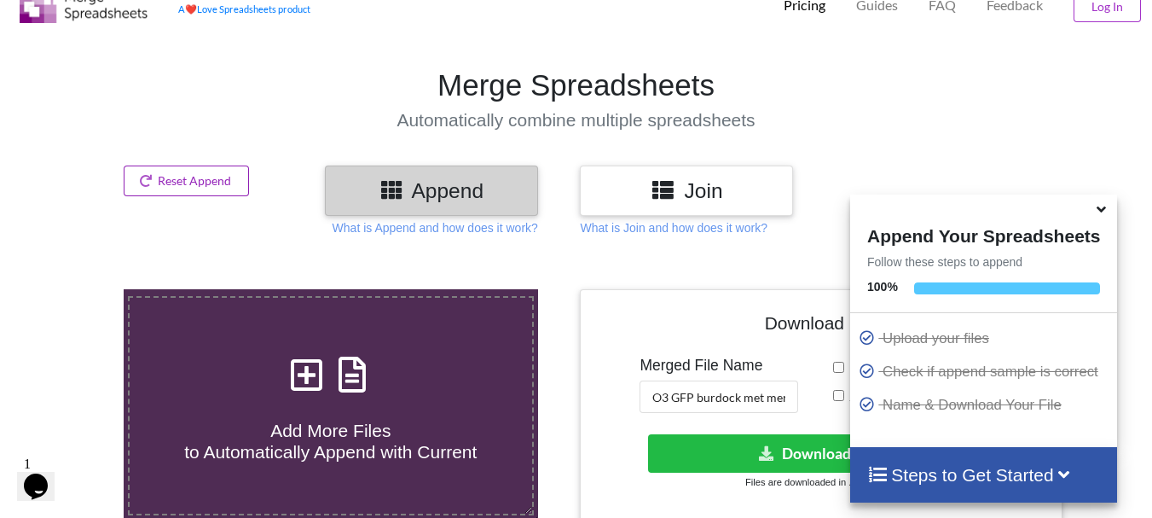
click at [169, 188] on button "Reset Append" at bounding box center [187, 180] width 126 height 31
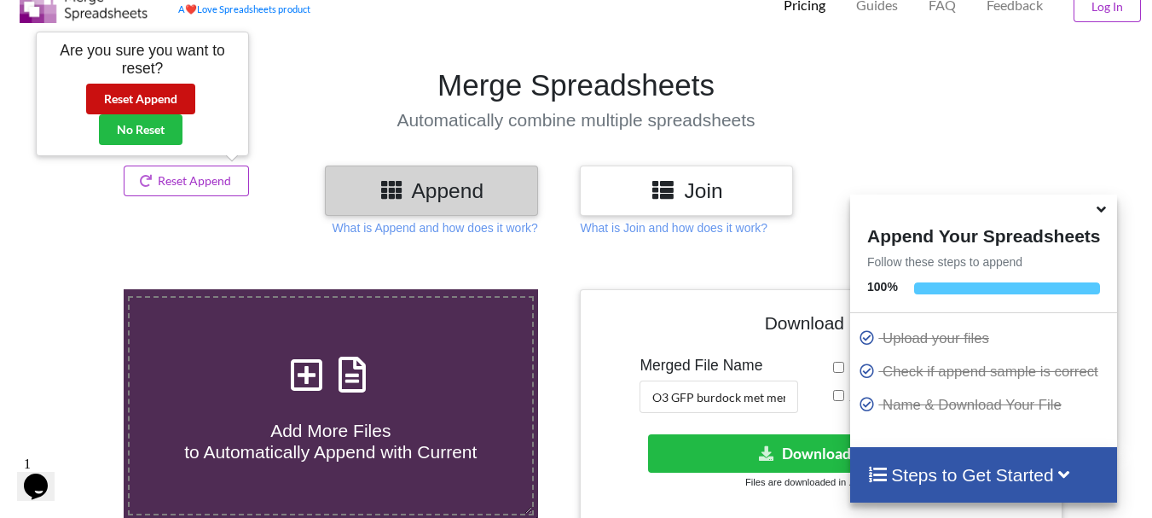
click at [164, 106] on button "Reset Append" at bounding box center [140, 99] width 109 height 31
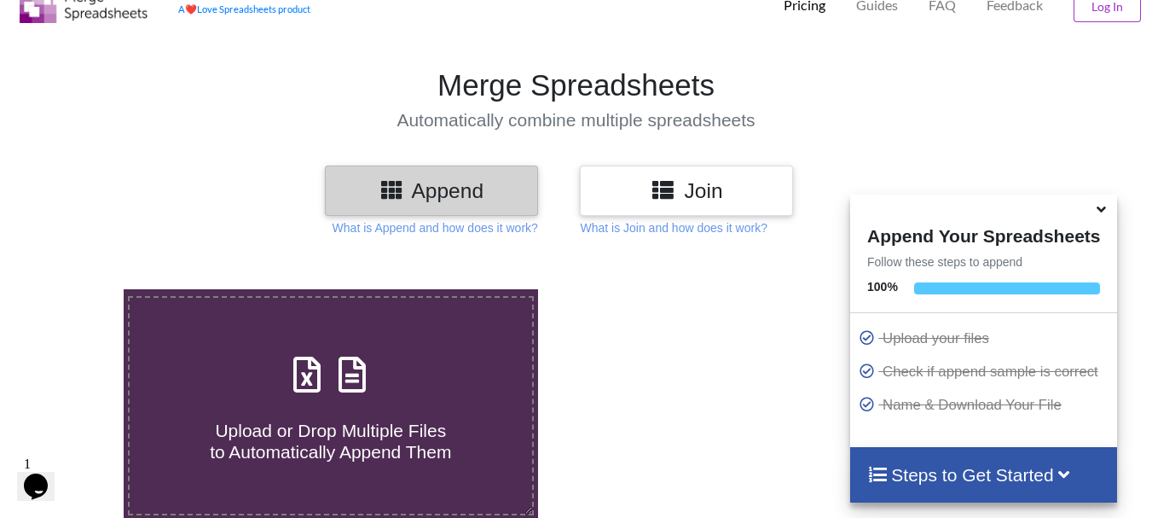
click at [336, 380] on icon at bounding box center [352, 366] width 43 height 36
click at [77, 289] on input "Upload or Drop Multiple Files to Automatically Append Them" at bounding box center [77, 289] width 0 height 0
type input "C:\fakepath\DT_17_570burdock_P1_R3D_PRJ_PLY_STATS.csv"
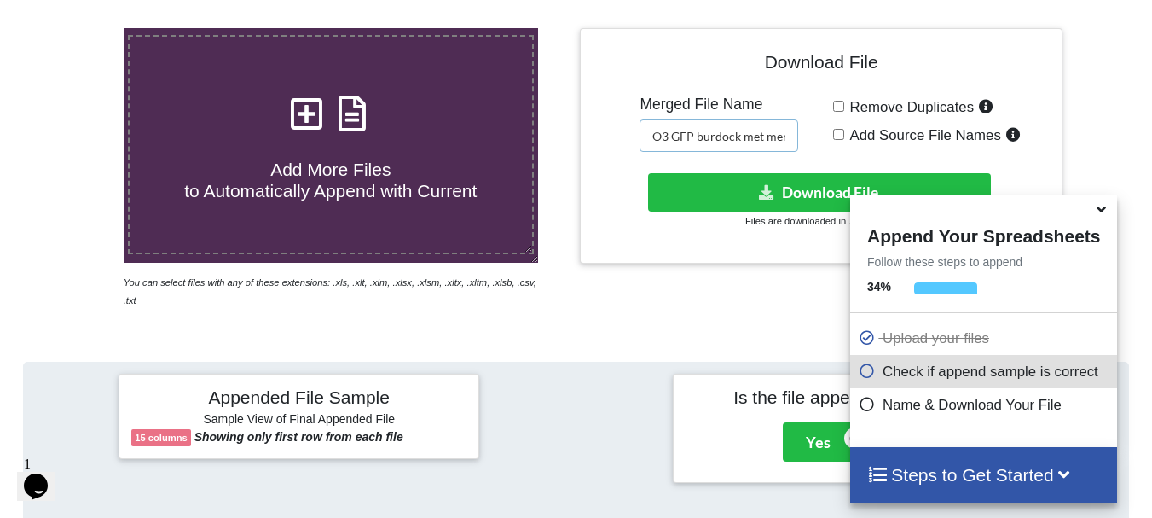
scroll to position [0, 22]
drag, startPoint x: 680, startPoint y: 140, endPoint x: 884, endPoint y: 118, distance: 205.9
click at [884, 118] on div "Download File Merged File Name O3 GFP burdock met merged Remove Duplicates Add …" at bounding box center [821, 146] width 456 height 211
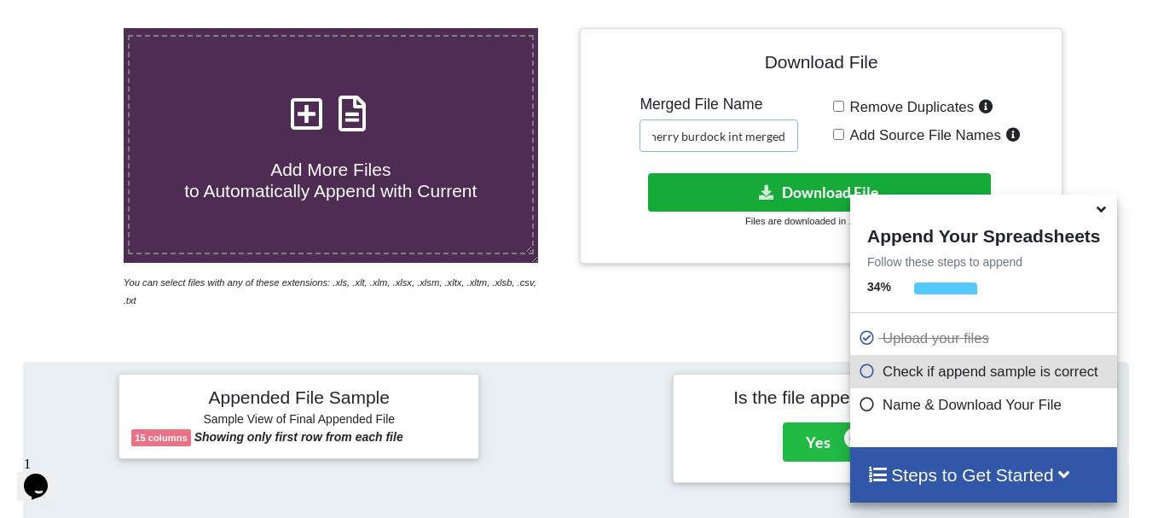
type input "O3 mcherry burdock int merged"
click at [801, 183] on button "Download File" at bounding box center [819, 192] width 343 height 38
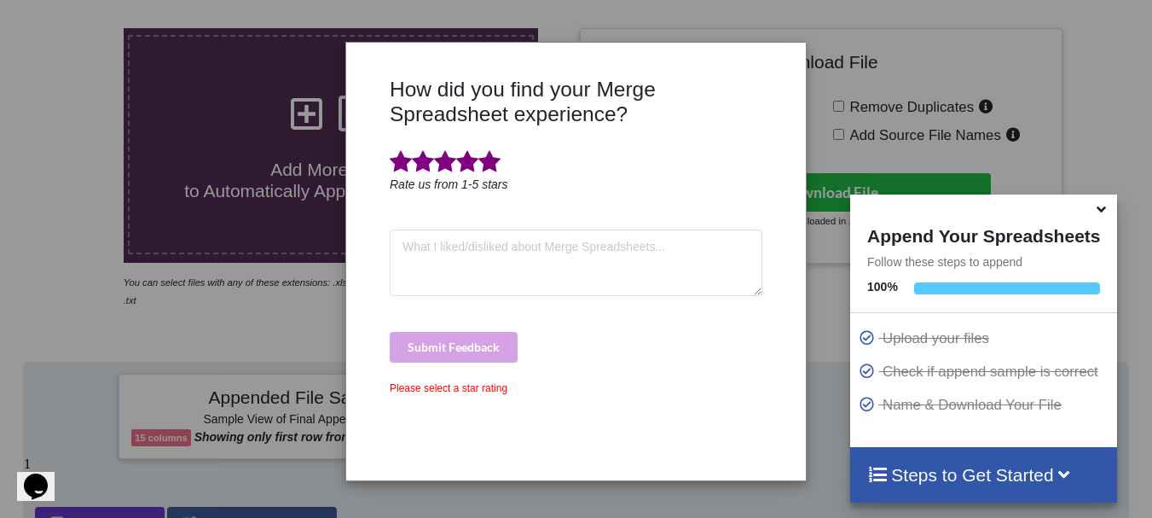
click at [486, 157] on span at bounding box center [489, 162] width 22 height 24
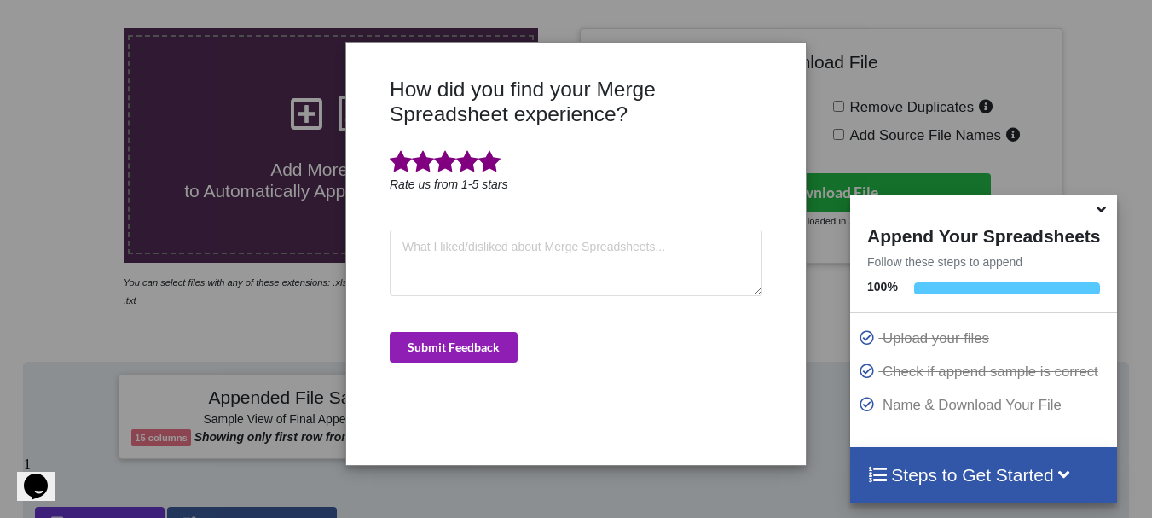
click at [467, 345] on button "Submit Feedback" at bounding box center [454, 347] width 128 height 31
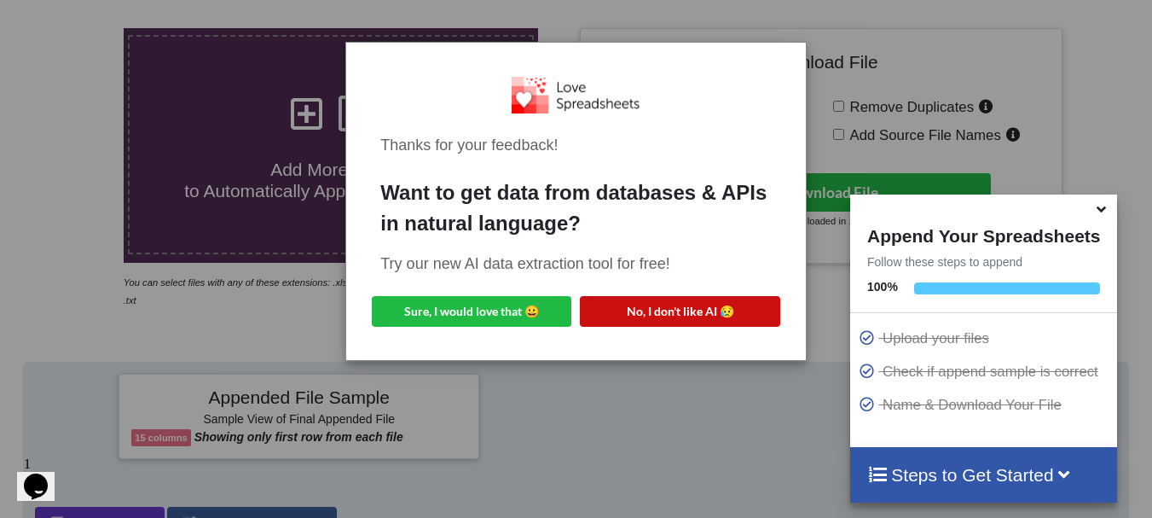
click at [607, 310] on button "No, I don't like AI 😥" at bounding box center [680, 311] width 200 height 31
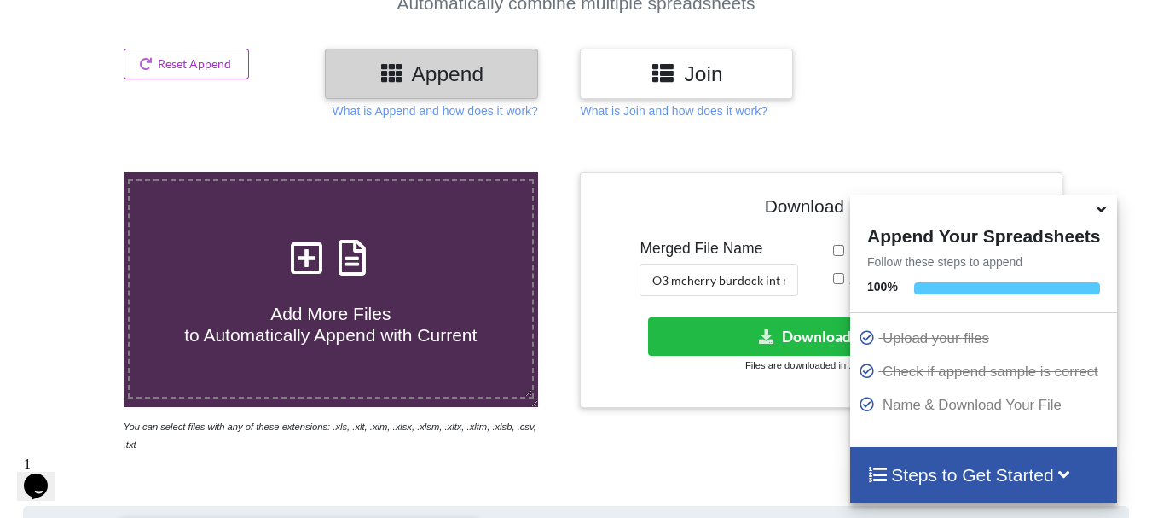
scroll to position [126, 0]
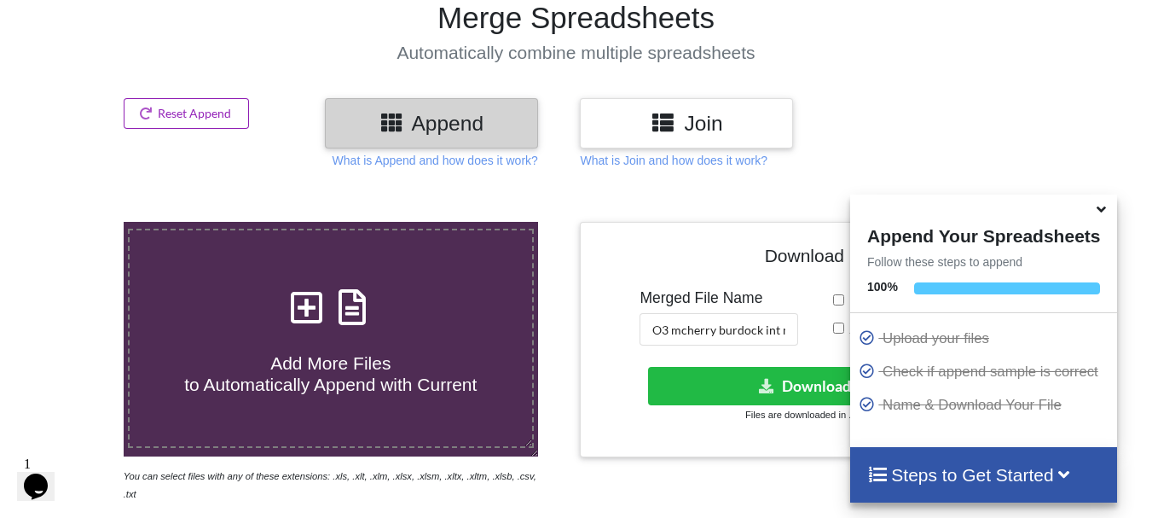
click at [222, 126] on button "Reset Append" at bounding box center [187, 113] width 126 height 31
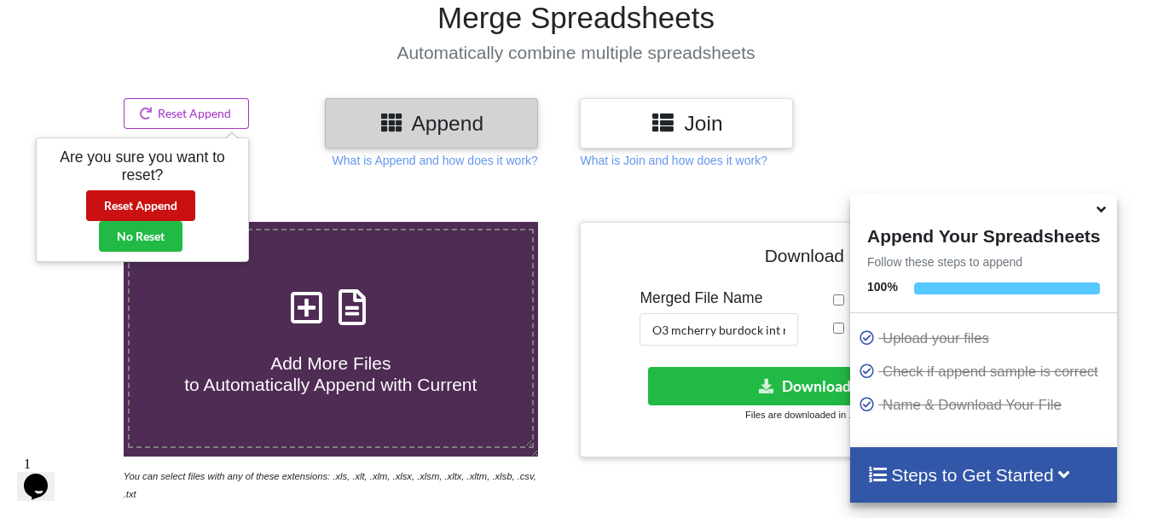
click at [174, 203] on button "Reset Append" at bounding box center [140, 205] width 109 height 31
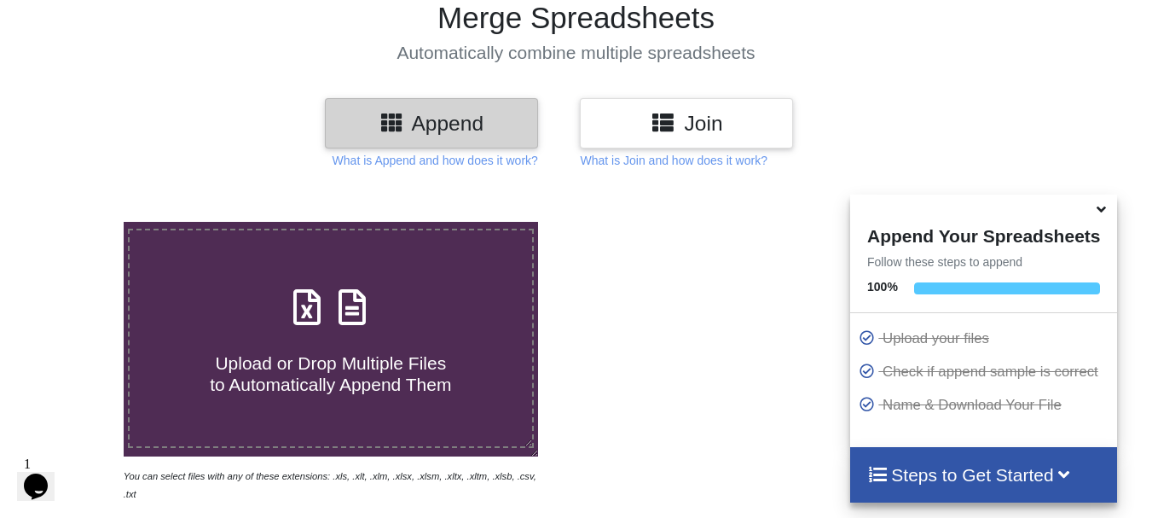
click at [327, 310] on icon at bounding box center [307, 299] width 43 height 36
click at [77, 222] on input "Upload or Drop Multiple Files to Automatically Append Them" at bounding box center [77, 222] width 0 height 0
type input "C:\fakepath\DT_17_570burdock_P1_R3D_PLY_STATS.csv"
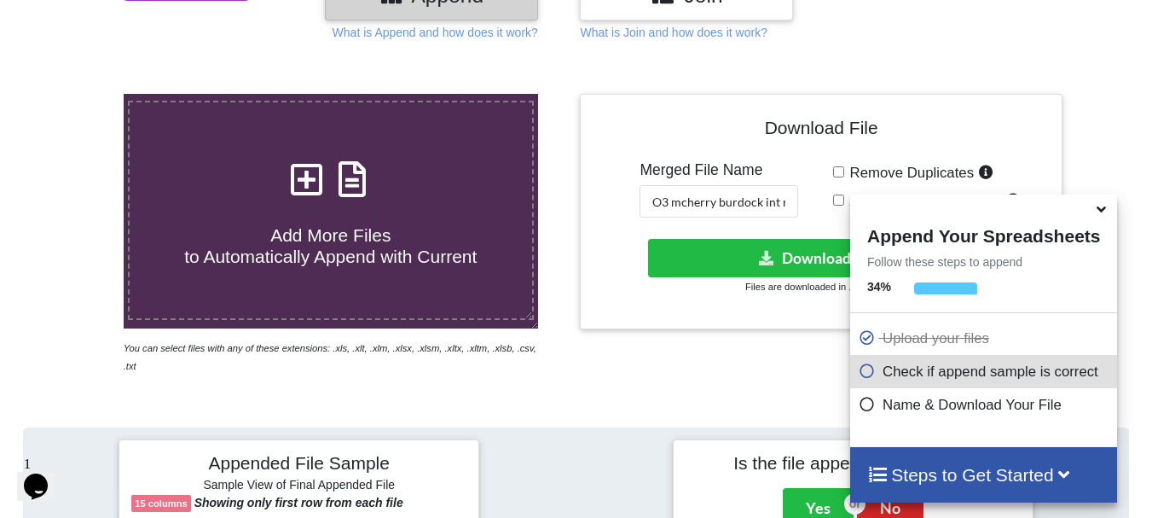
scroll to position [281, 0]
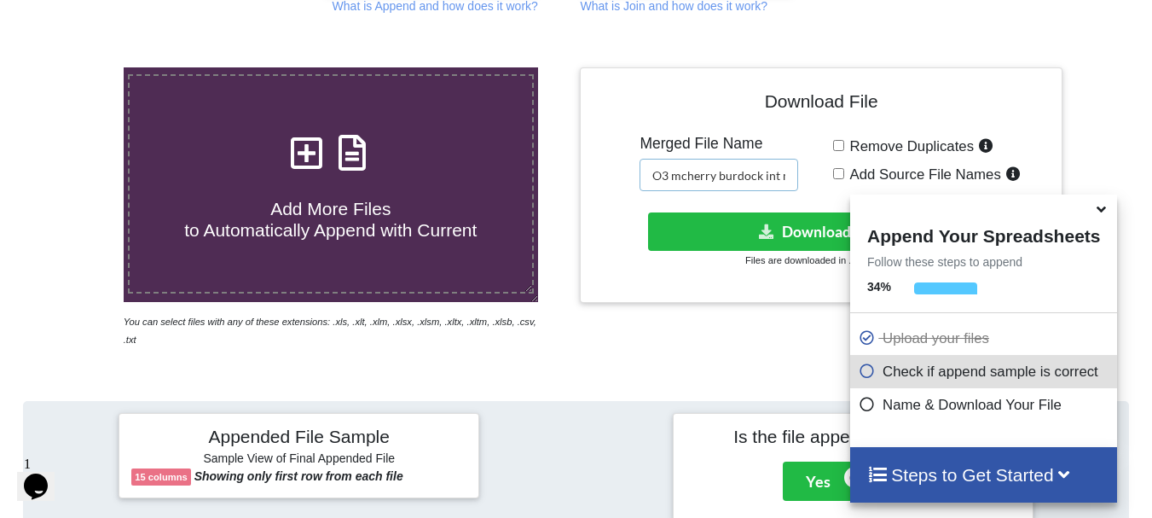
click at [676, 173] on input "O3 mcherry burdock int merged" at bounding box center [719, 175] width 159 height 32
drag, startPoint x: 769, startPoint y: 171, endPoint x: 816, endPoint y: 189, distance: 50.2
click at [816, 189] on div "Download File Merged File Name O3 mcherry burdock int merged Remove Duplicates …" at bounding box center [821, 185] width 456 height 211
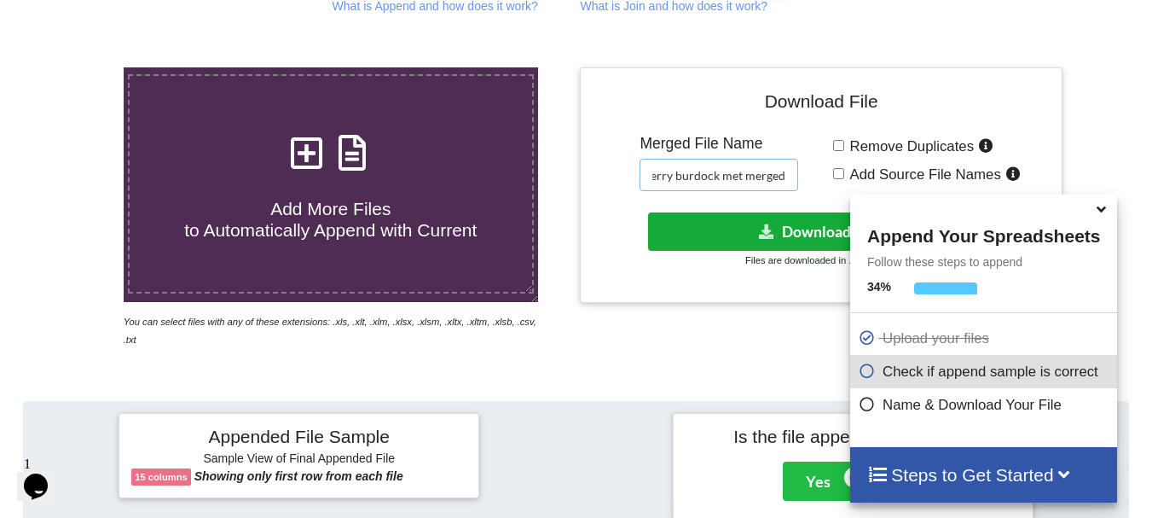
type input "O3 mcherry burdock met merged"
click at [805, 219] on button "Download File" at bounding box center [819, 231] width 343 height 38
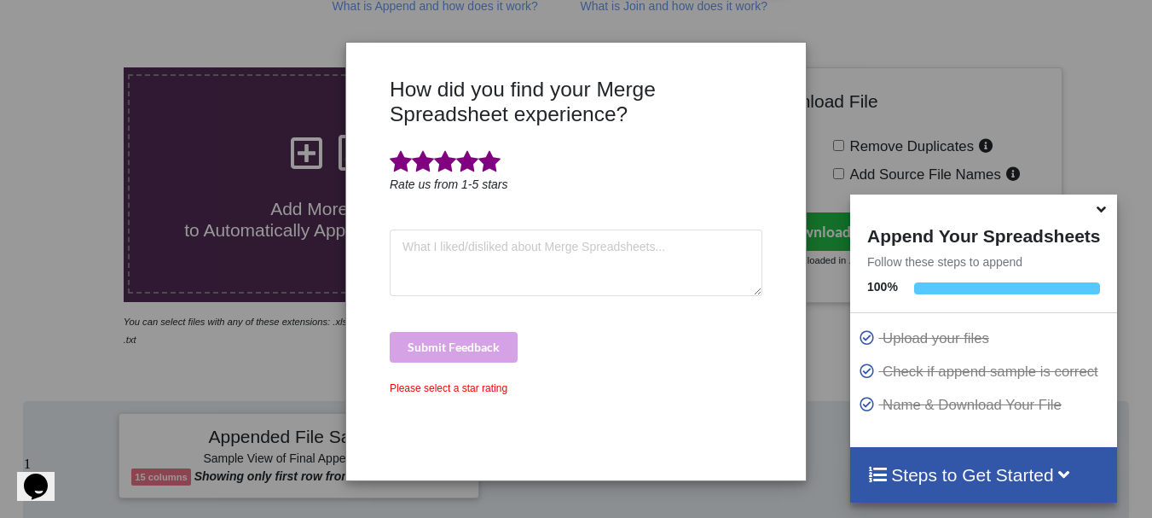
click at [491, 165] on span at bounding box center [489, 162] width 22 height 24
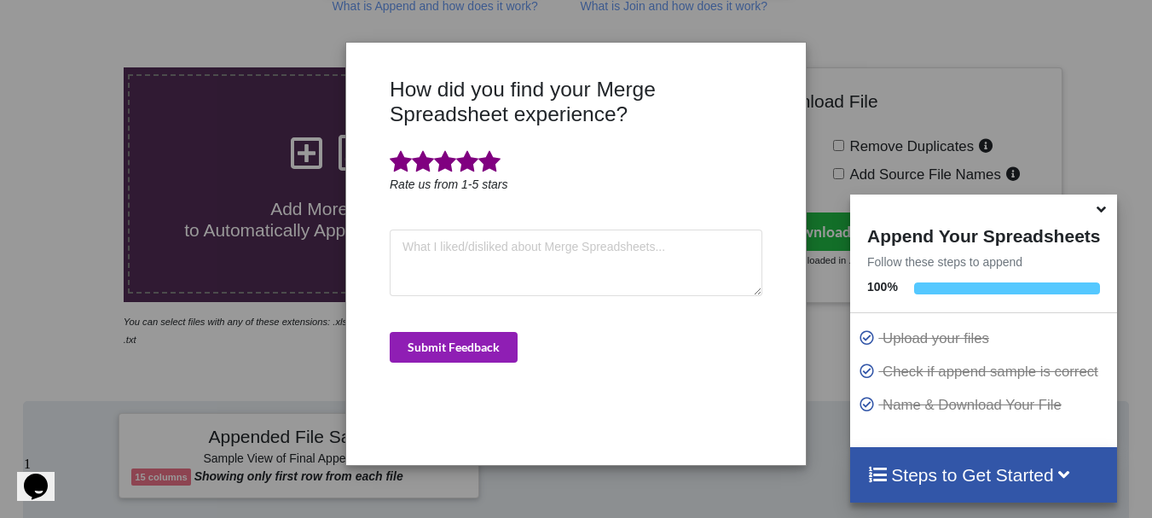
click at [478, 359] on button "Submit Feedback" at bounding box center [454, 347] width 128 height 31
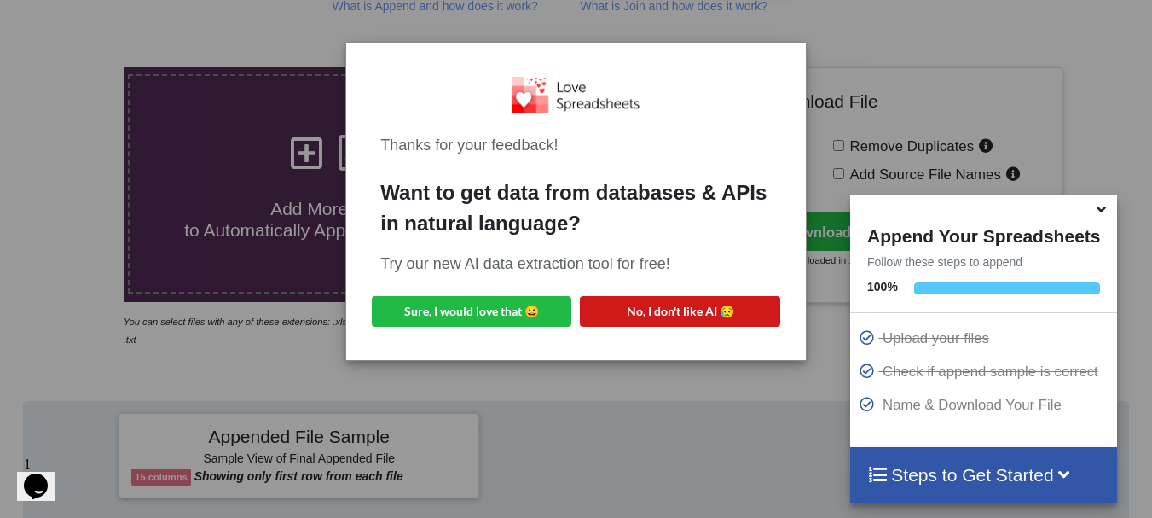
drag, startPoint x: 607, startPoint y: 329, endPoint x: 618, endPoint y: 317, distance: 16.3
click at [618, 317] on div "Thanks for your feedback! Want to get data from databases & APIs in natural lan…" at bounding box center [576, 201] width 432 height 291
click at [618, 317] on button "No, I don't like AI 😥" at bounding box center [680, 311] width 200 height 31
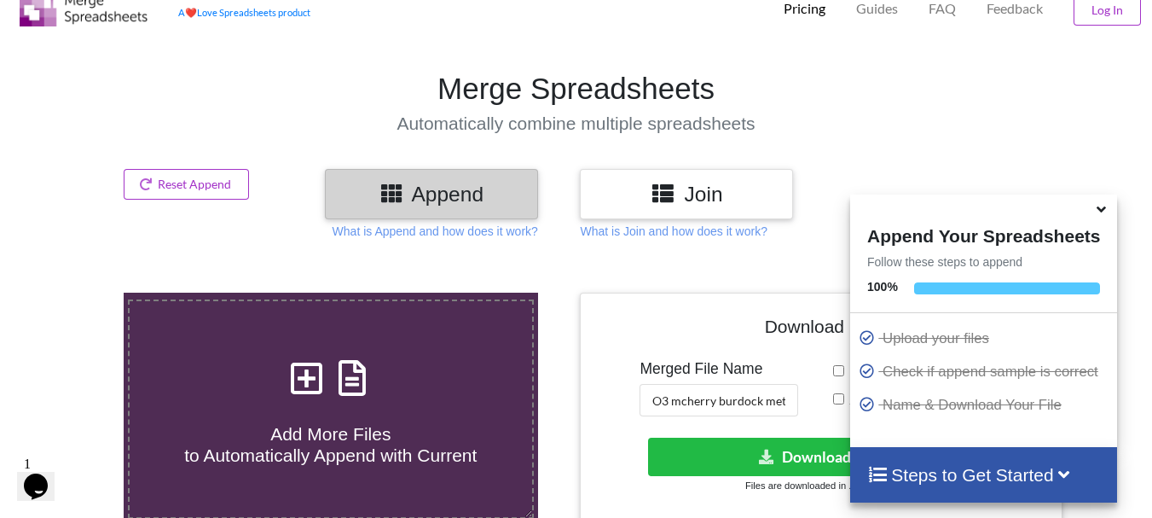
scroll to position [26, 0]
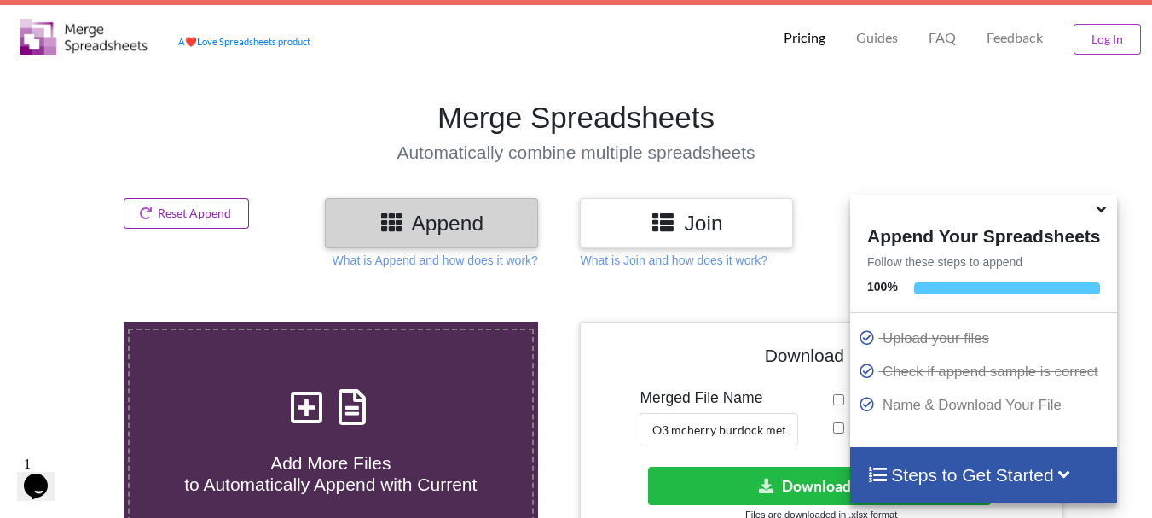
click at [159, 215] on button "Reset Append" at bounding box center [187, 213] width 126 height 31
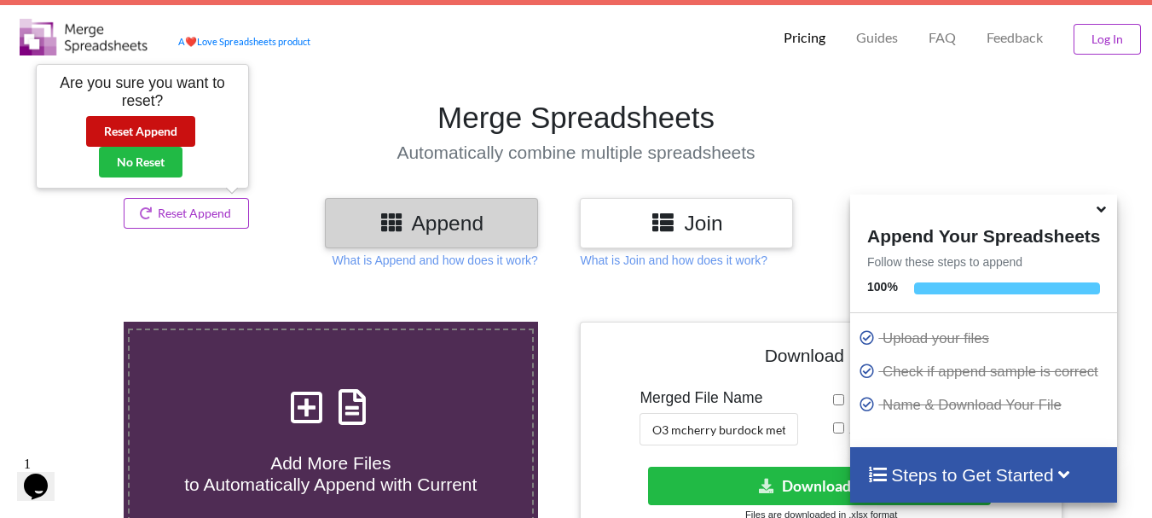
click at [153, 136] on button "Reset Append" at bounding box center [140, 131] width 109 height 31
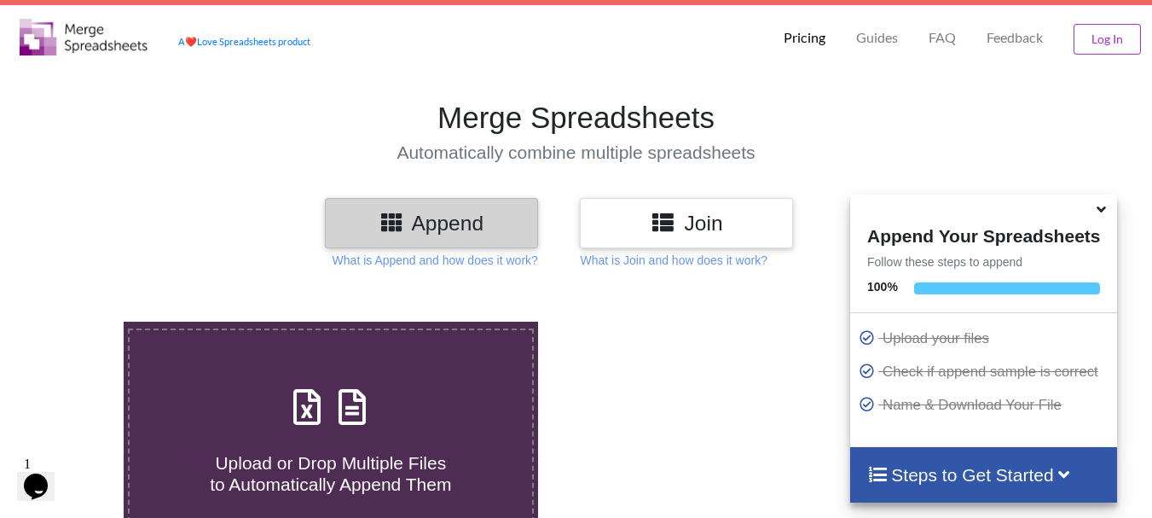
click at [334, 391] on icon at bounding box center [352, 398] width 43 height 36
click at [77, 322] on input "Upload or Drop Multiple Files to Automatically Append Them" at bounding box center [77, 322] width 0 height 0
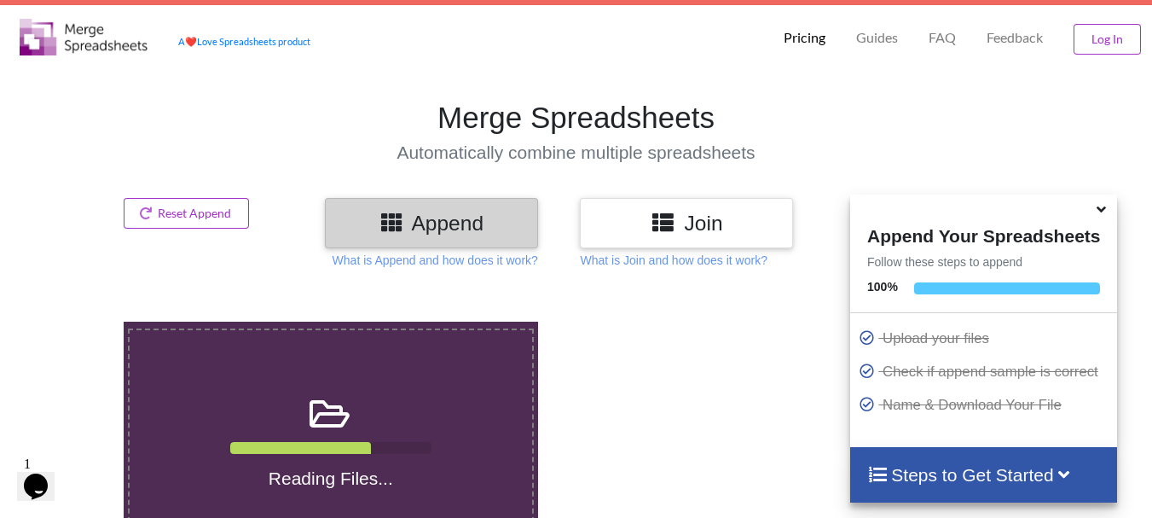
click at [301, 84] on section "Merge Spreadsheets Automatically combine multiple spreadsheets" at bounding box center [576, 131] width 1152 height 132
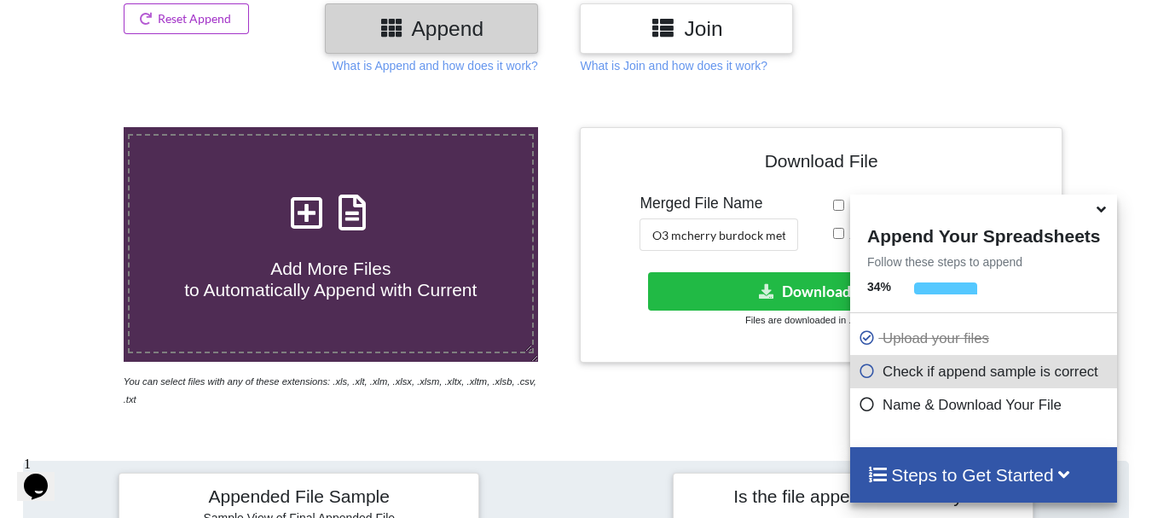
scroll to position [195, 0]
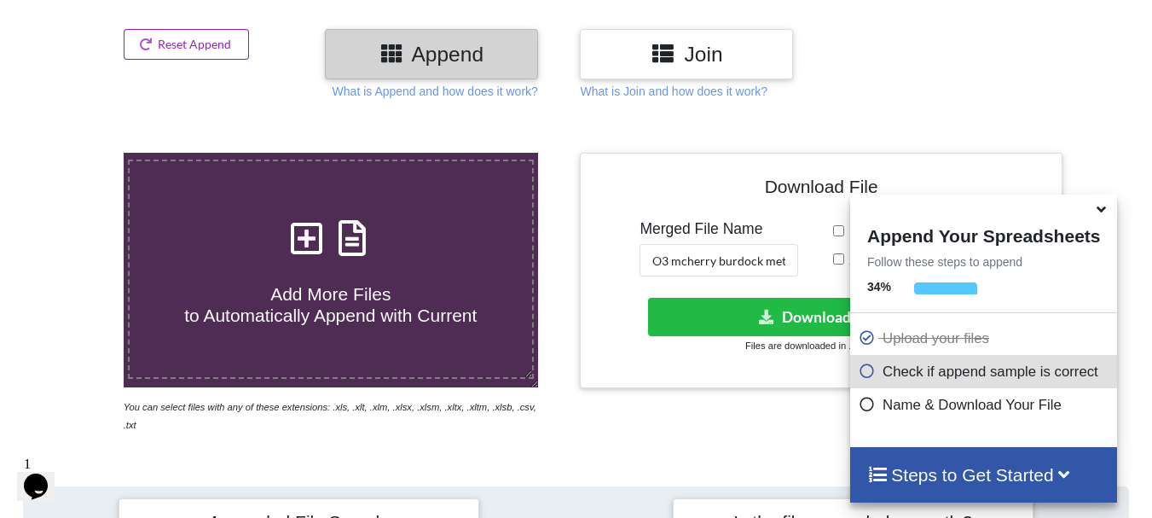
click at [199, 50] on button "Reset Append" at bounding box center [187, 44] width 126 height 31
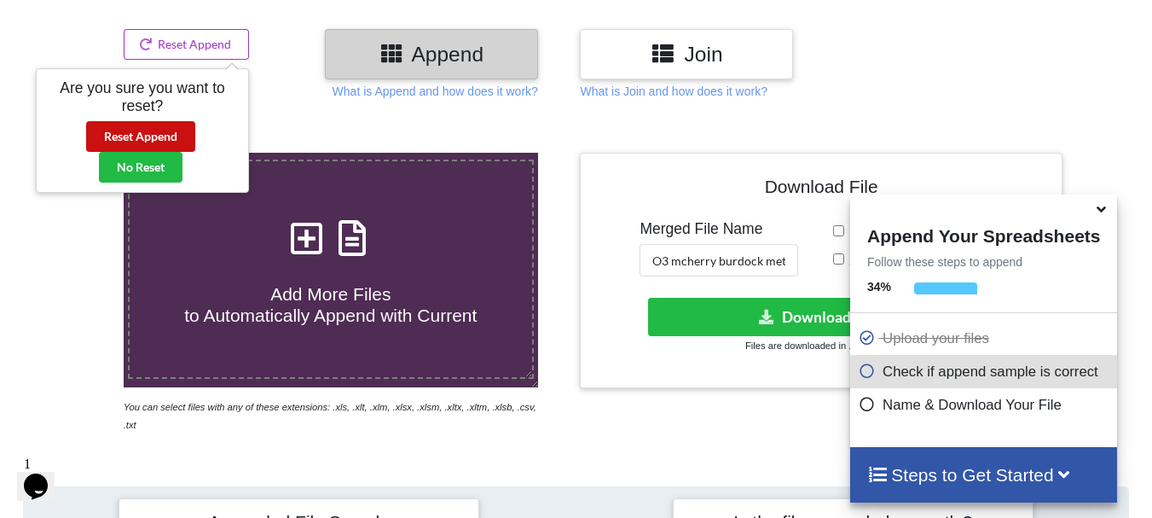
click at [178, 141] on button "Reset Append" at bounding box center [140, 136] width 109 height 31
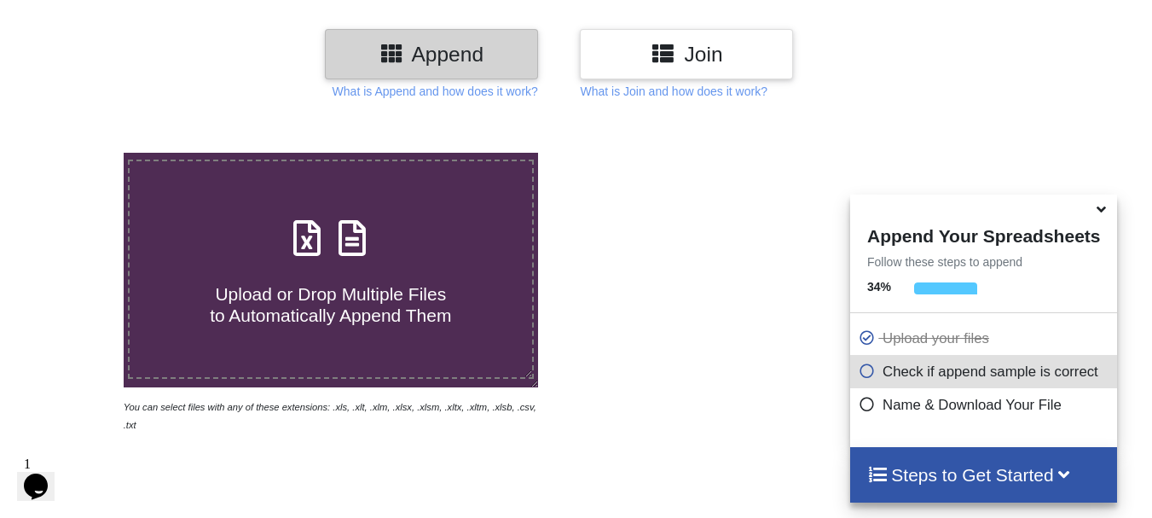
click at [355, 214] on icon at bounding box center [352, 229] width 43 height 36
click at [77, 153] on input "Upload or Drop Multiple Files to Automatically Append Them" at bounding box center [77, 153] width 0 height 0
type input "C:\fakepath\DT_17_rhinokd_570burdock_P2_R3D_PRJ_PLY_STATS.csv"
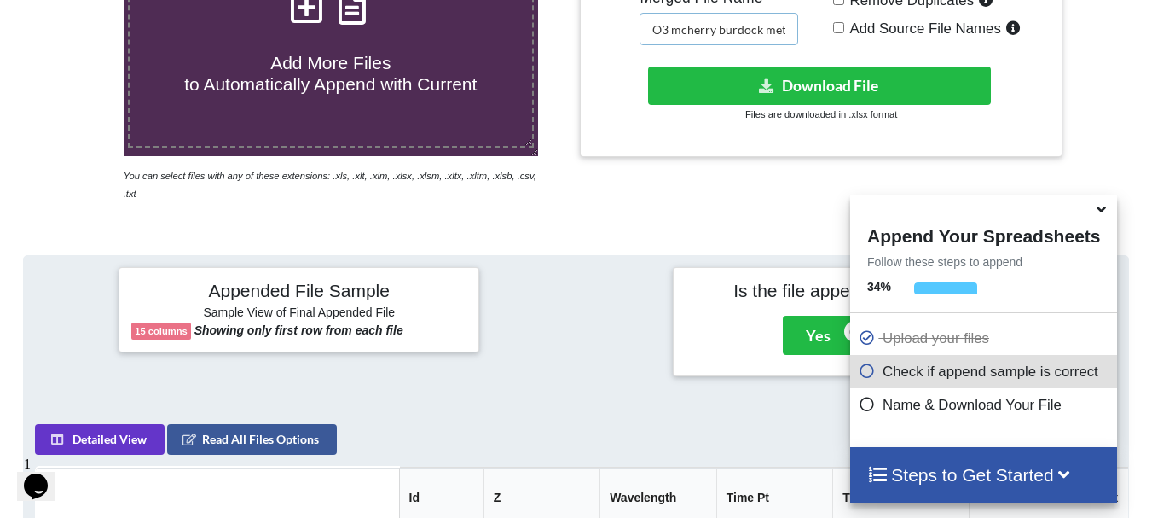
scroll to position [0, 43]
drag, startPoint x: 677, startPoint y: 23, endPoint x: 843, endPoint y: 31, distance: 166.5
click at [843, 31] on div "Download File Merged File Name O3 mcherry burdock met merged Remove Duplicates …" at bounding box center [821, 39] width 456 height 211
click at [728, 31] on input "O3 rhino burdcok int merged" at bounding box center [719, 29] width 159 height 32
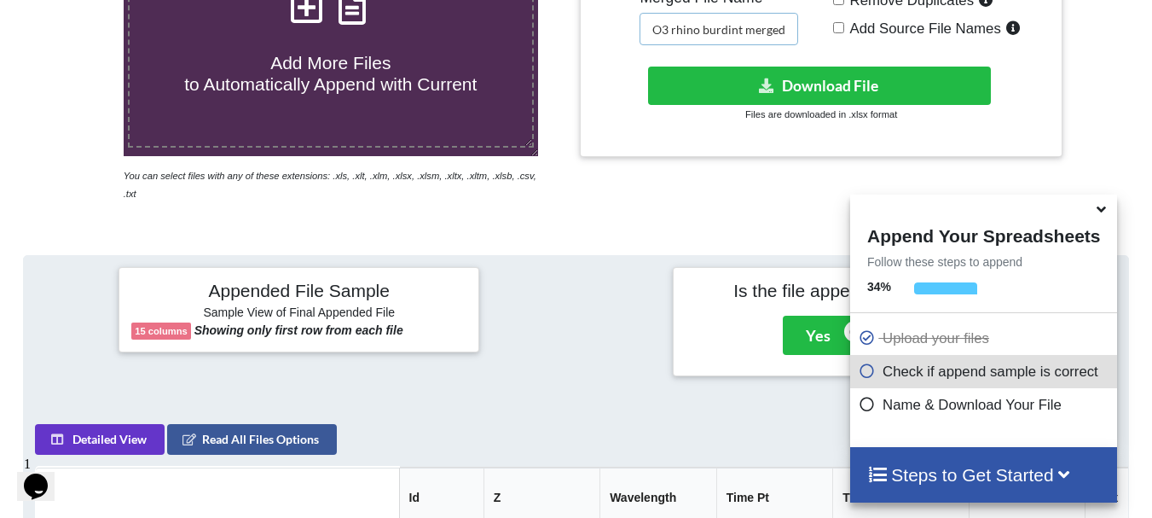
scroll to position [0, 0]
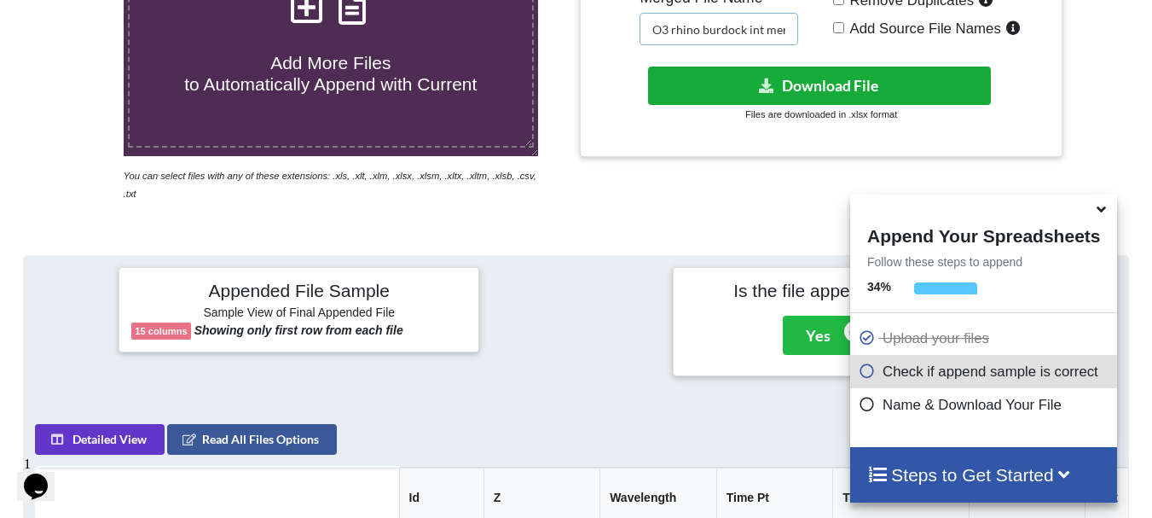
type input "O3 rhino burdock int merged"
click at [719, 93] on button "Download File" at bounding box center [819, 86] width 343 height 38
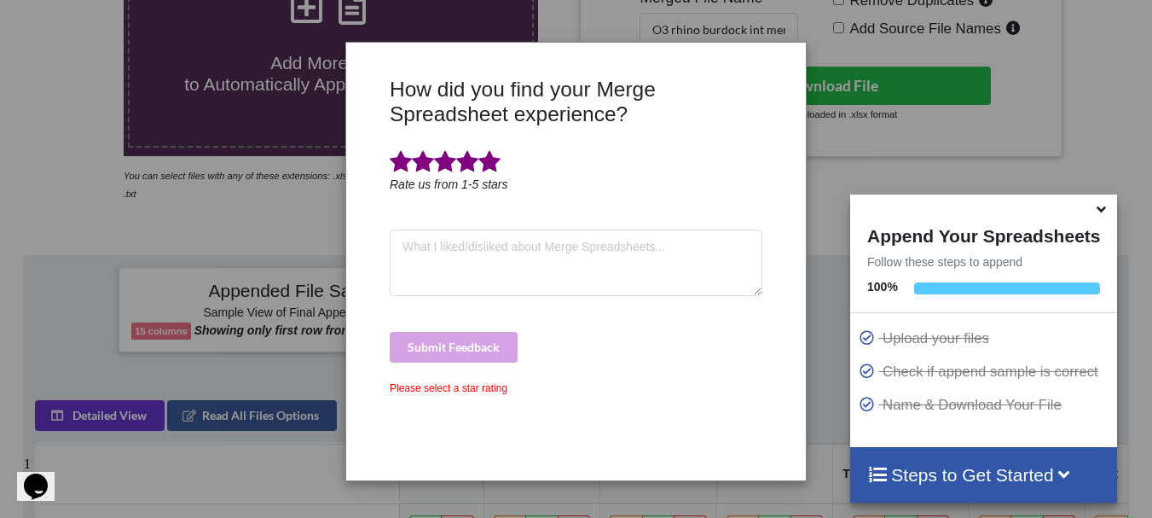
click at [495, 161] on span at bounding box center [489, 162] width 22 height 24
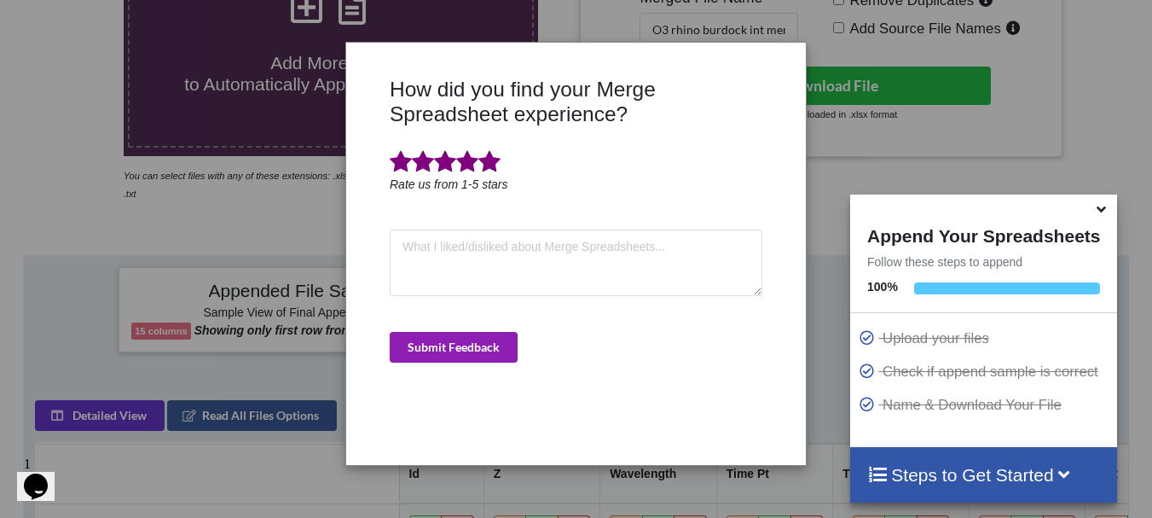
click at [477, 358] on button "Submit Feedback" at bounding box center [454, 347] width 128 height 31
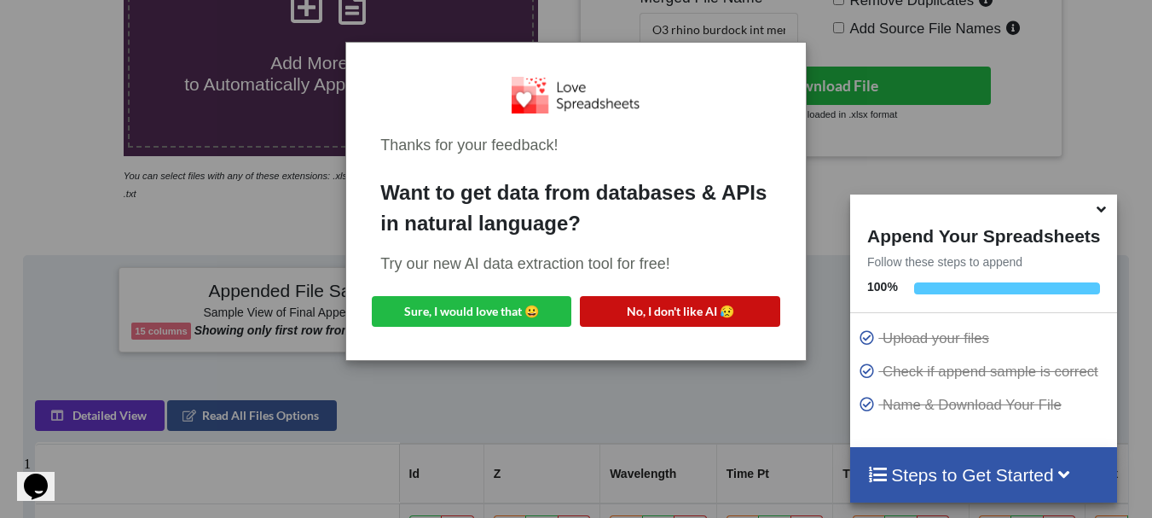
click at [611, 313] on button "No, I don't like AI 😥" at bounding box center [680, 311] width 200 height 31
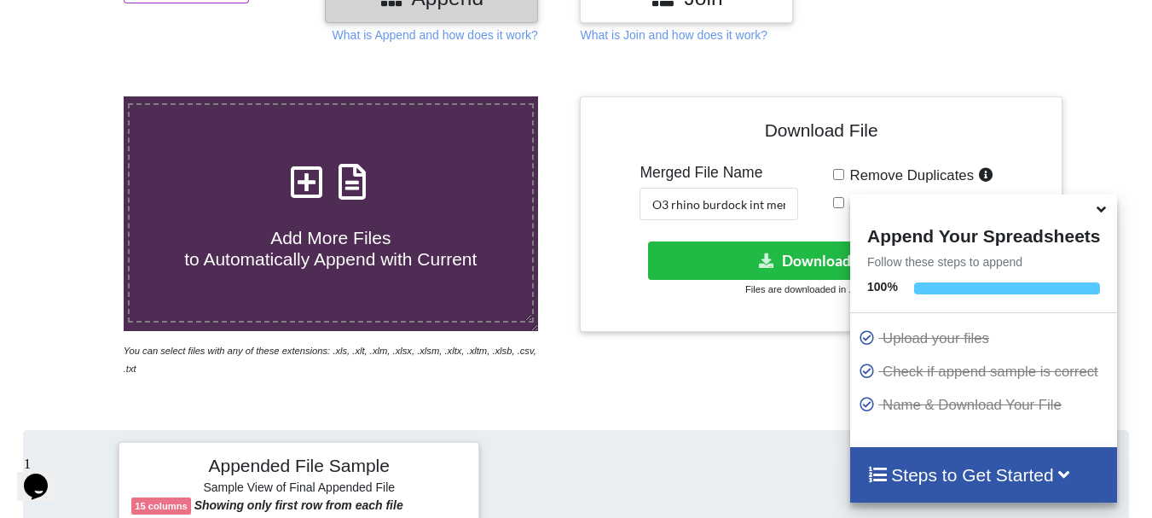
scroll to position [203, 0]
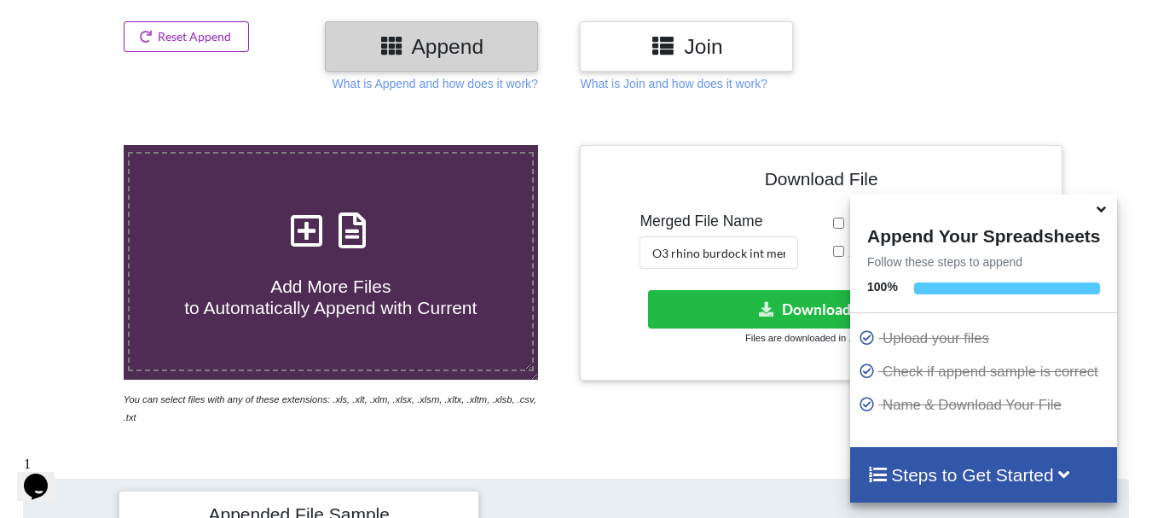
click at [217, 25] on button "Reset Append" at bounding box center [187, 36] width 126 height 31
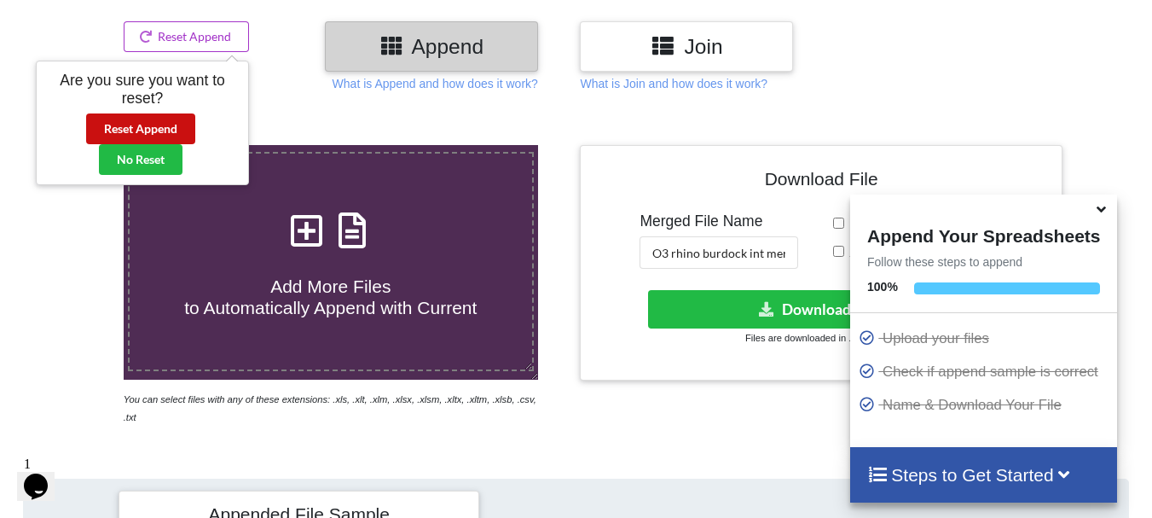
click at [178, 125] on button "Reset Append" at bounding box center [140, 128] width 109 height 31
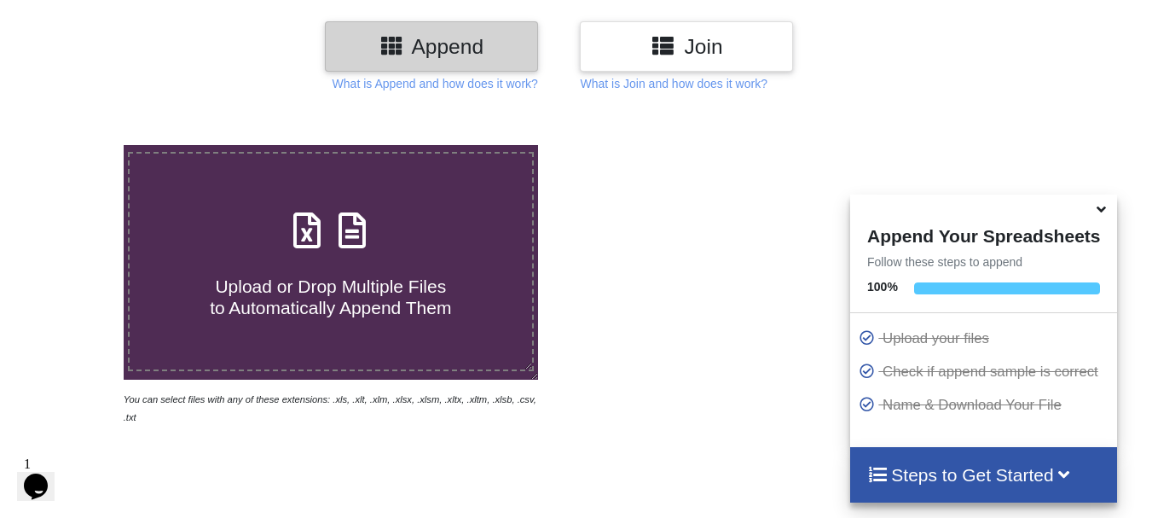
click at [270, 251] on div "Upload or Drop Multiple Files to Automatically Append Them" at bounding box center [331, 261] width 403 height 115
click at [77, 145] on input "Upload or Drop Multiple Files to Automatically Append Them" at bounding box center [77, 145] width 0 height 0
type input "C:\fakepath\DT_17_rhinokd_570burdock_P1_PRJ_PLY_STATS.csv"
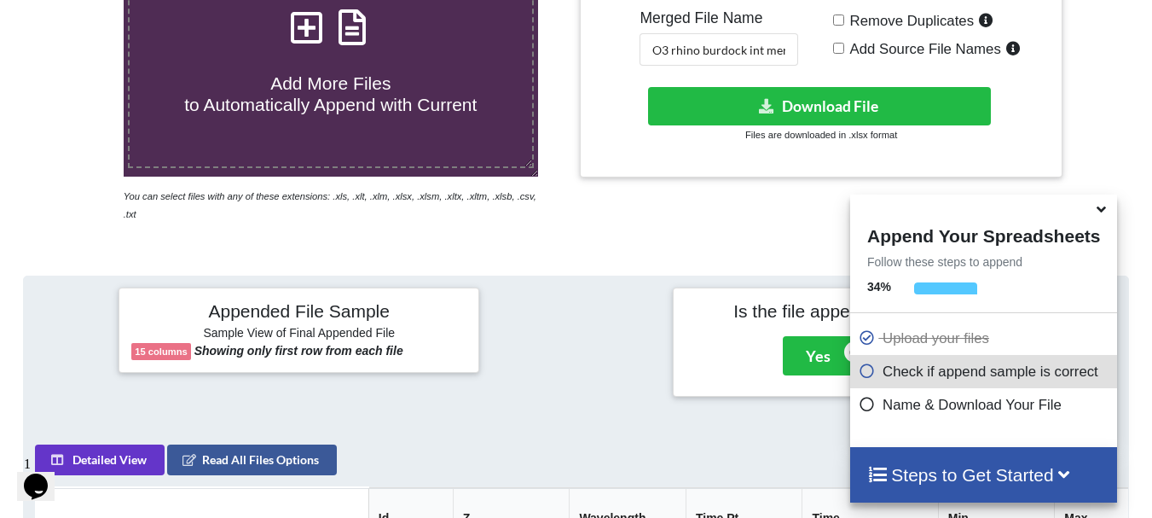
scroll to position [424, 0]
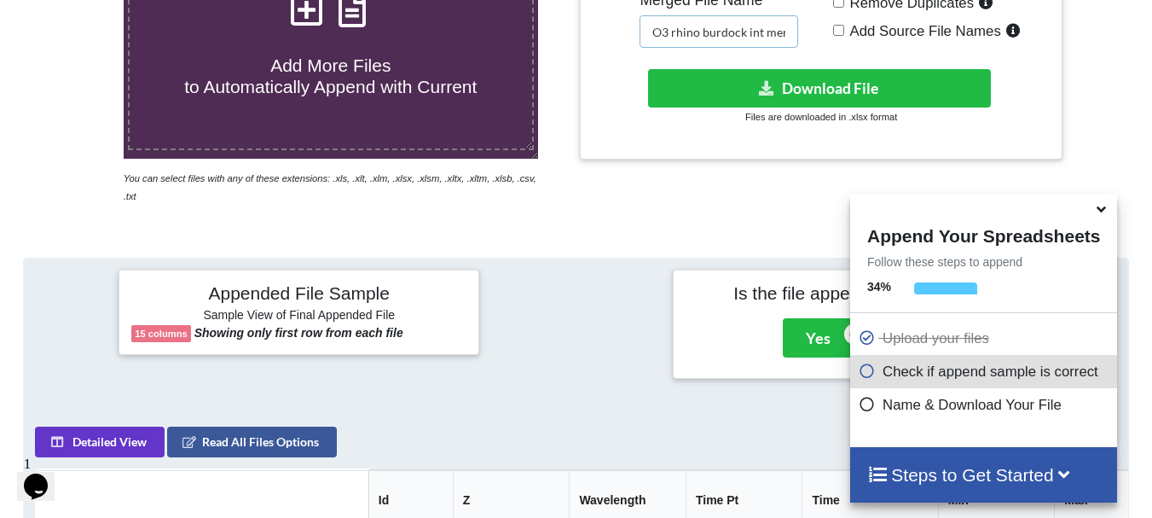
click at [764, 32] on input "O3 rhino burdock int merged" at bounding box center [719, 31] width 159 height 32
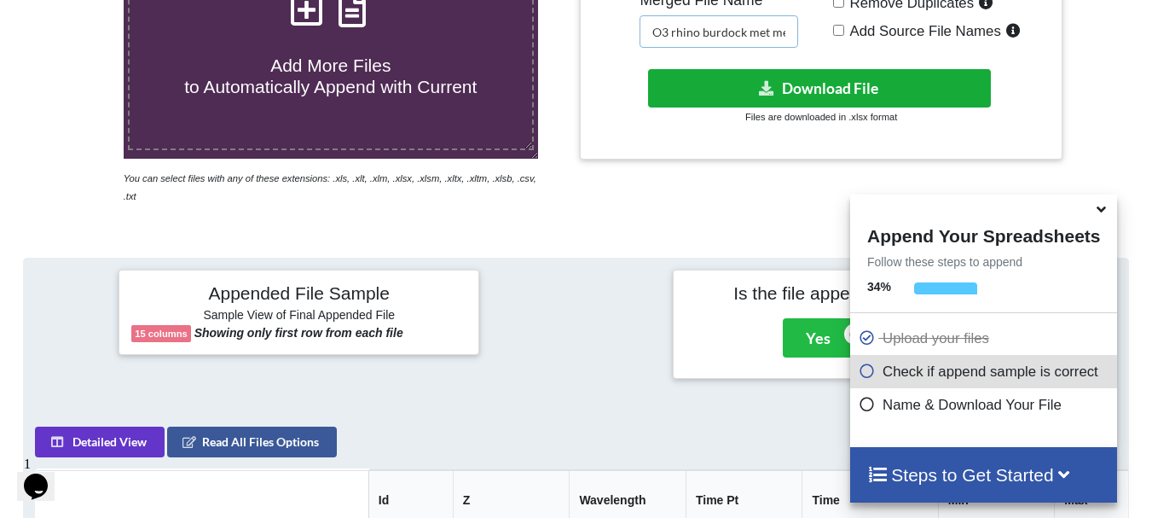
type input "O3 rhino burdock met merged"
click at [765, 93] on icon at bounding box center [767, 87] width 18 height 13
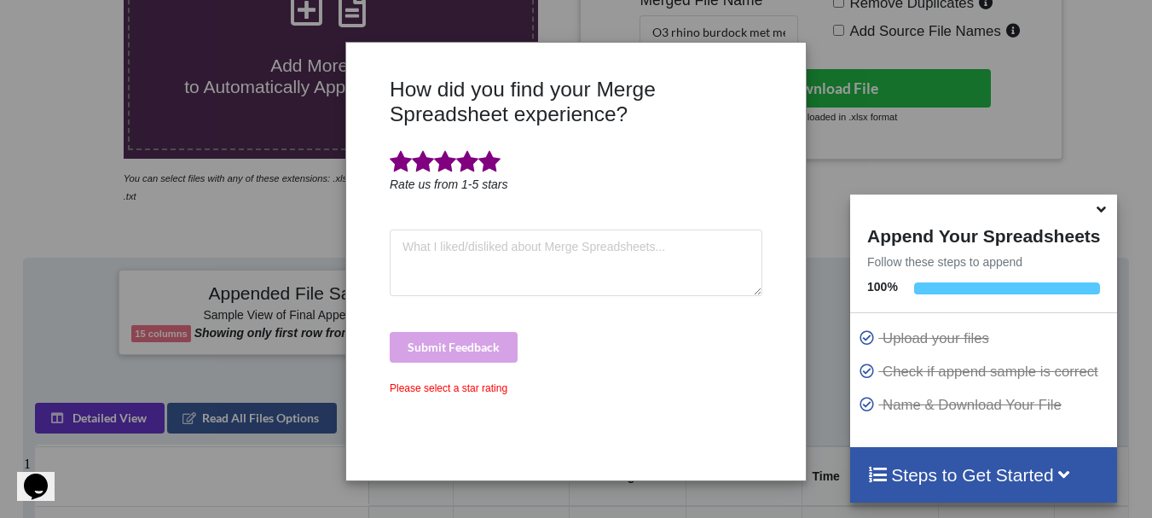
click at [486, 166] on span at bounding box center [489, 162] width 22 height 24
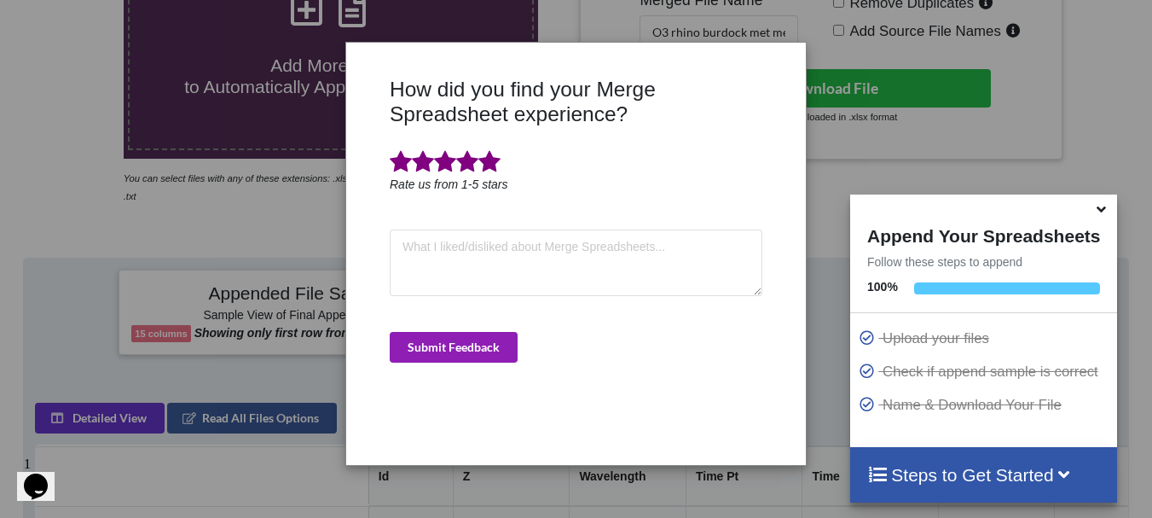
click at [455, 341] on button "Submit Feedback" at bounding box center [454, 347] width 128 height 31
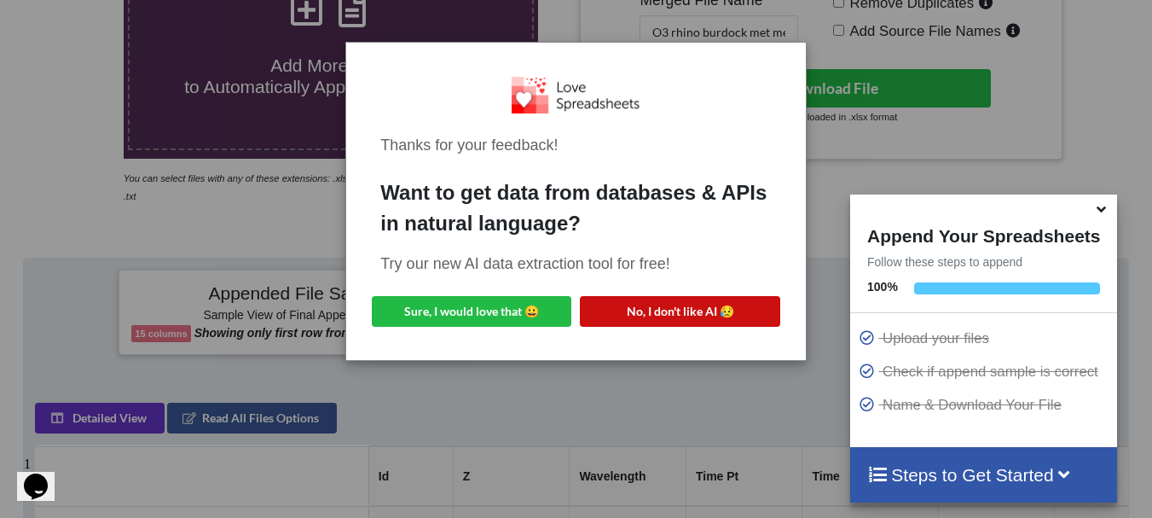
click at [592, 306] on button "No, I don't like AI 😥" at bounding box center [680, 311] width 200 height 31
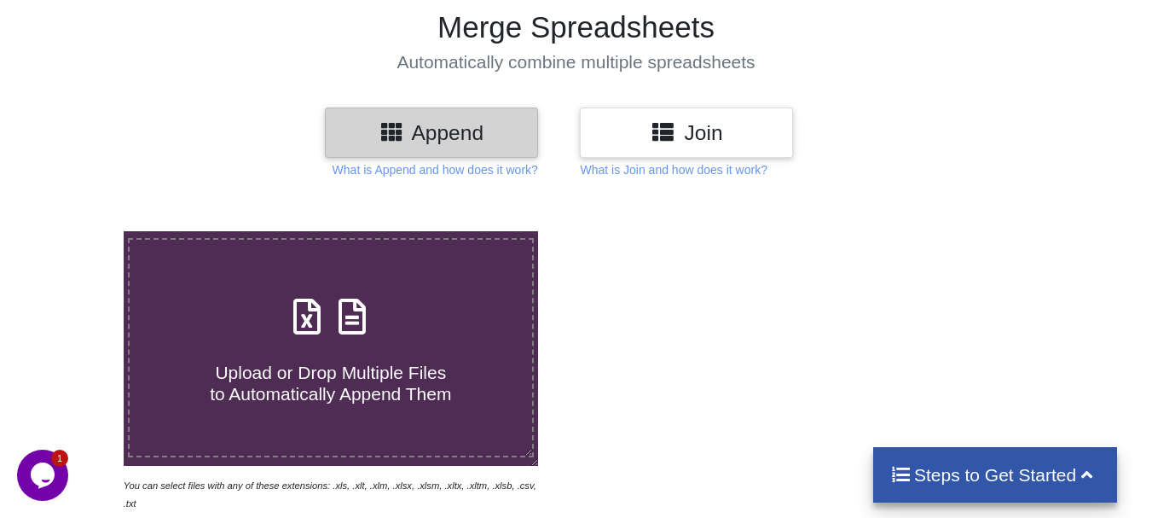
scroll to position [185, 0]
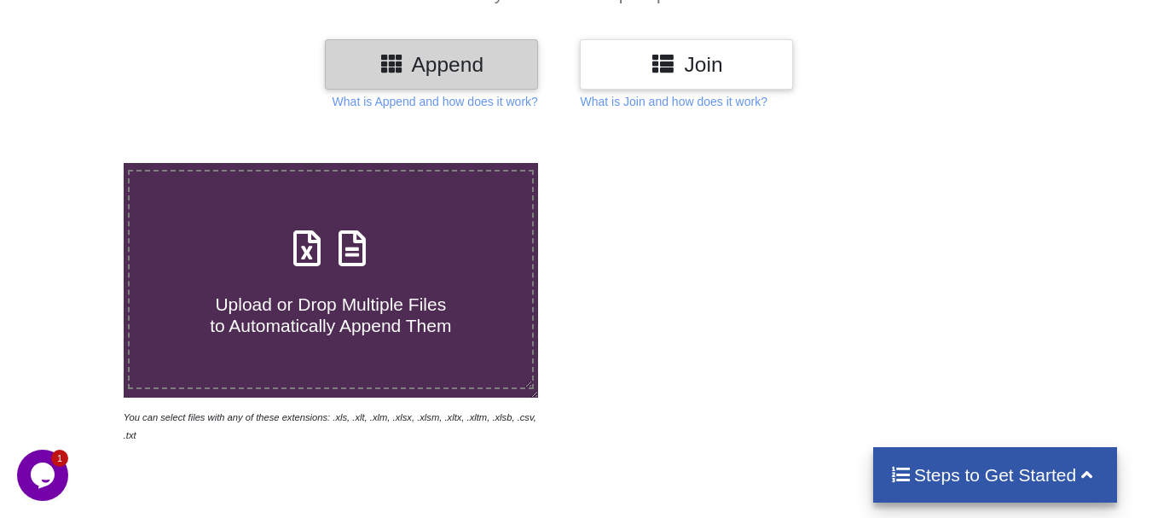
click at [281, 212] on label "Upload or Drop Multiple Files to Automatically Append Them" at bounding box center [331, 279] width 406 height 219
click at [77, 163] on input "Upload or Drop Multiple Files to Automatically Append Them" at bounding box center [77, 163] width 0 height 0
type input "C:\fakepath\DT_17_ago3kd_570burdock_P1_R3D_PRJ_PLY_STATS.csv"
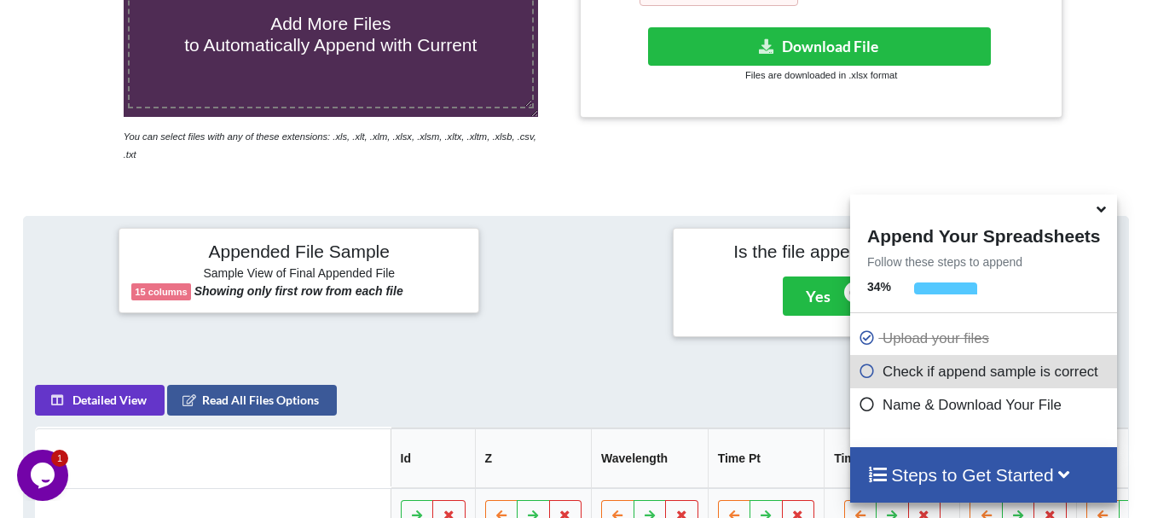
scroll to position [444, 0]
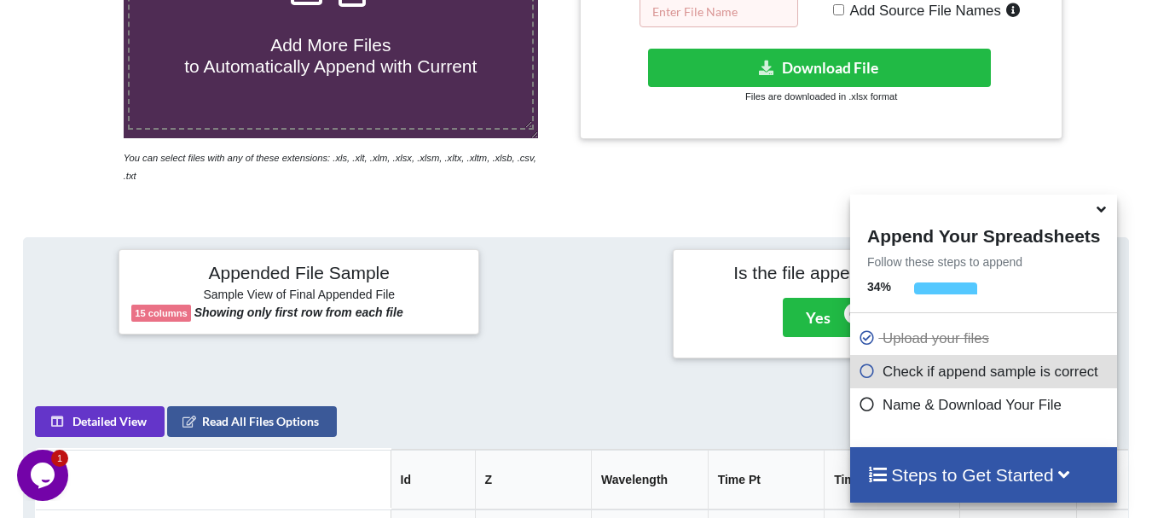
click at [745, 22] on input "text" at bounding box center [719, 11] width 159 height 32
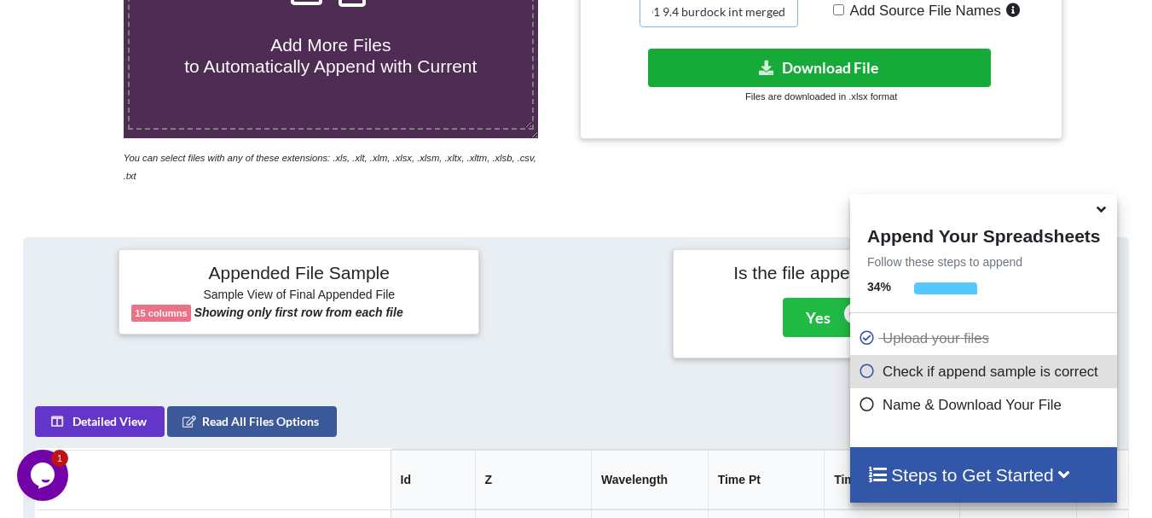
type input "O1 9.4 burdock int merged"
click at [743, 53] on button "Download File" at bounding box center [819, 68] width 343 height 38
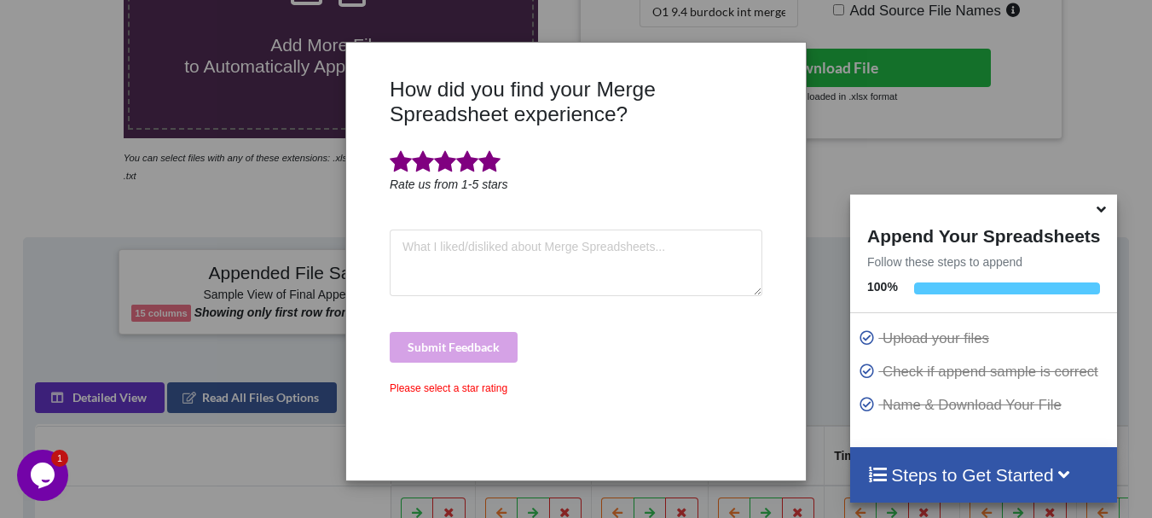
click at [496, 169] on span at bounding box center [489, 162] width 22 height 24
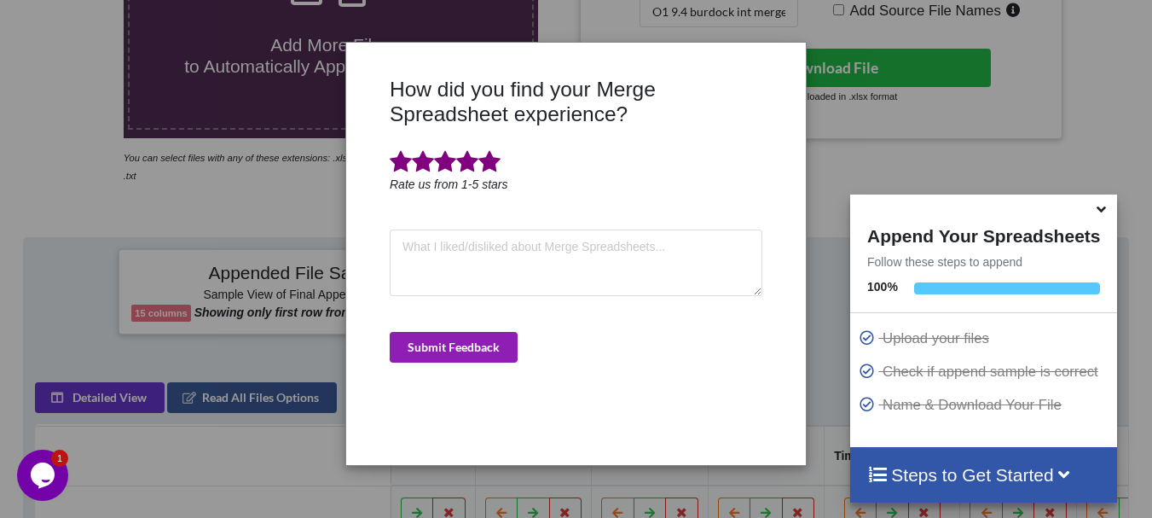
click at [458, 360] on button "Submit Feedback" at bounding box center [454, 347] width 128 height 31
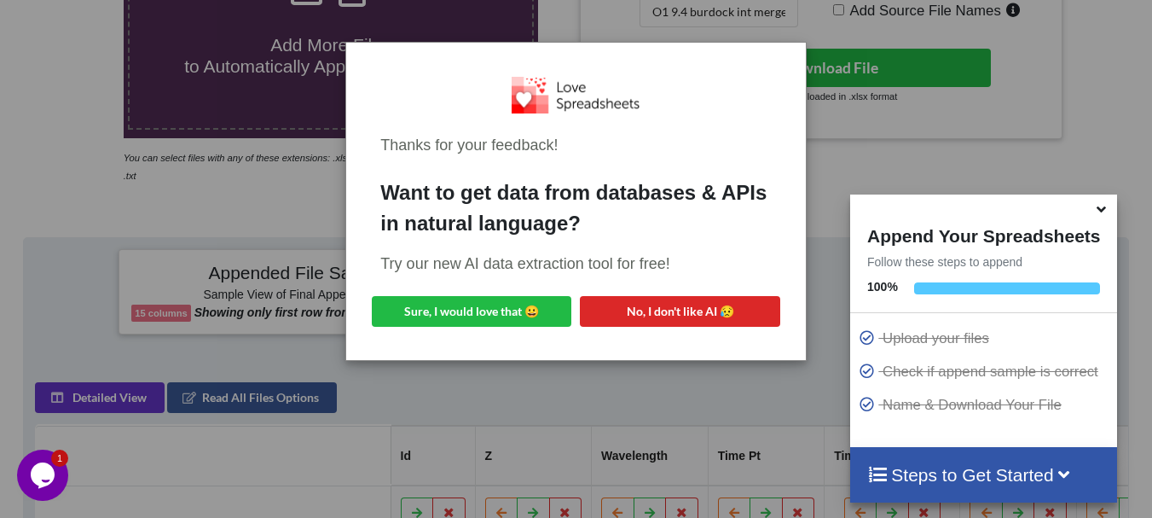
click at [339, 147] on div "Thanks for your feedback! Want to get data from databases & APIs in natural lan…" at bounding box center [576, 259] width 1152 height 518
